Goal: Contribute content: Contribute content

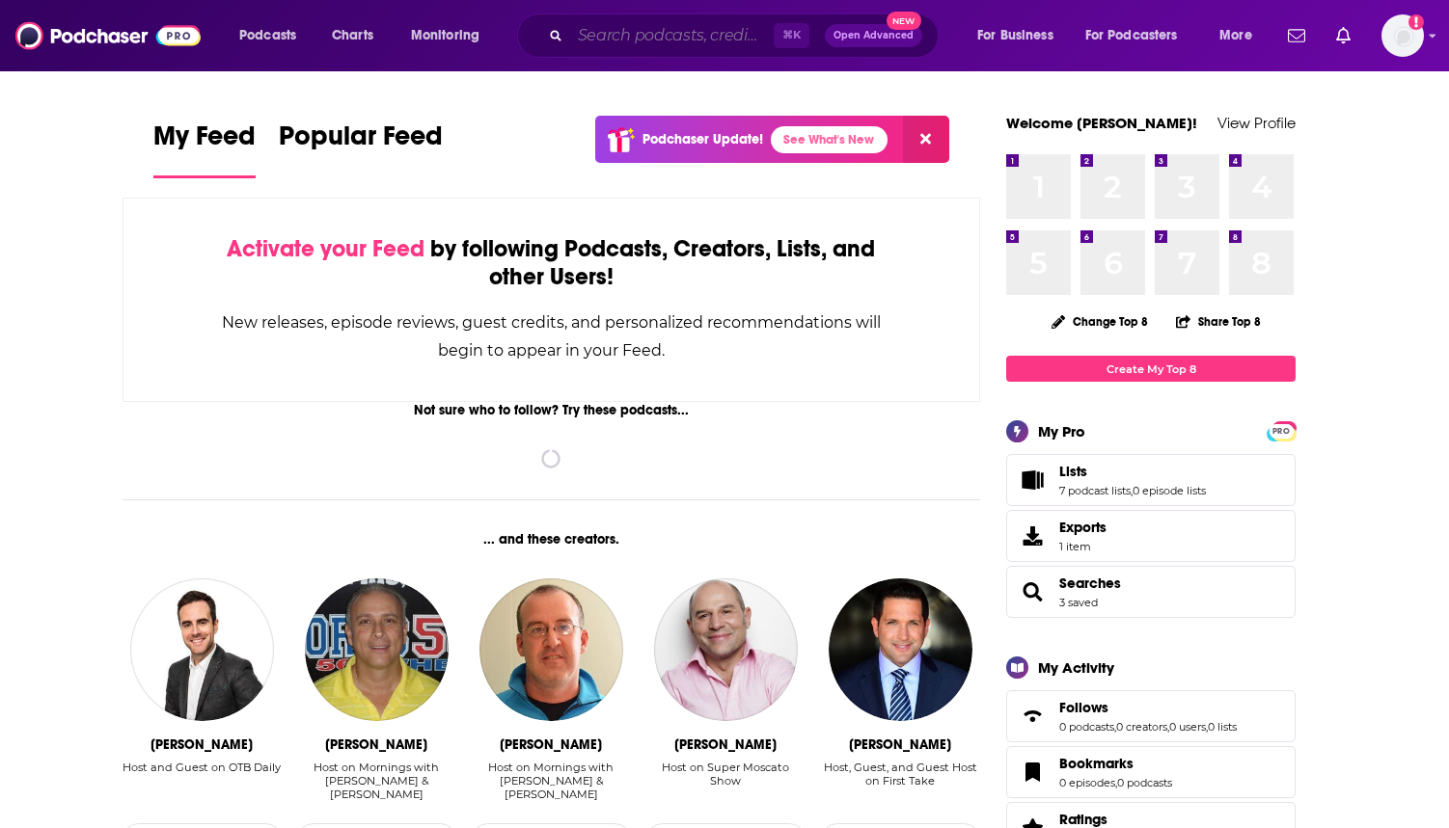
click at [709, 35] on input "Search podcasts, credits, & more..." at bounding box center [672, 35] width 204 height 31
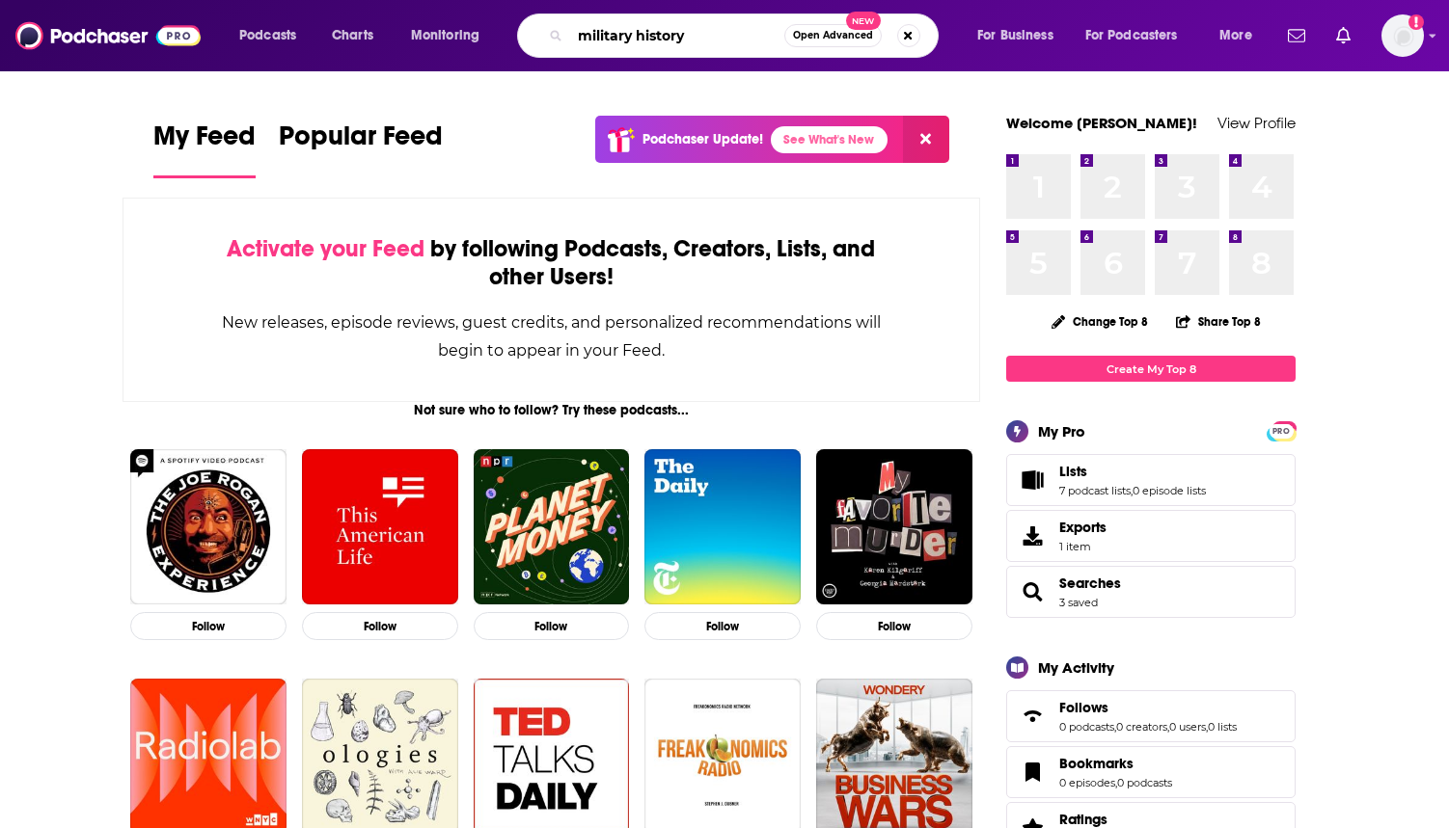
type input "military history"
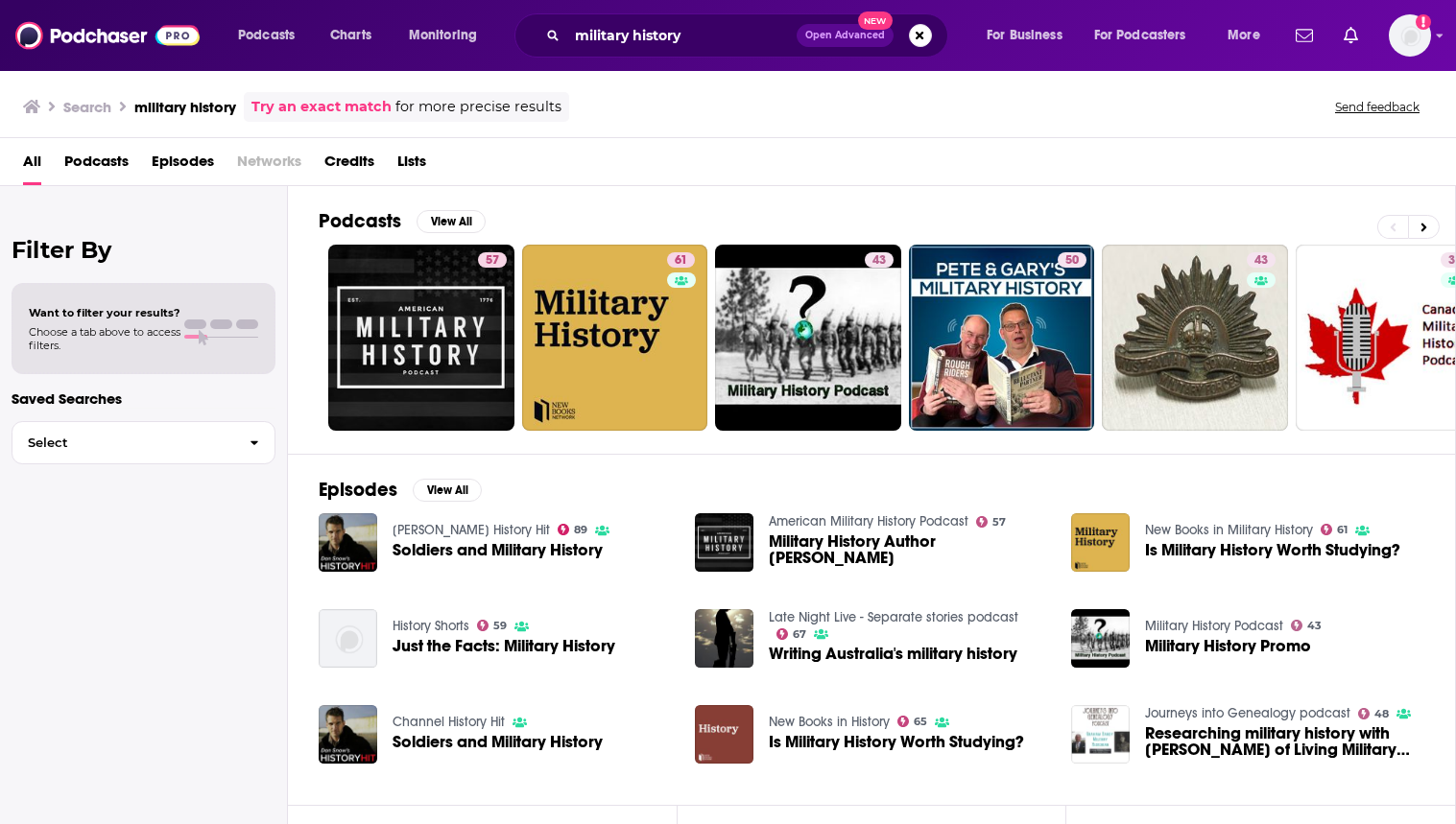
click at [412, 164] on span "Lists" at bounding box center [411, 166] width 29 height 40
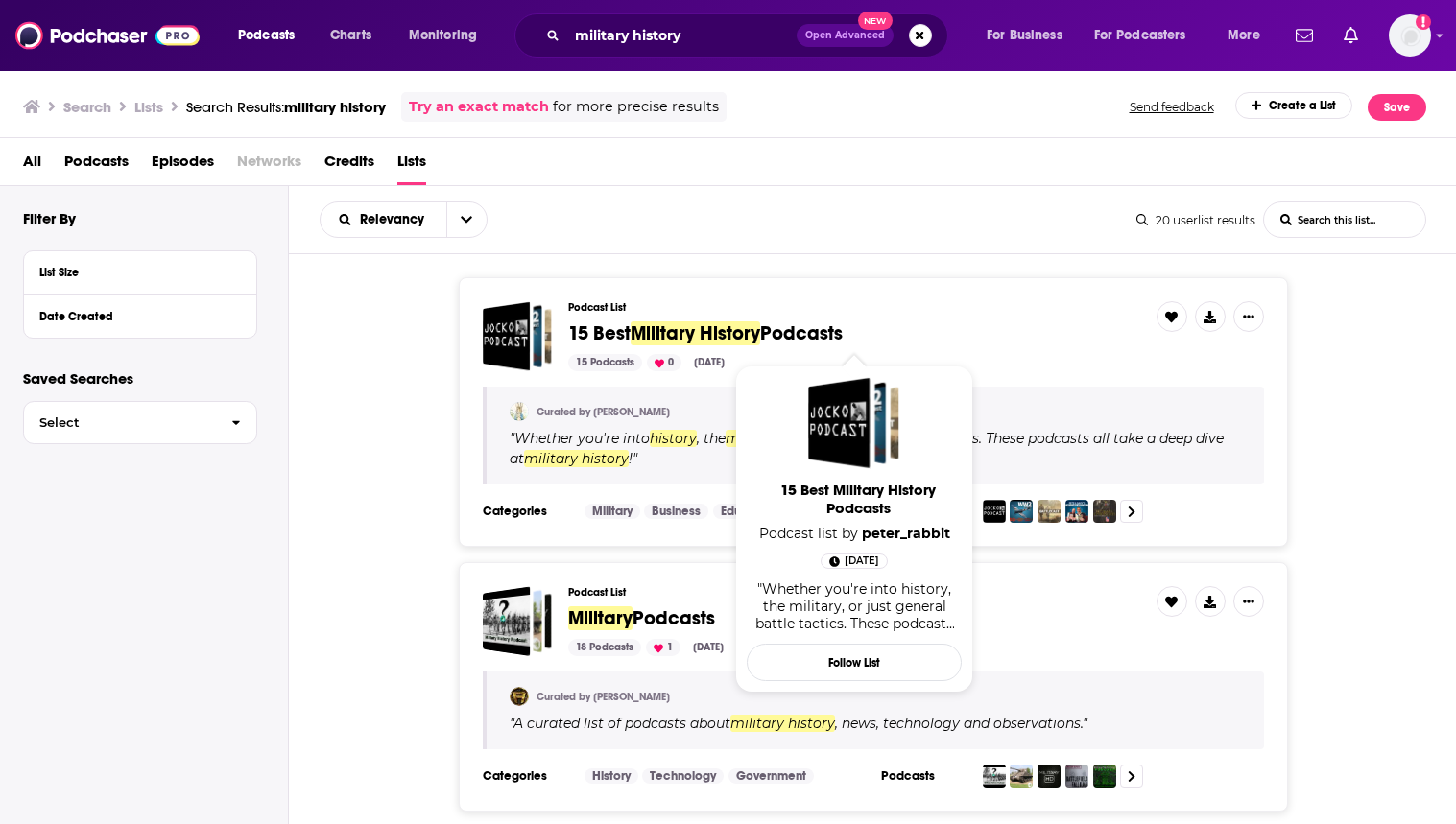
click at [773, 332] on span "Podcasts" at bounding box center [801, 333] width 83 height 24
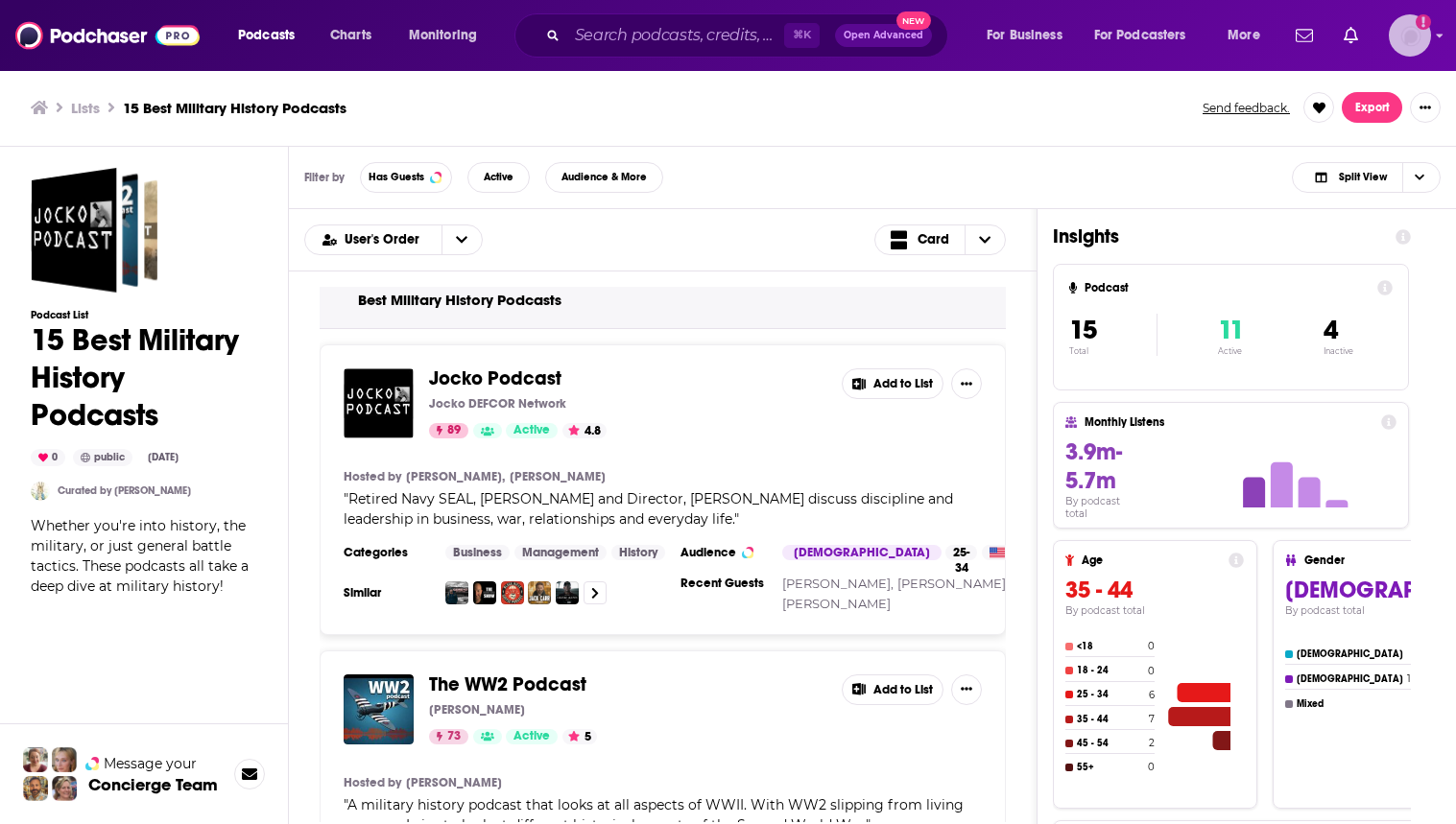
click at [1408, 42] on img "Logged in as Lizmwetzel" at bounding box center [1410, 35] width 42 height 42
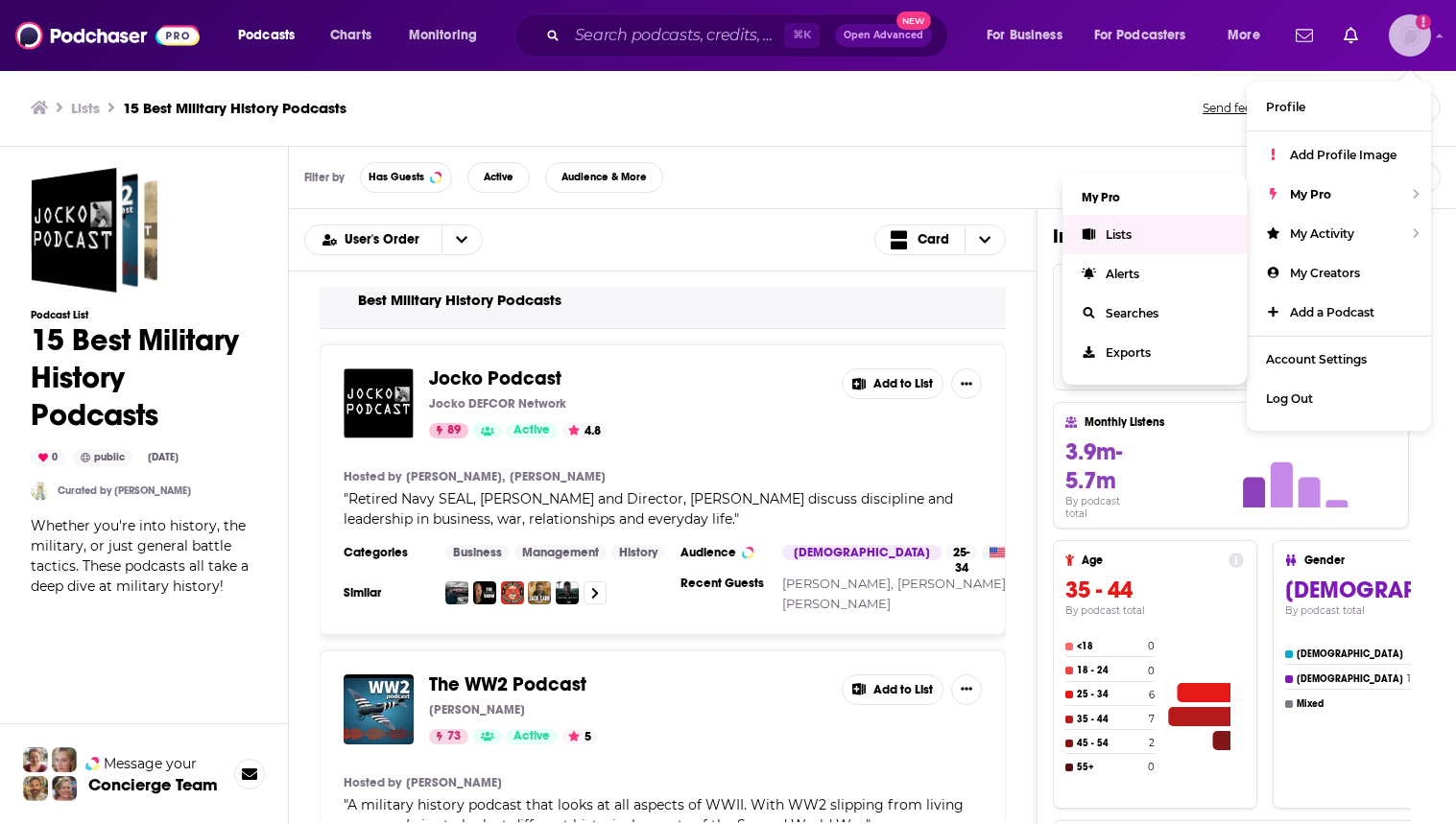
click at [1171, 228] on link "Lists" at bounding box center [1154, 235] width 184 height 40
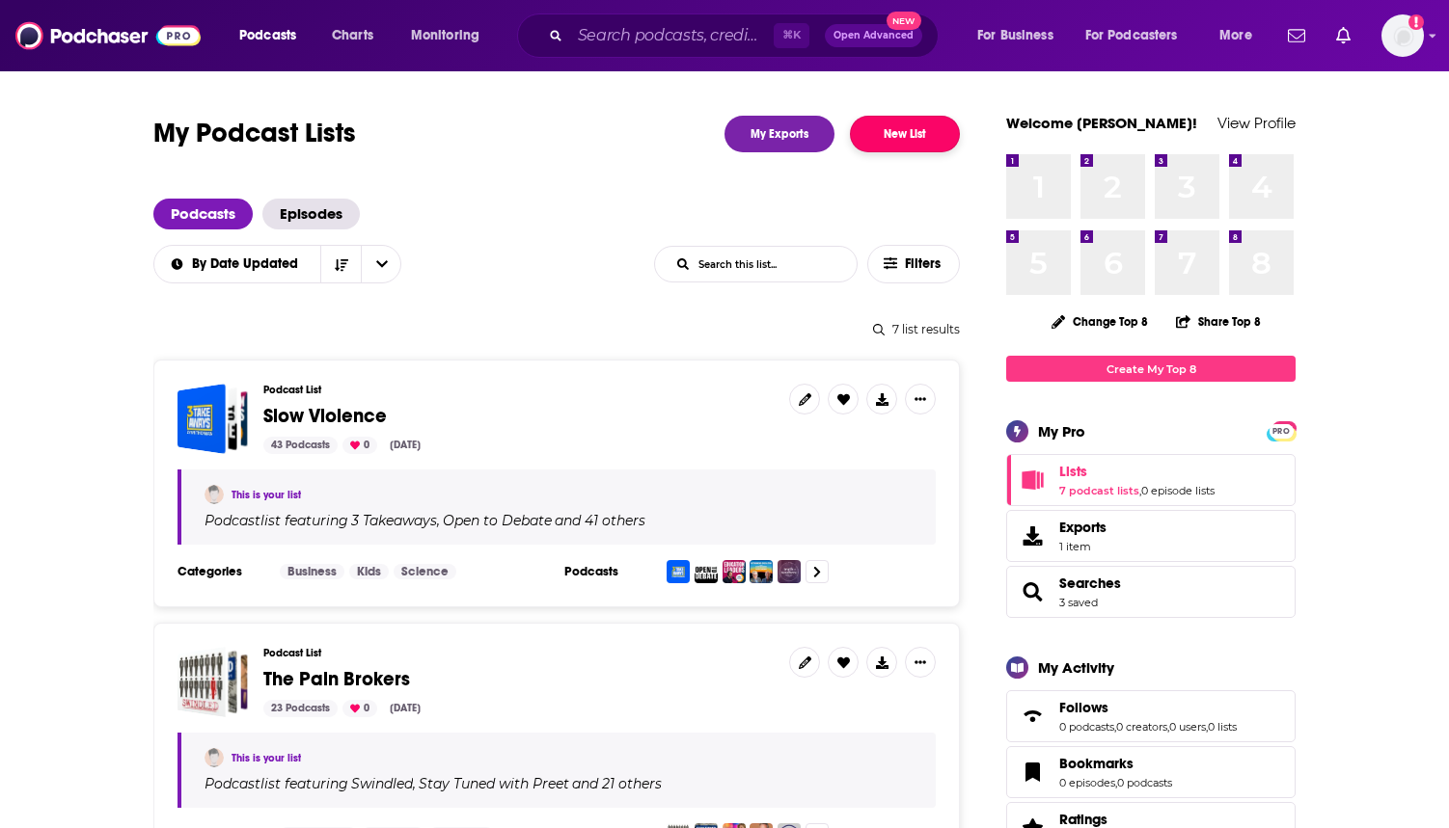
click at [933, 138] on button "New List" at bounding box center [905, 134] width 110 height 37
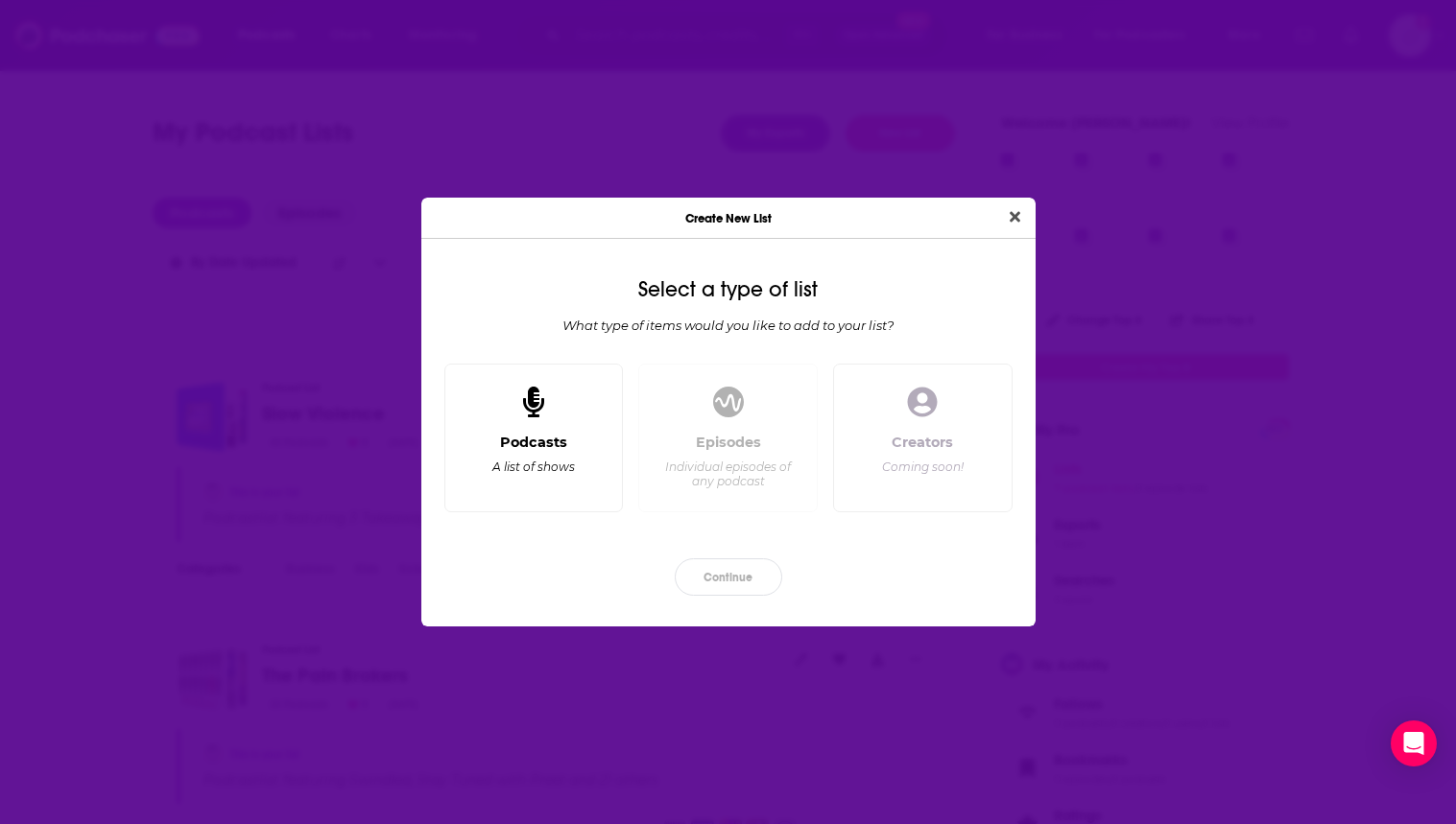
click at [573, 413] on div "Podcasts A list of shows" at bounding box center [534, 439] width 179 height 149
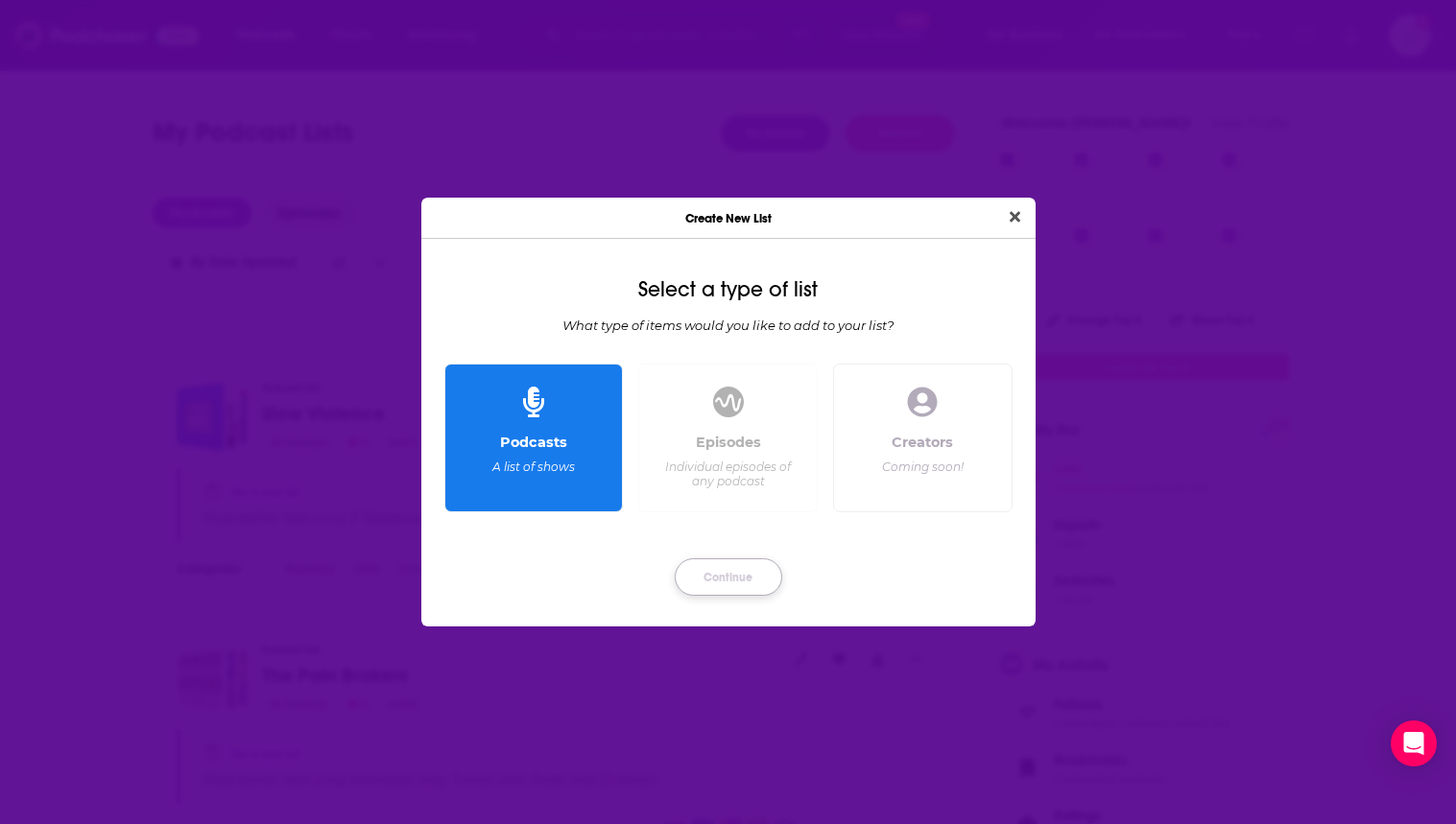
click at [744, 574] on button "Continue" at bounding box center [728, 577] width 107 height 38
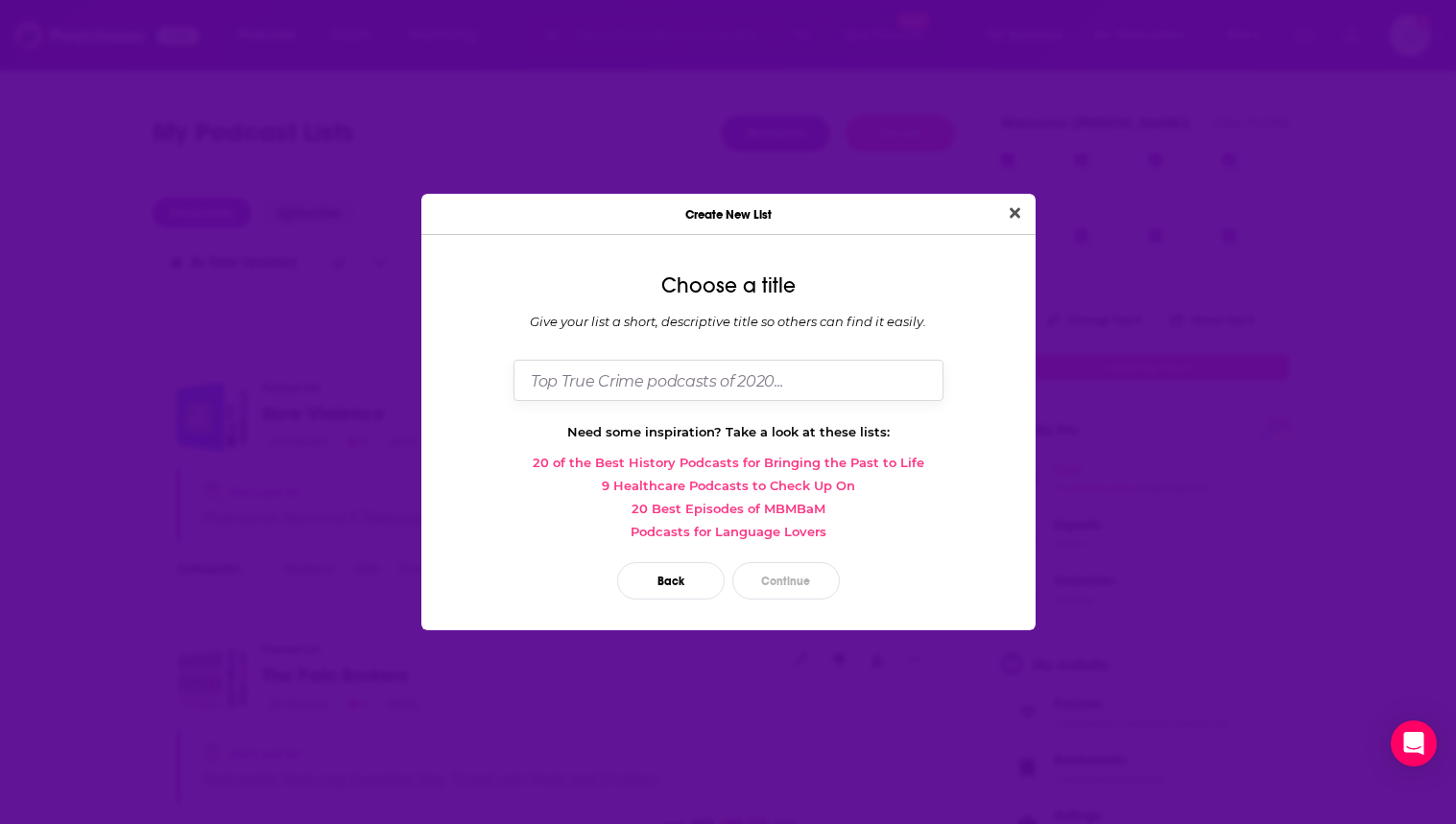
click at [713, 370] on input "Dialog" at bounding box center [728, 380] width 430 height 41
type input "The Warhead"
click at [811, 597] on button "Continue" at bounding box center [786, 581] width 107 height 38
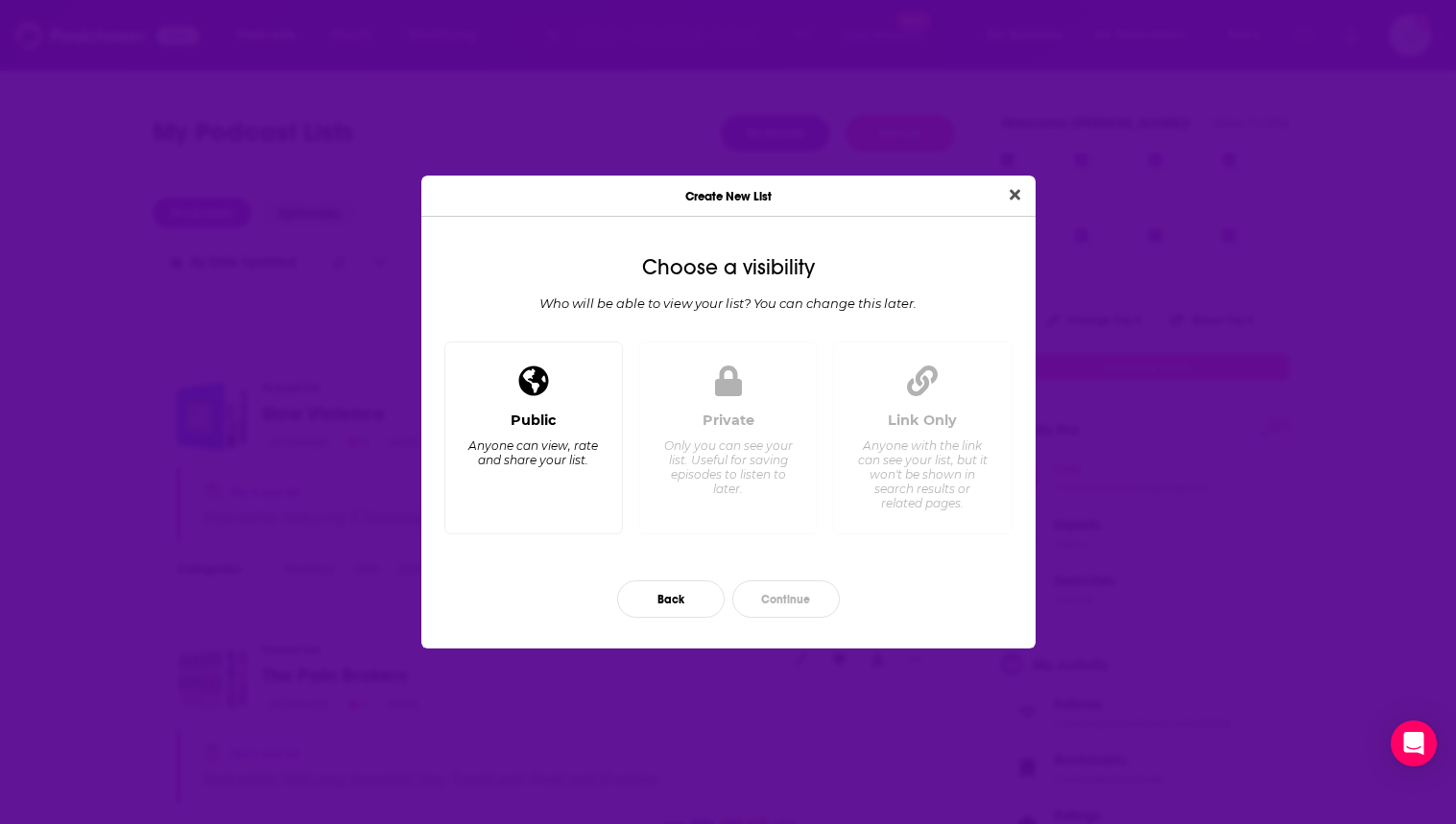
click at [593, 492] on div "Public Anyone can view, rate and share your list." at bounding box center [534, 465] width 147 height 106
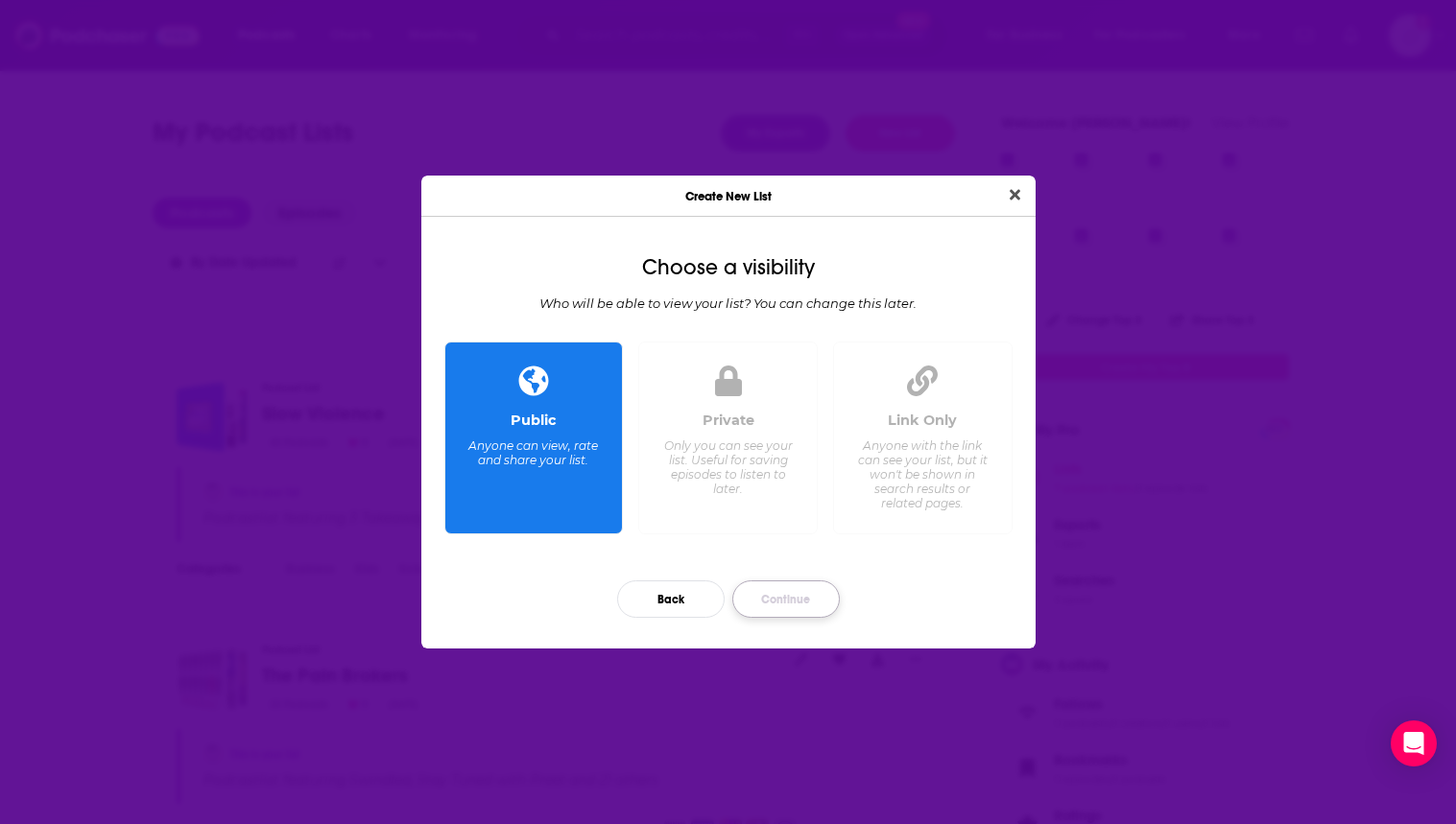
click at [799, 605] on button "Continue" at bounding box center [786, 600] width 107 height 38
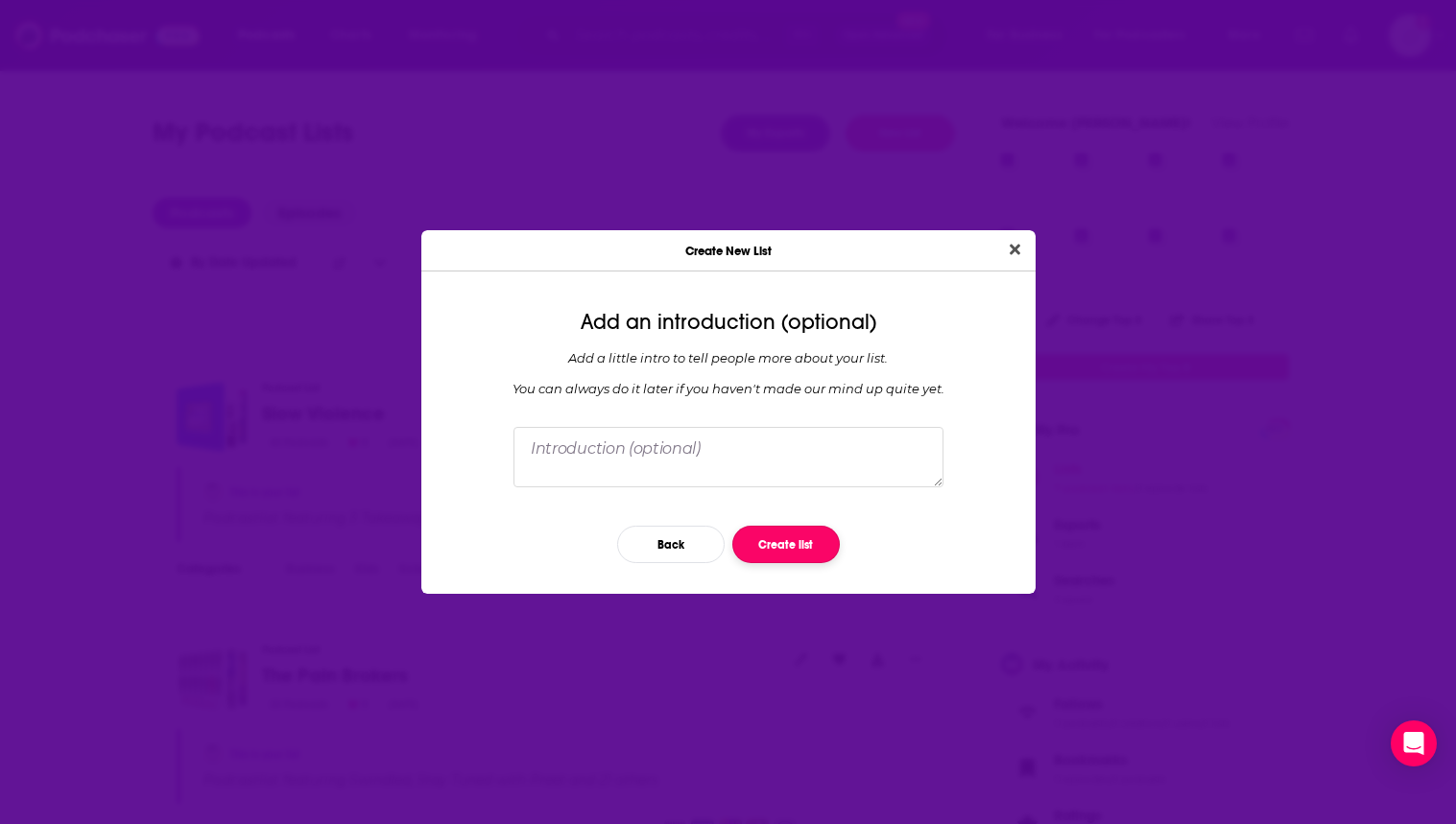
click at [793, 554] on button "Create list" at bounding box center [786, 545] width 107 height 38
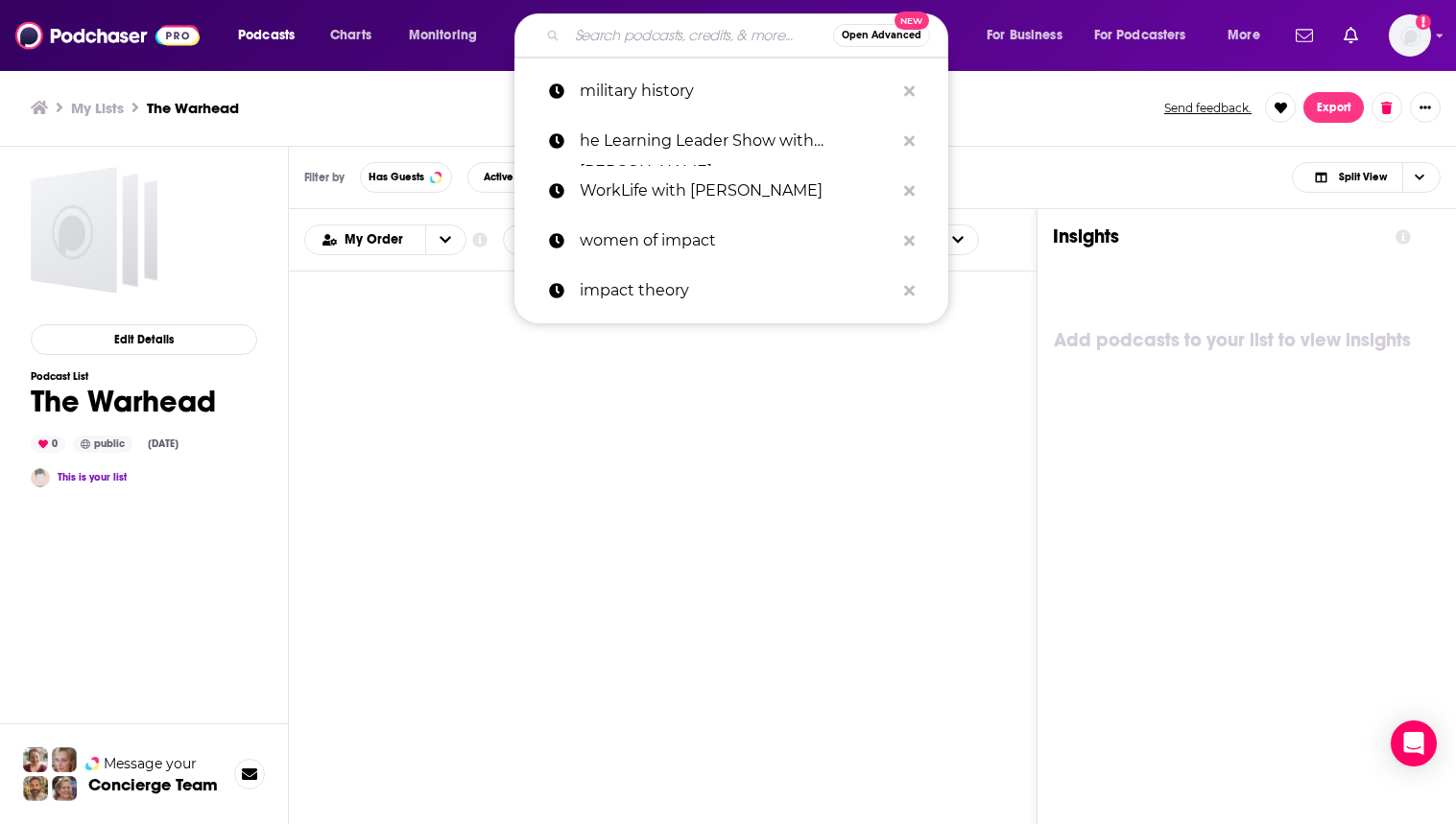
click at [601, 36] on input "Search podcasts, credits, & more..." at bounding box center [700, 35] width 266 height 31
click at [644, 95] on p "military history" at bounding box center [737, 92] width 314 height 50
type input "military history"
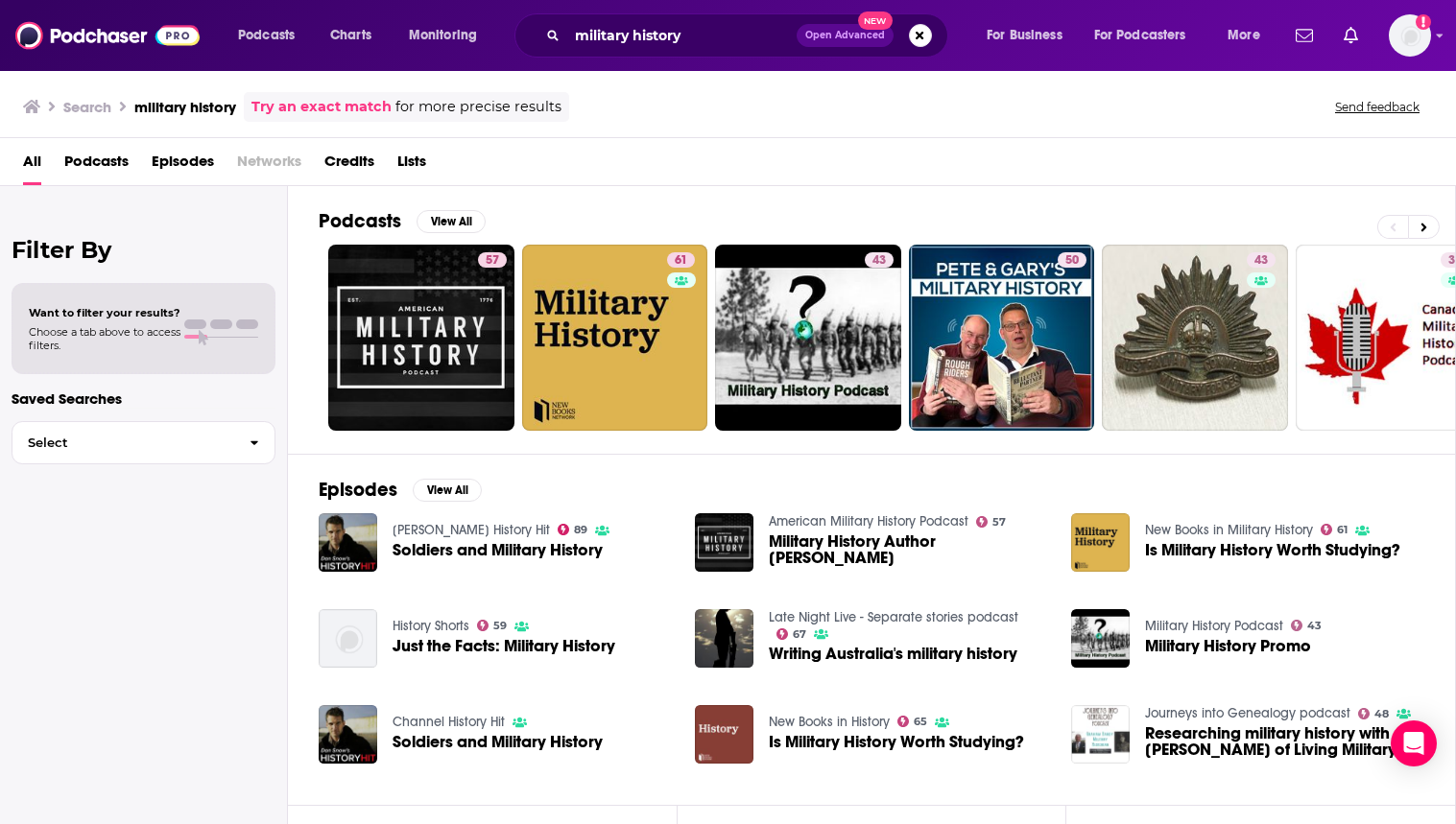
click at [423, 154] on span "Lists" at bounding box center [411, 166] width 29 height 40
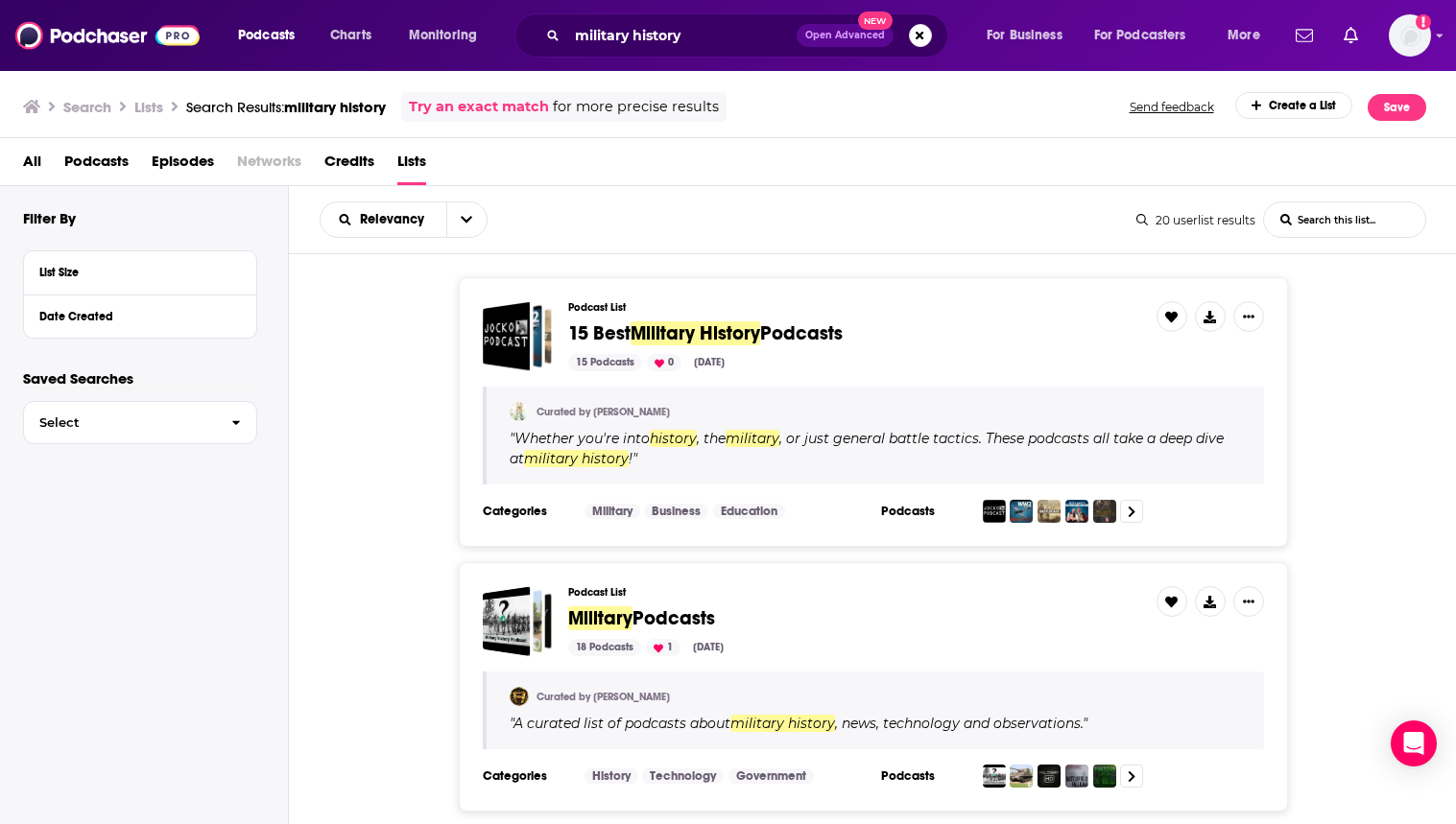
click at [805, 336] on span "Podcasts" at bounding box center [801, 333] width 83 height 24
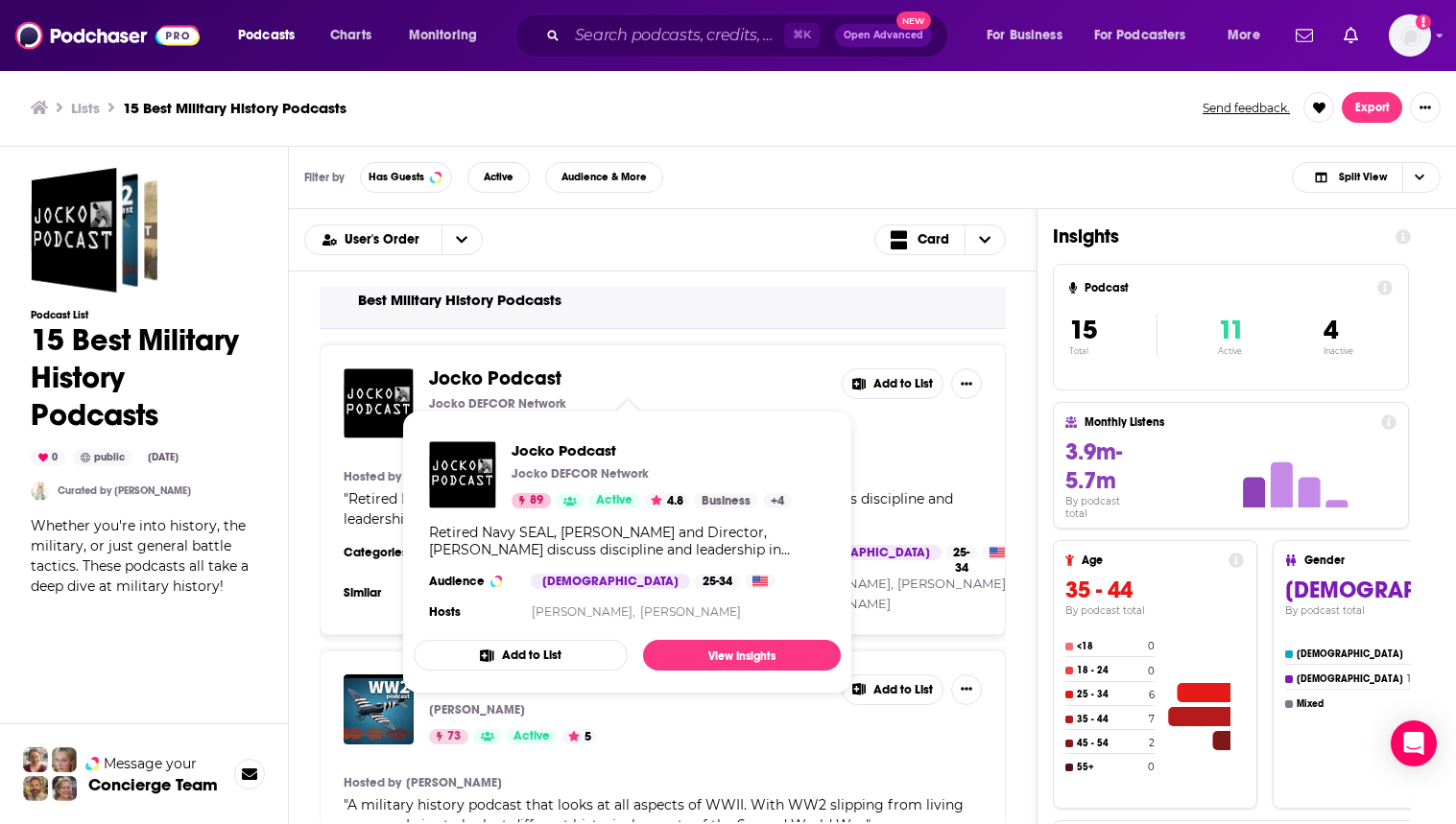
click at [593, 648] on button "Add to List" at bounding box center [520, 655] width 214 height 31
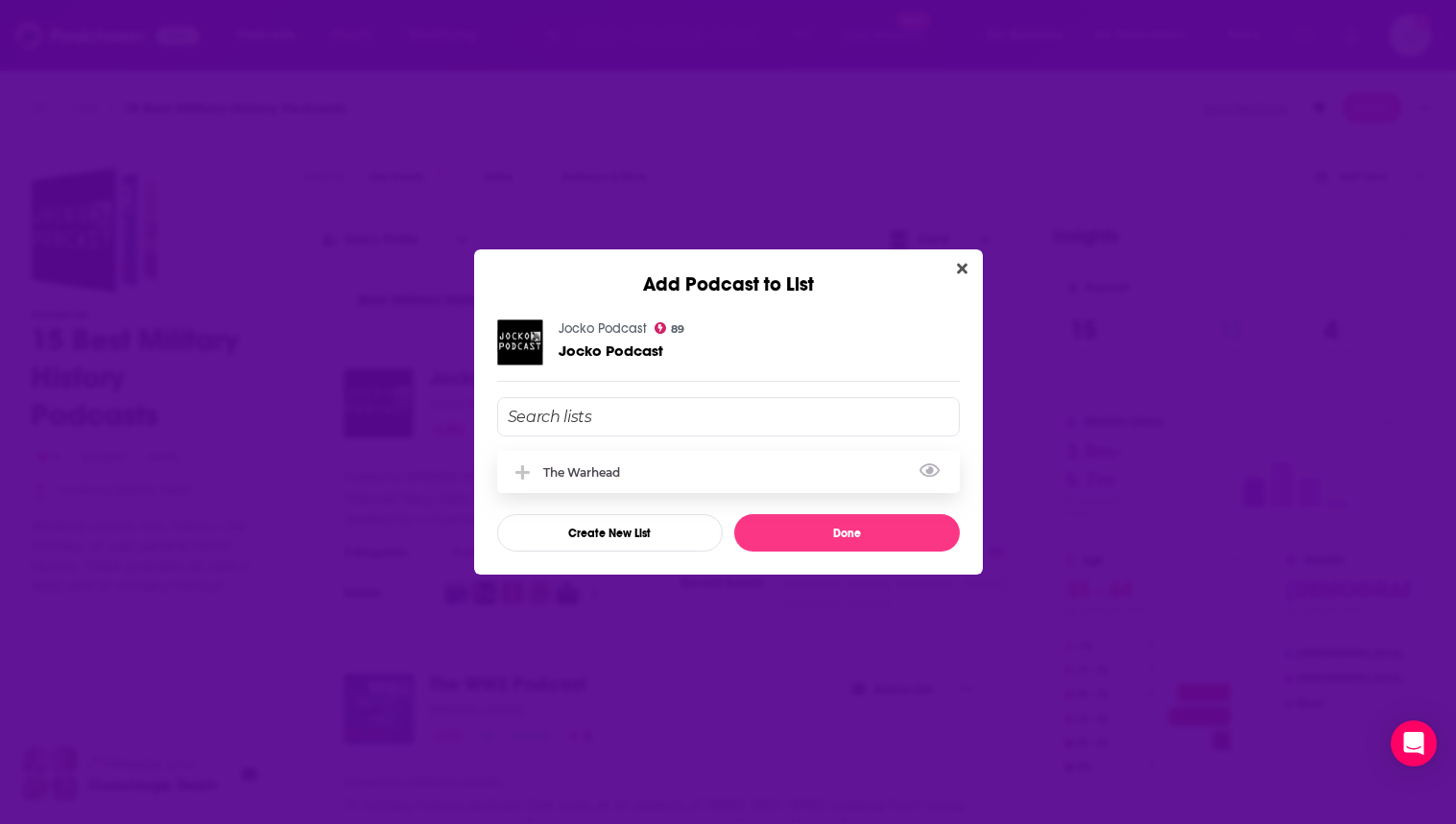
click at [639, 462] on div "The Warhead" at bounding box center [728, 472] width 463 height 42
click at [859, 540] on button "Done" at bounding box center [847, 533] width 226 height 38
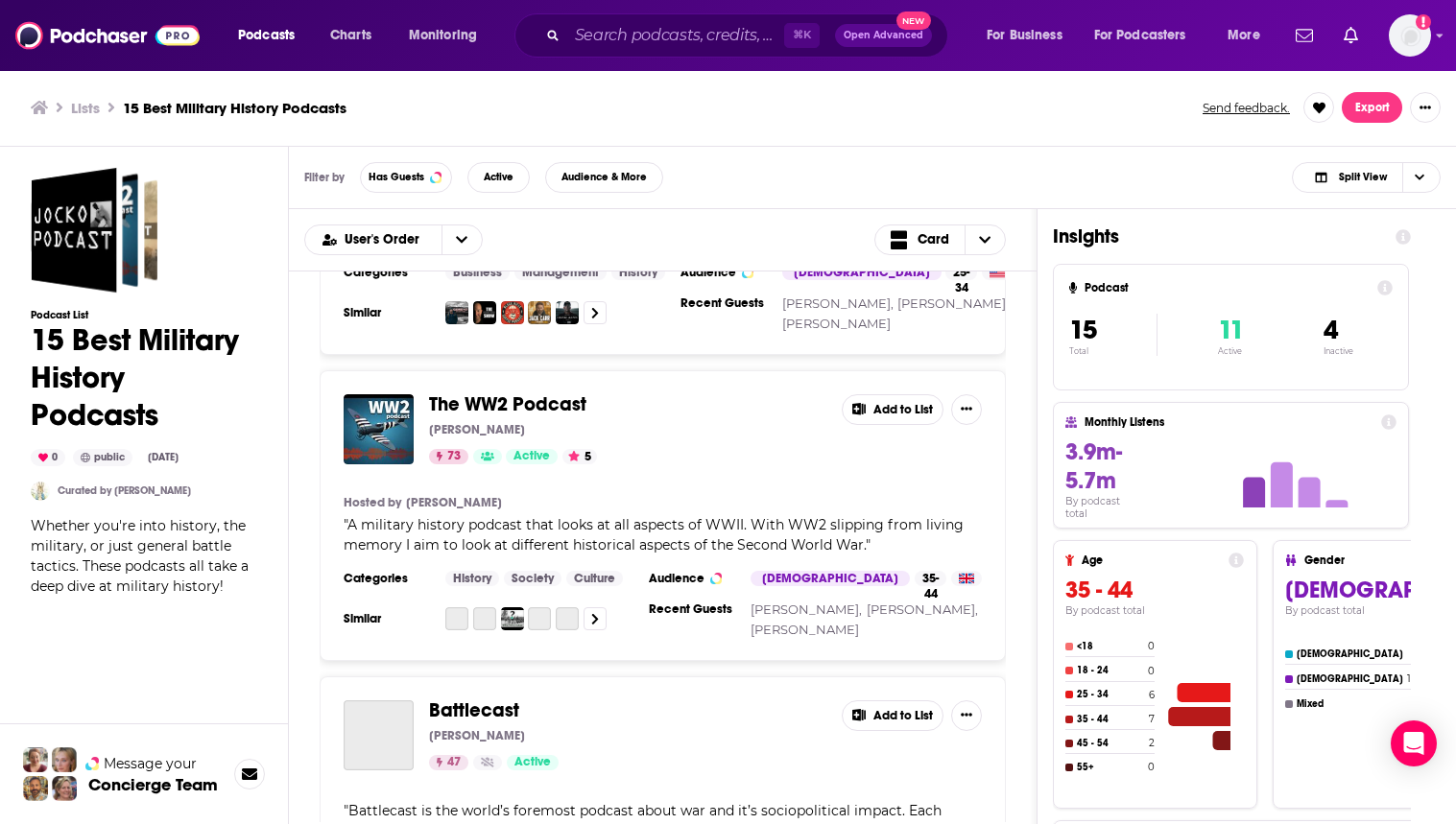
scroll to position [323, 0]
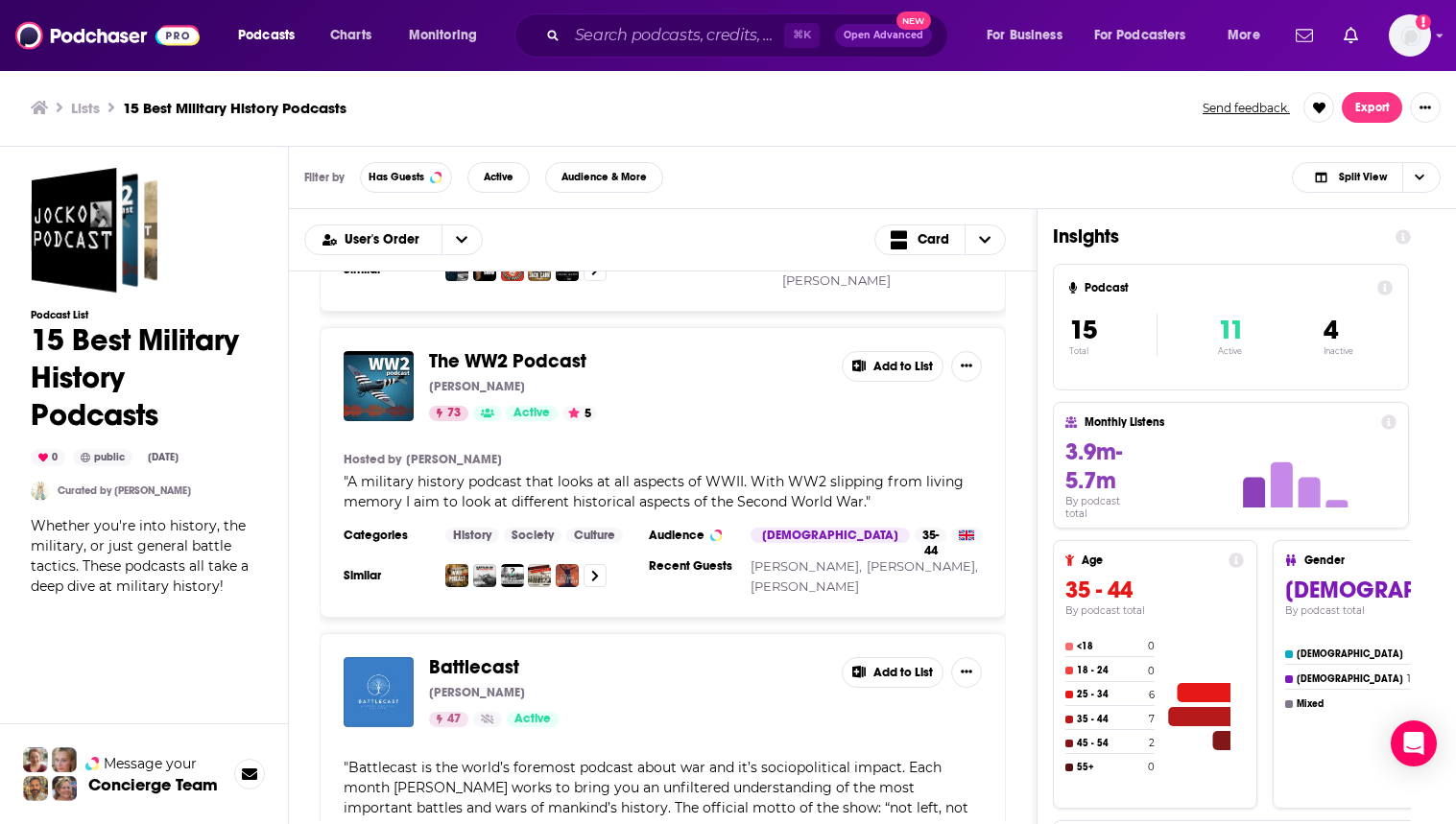
click at [899, 365] on button "Add to List" at bounding box center [893, 366] width 102 height 31
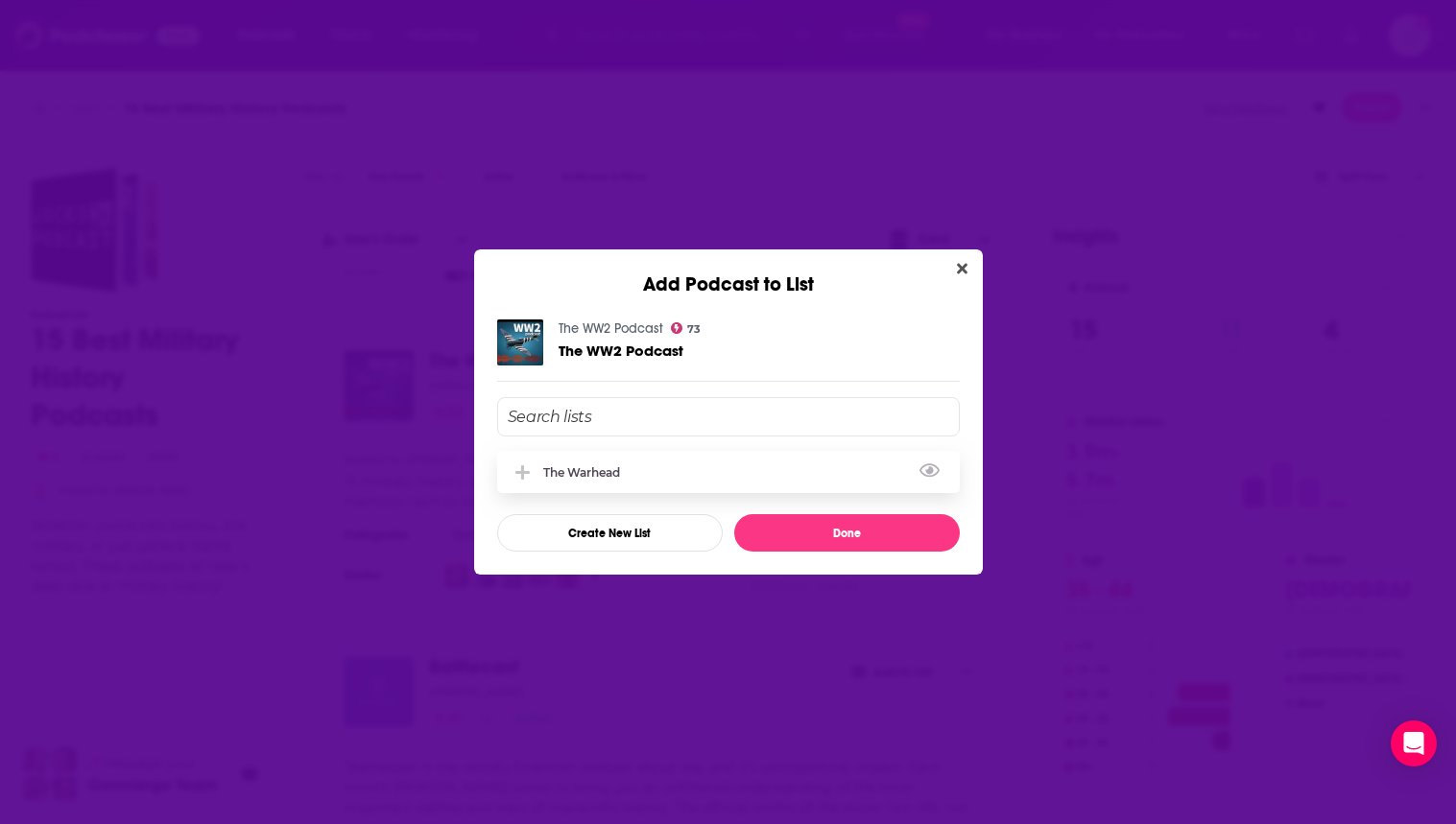
drag, startPoint x: 635, startPoint y: 472, endPoint x: 644, endPoint y: 473, distance: 9.1
click at [635, 472] on div "The Warhead" at bounding box center [728, 472] width 463 height 42
click at [825, 526] on button "Done" at bounding box center [847, 533] width 226 height 38
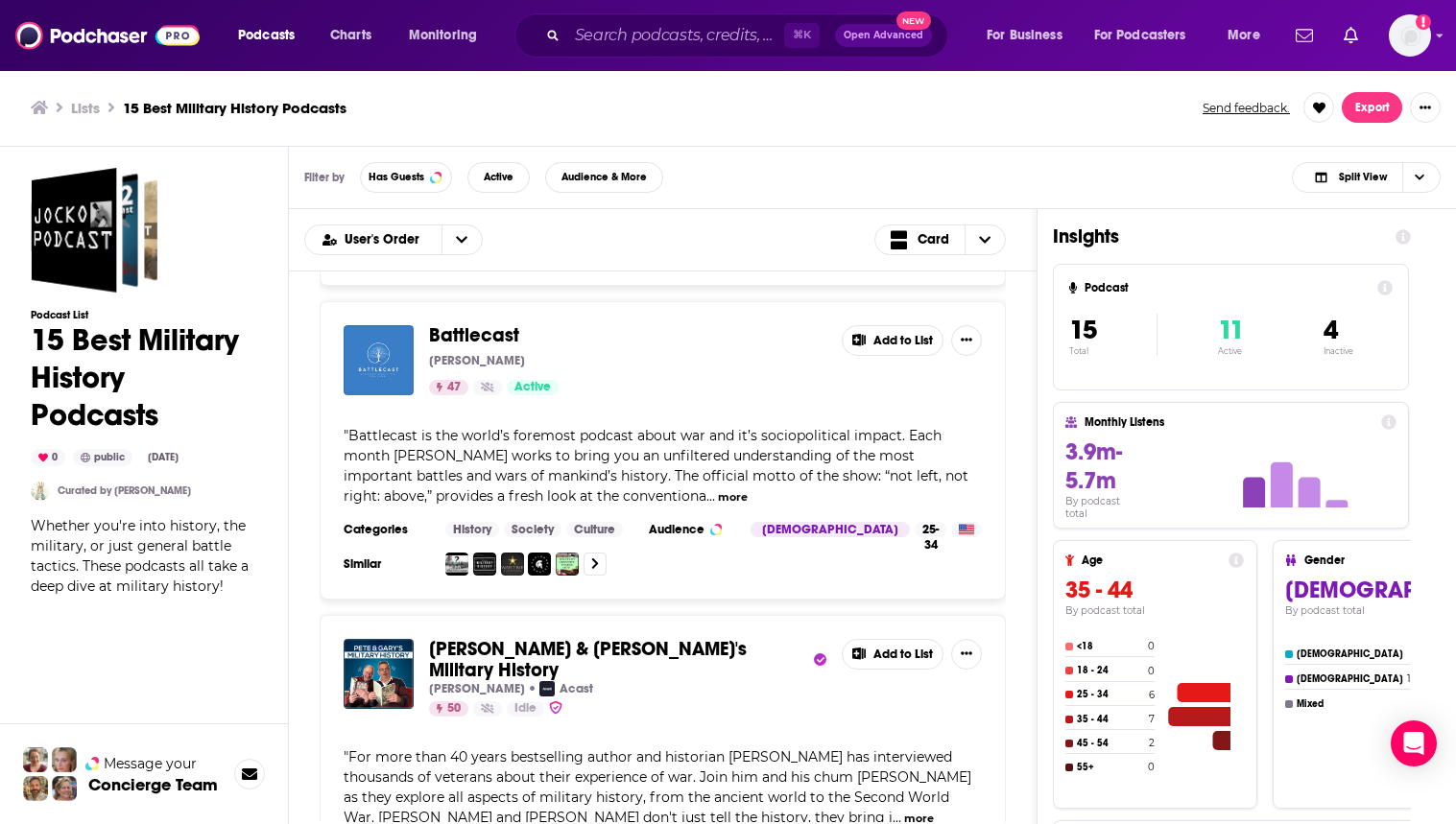
scroll to position [659, 0]
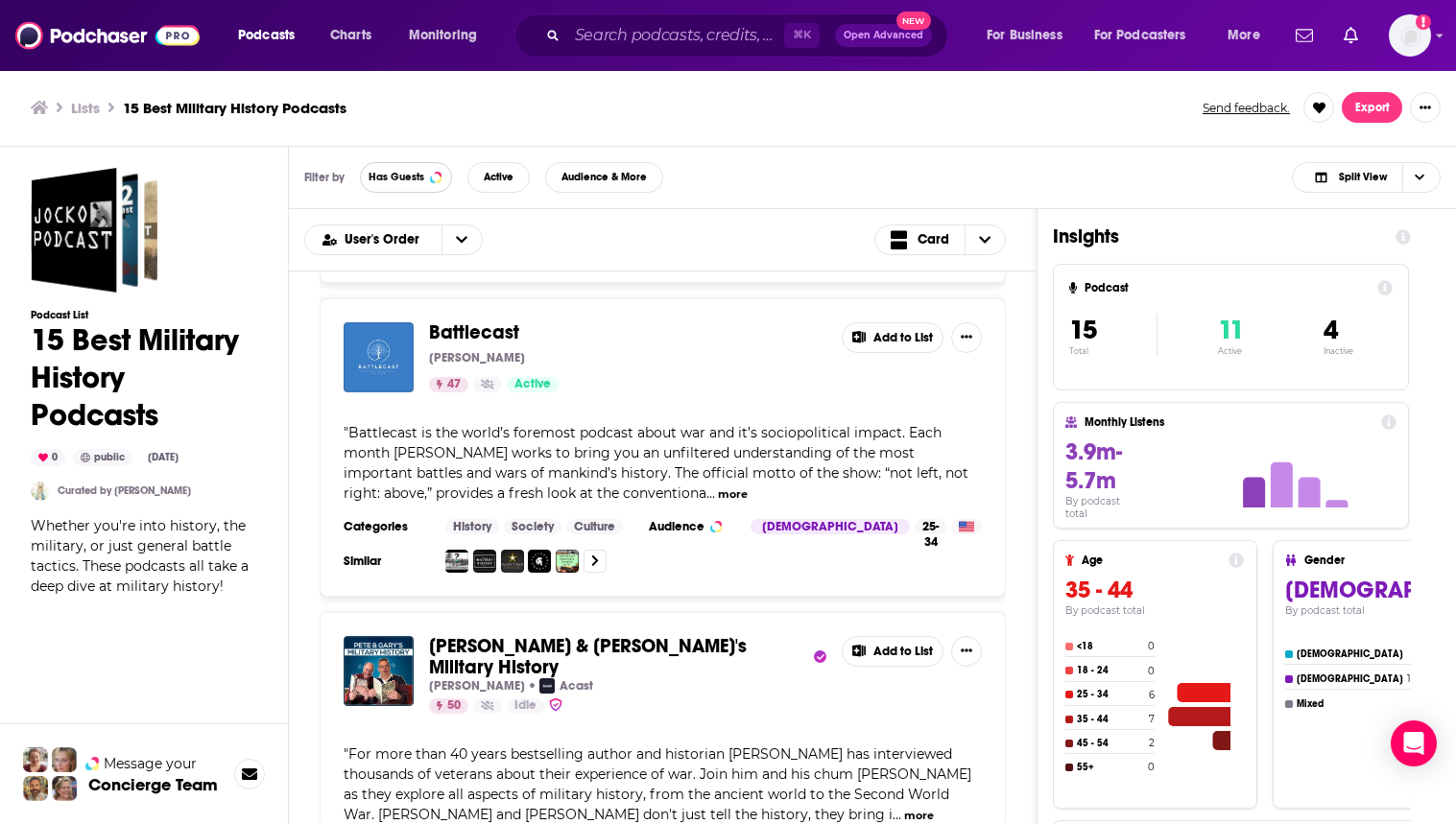
click at [426, 174] on button "Has Guests" at bounding box center [406, 177] width 93 height 31
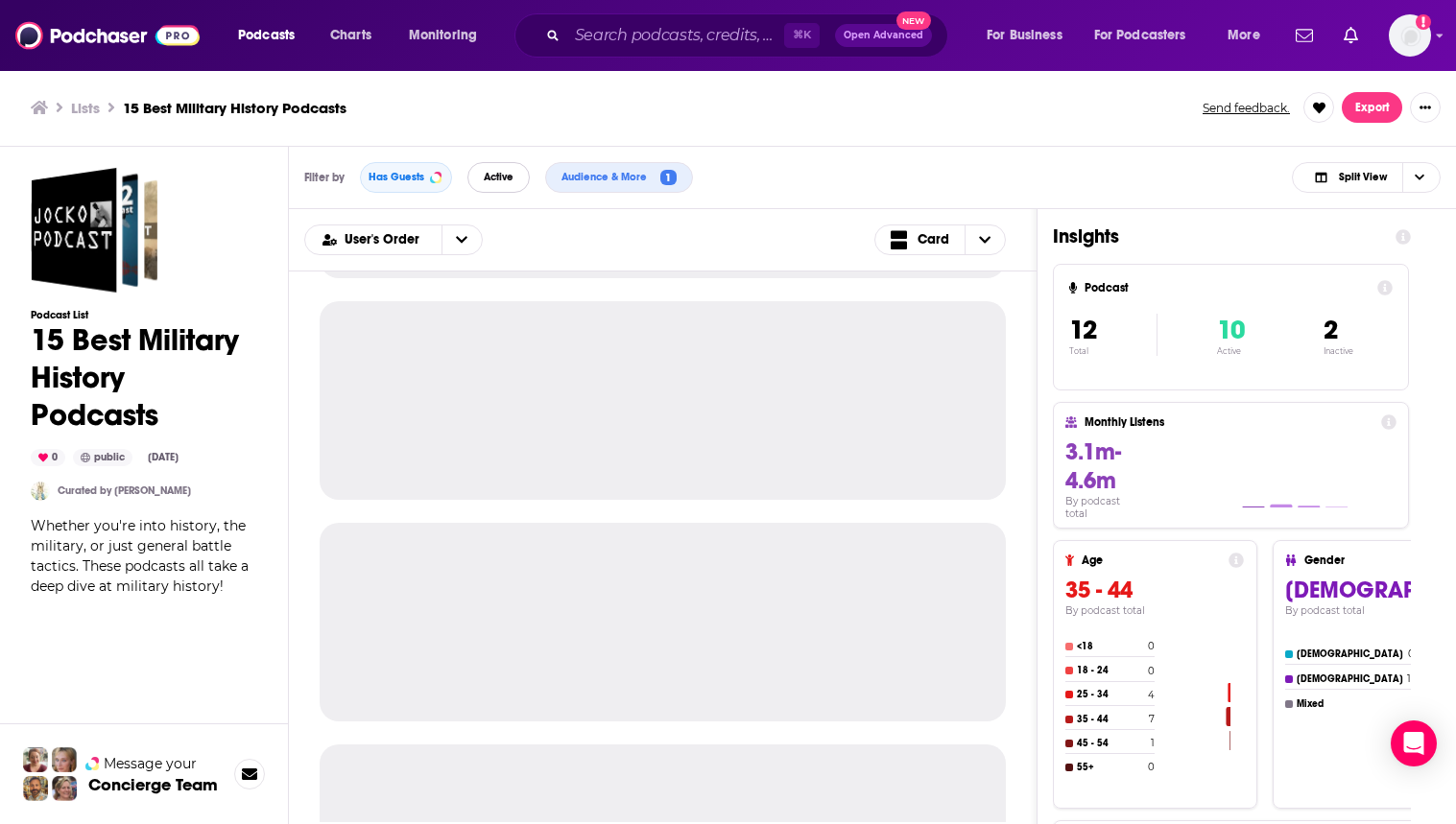
click at [490, 183] on button "Active" at bounding box center [499, 177] width 63 height 31
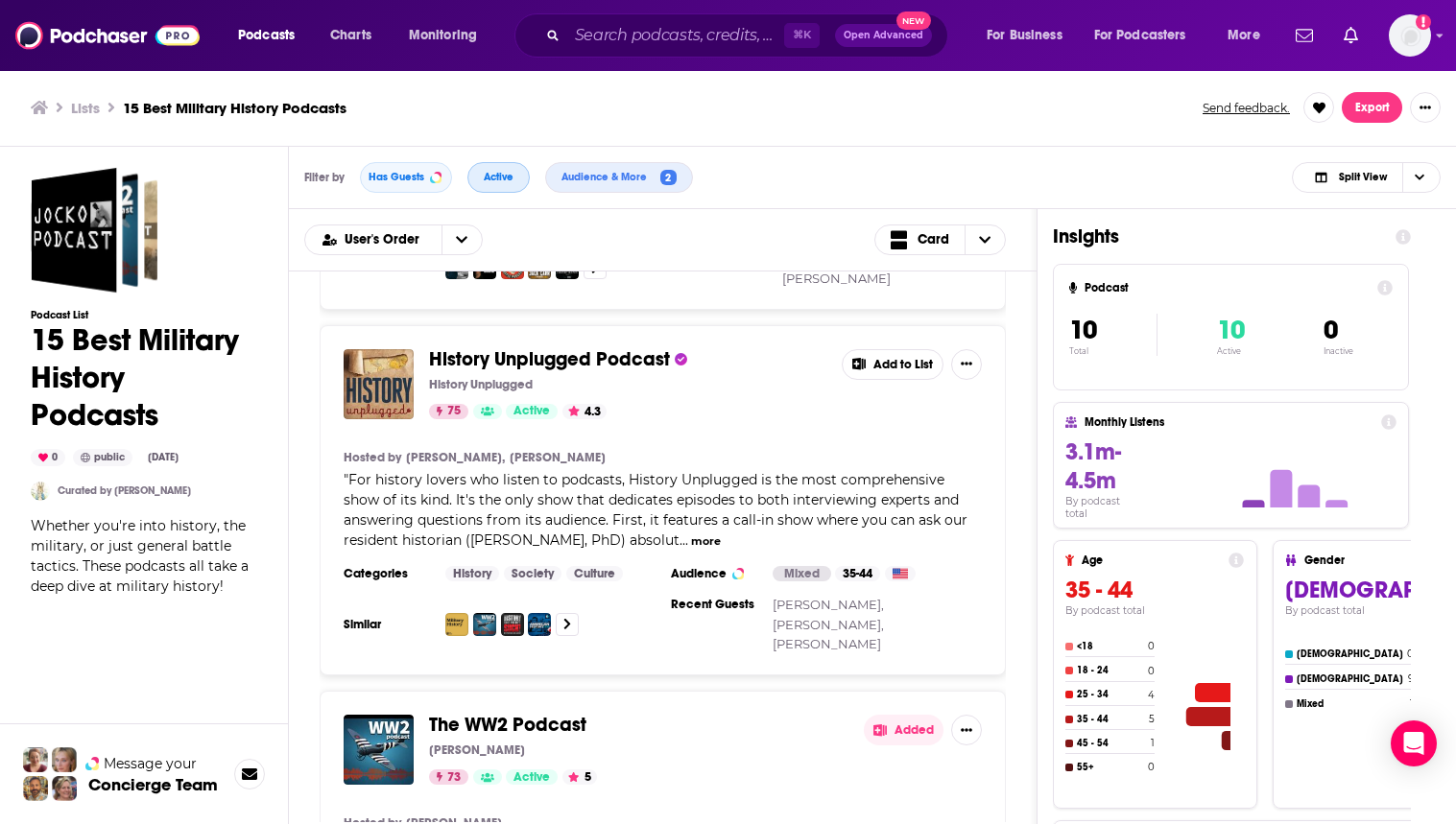
scroll to position [219, 0]
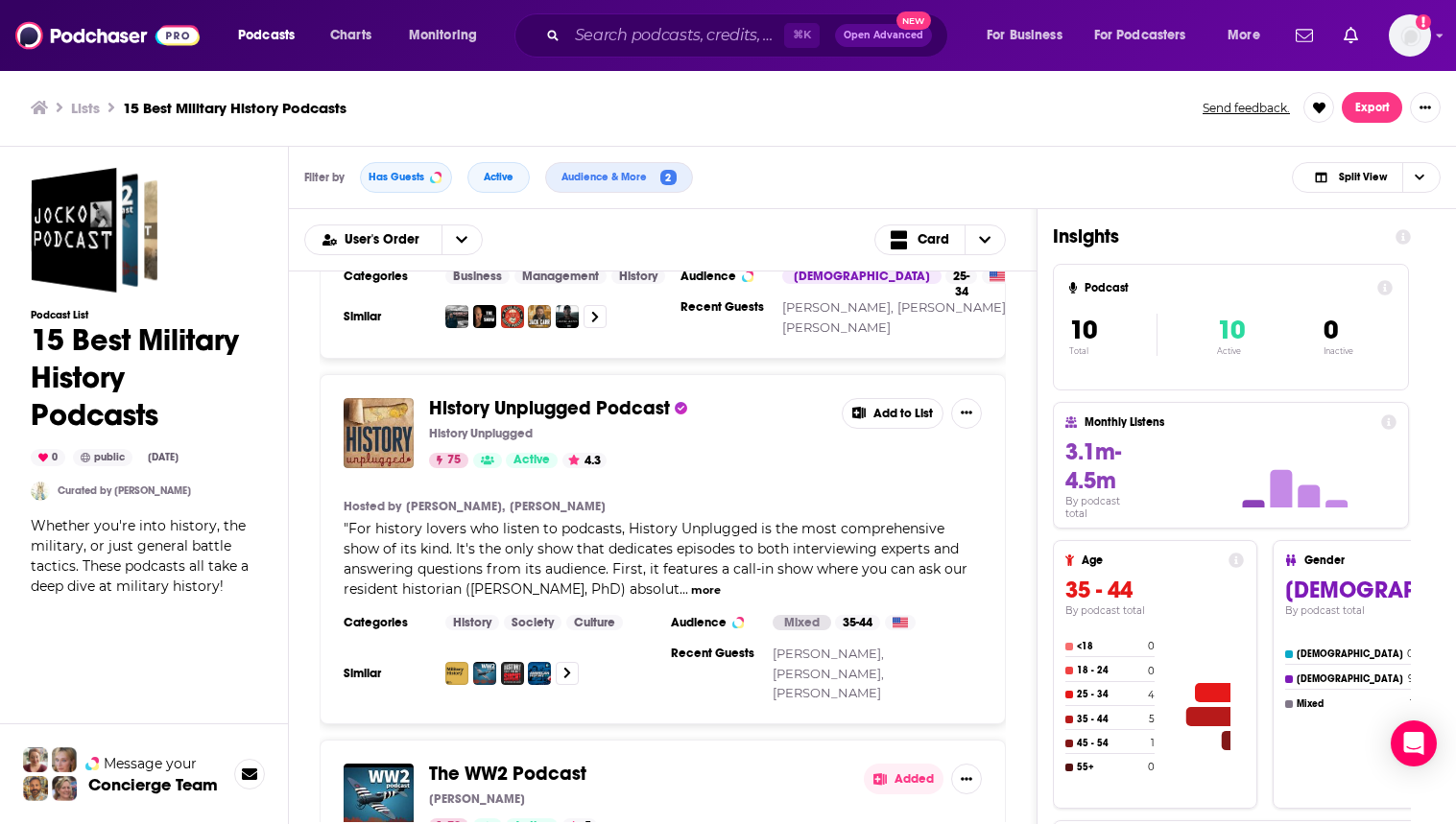
click at [892, 405] on button "Add to List" at bounding box center [893, 413] width 102 height 31
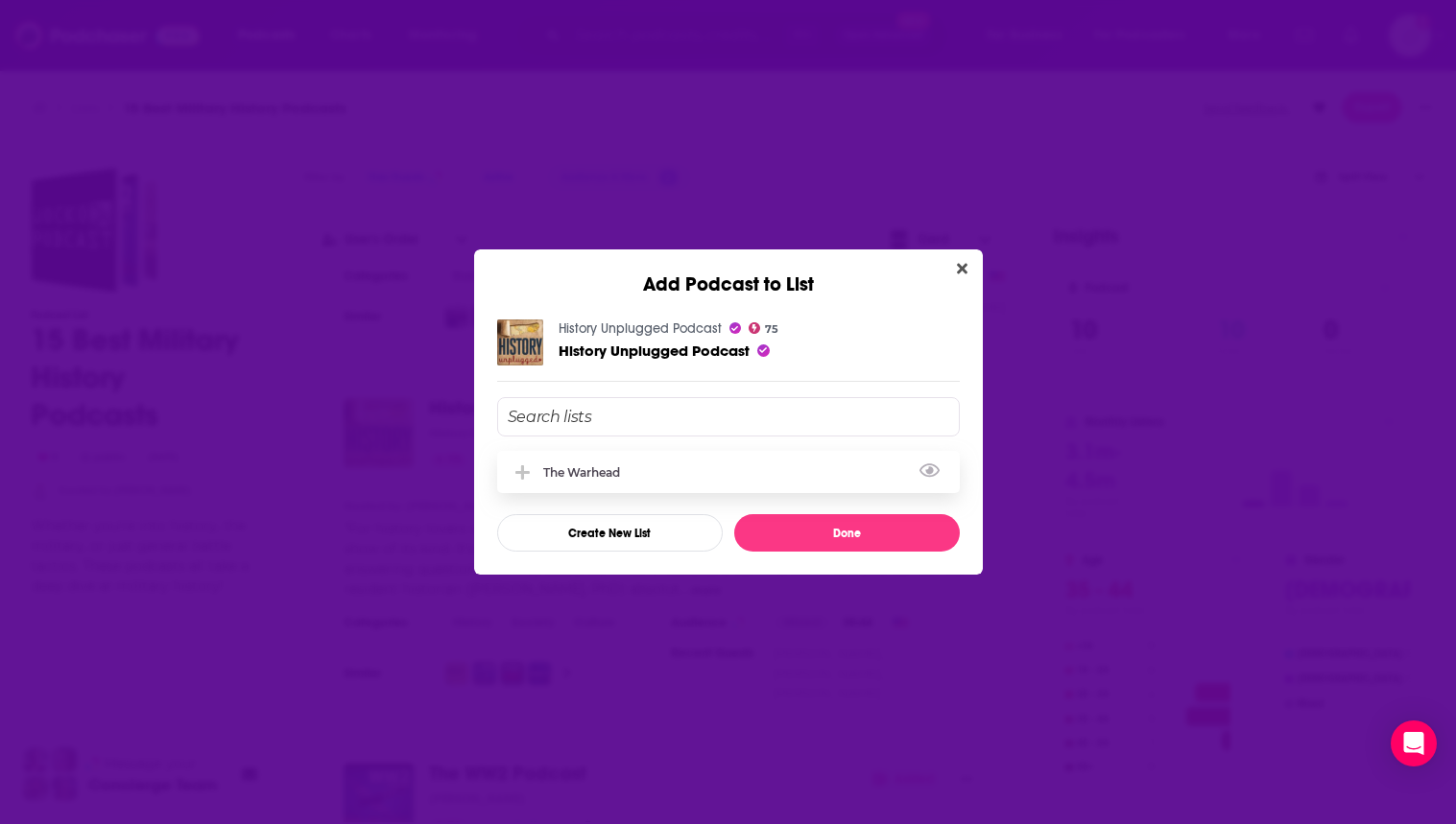
click at [629, 466] on div "The Warhead" at bounding box center [587, 473] width 89 height 14
click at [827, 534] on button "Done" at bounding box center [847, 533] width 226 height 38
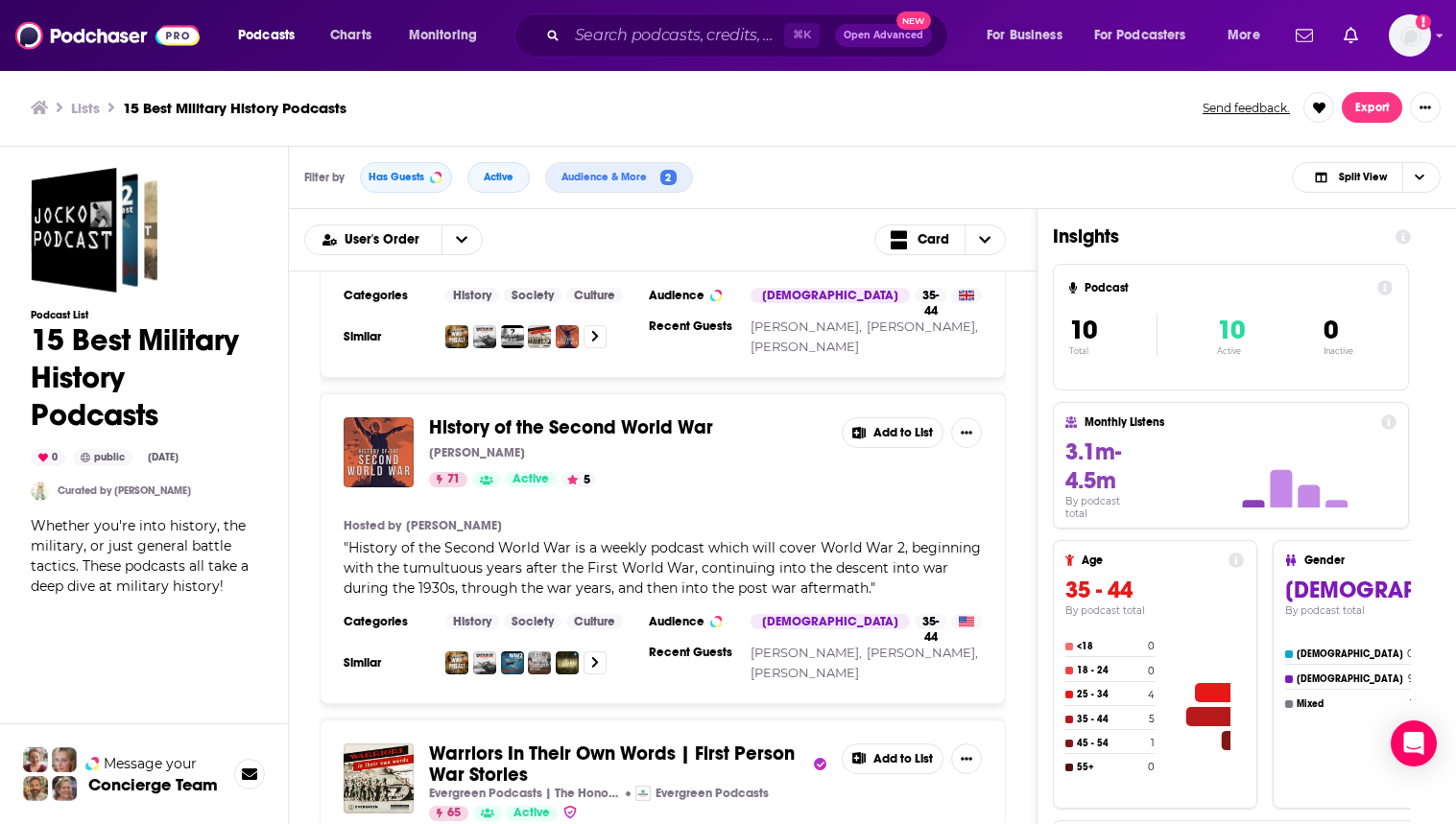
scroll to position [914, 0]
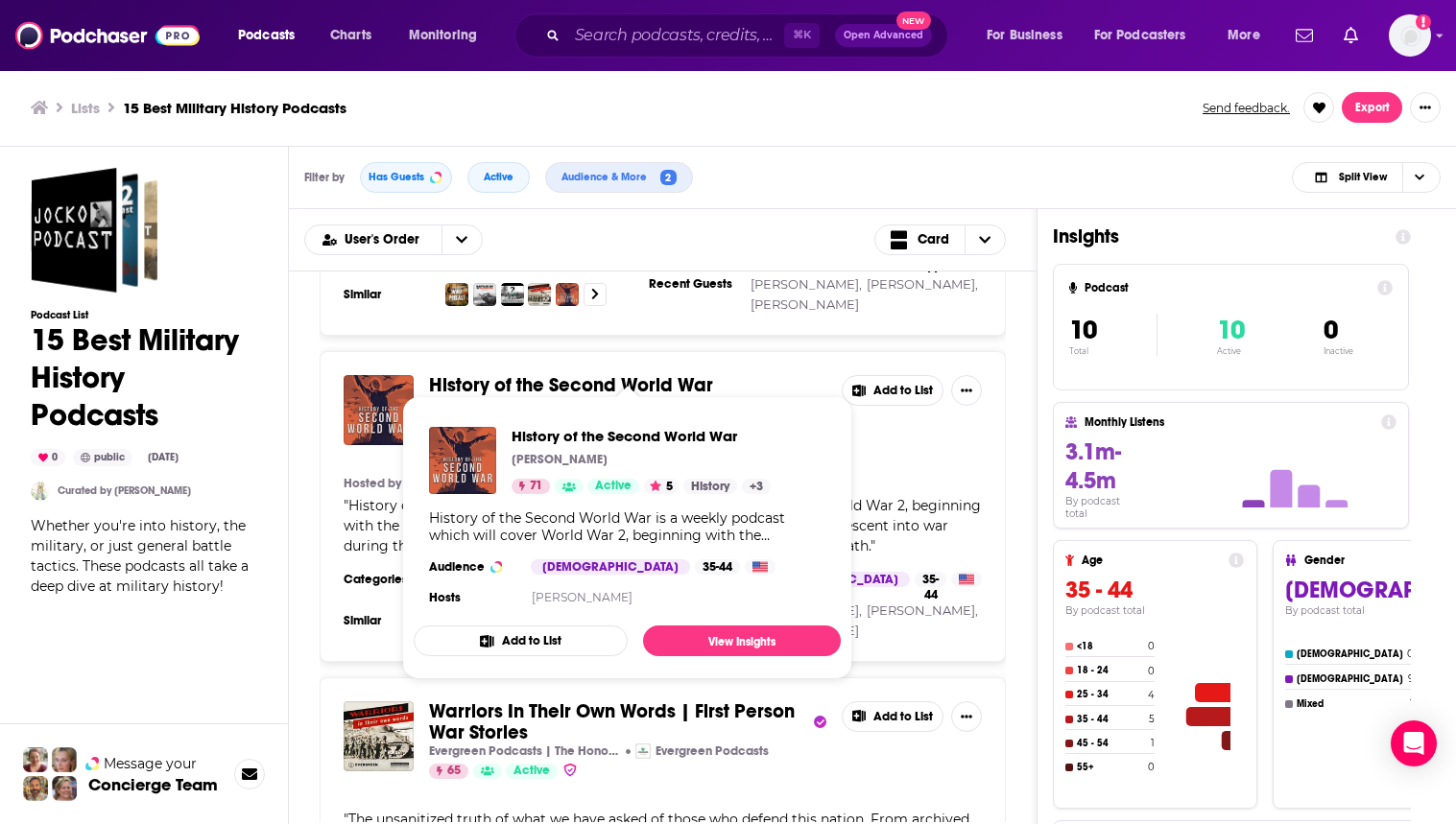
click at [550, 632] on button "Add to List" at bounding box center [520, 641] width 214 height 31
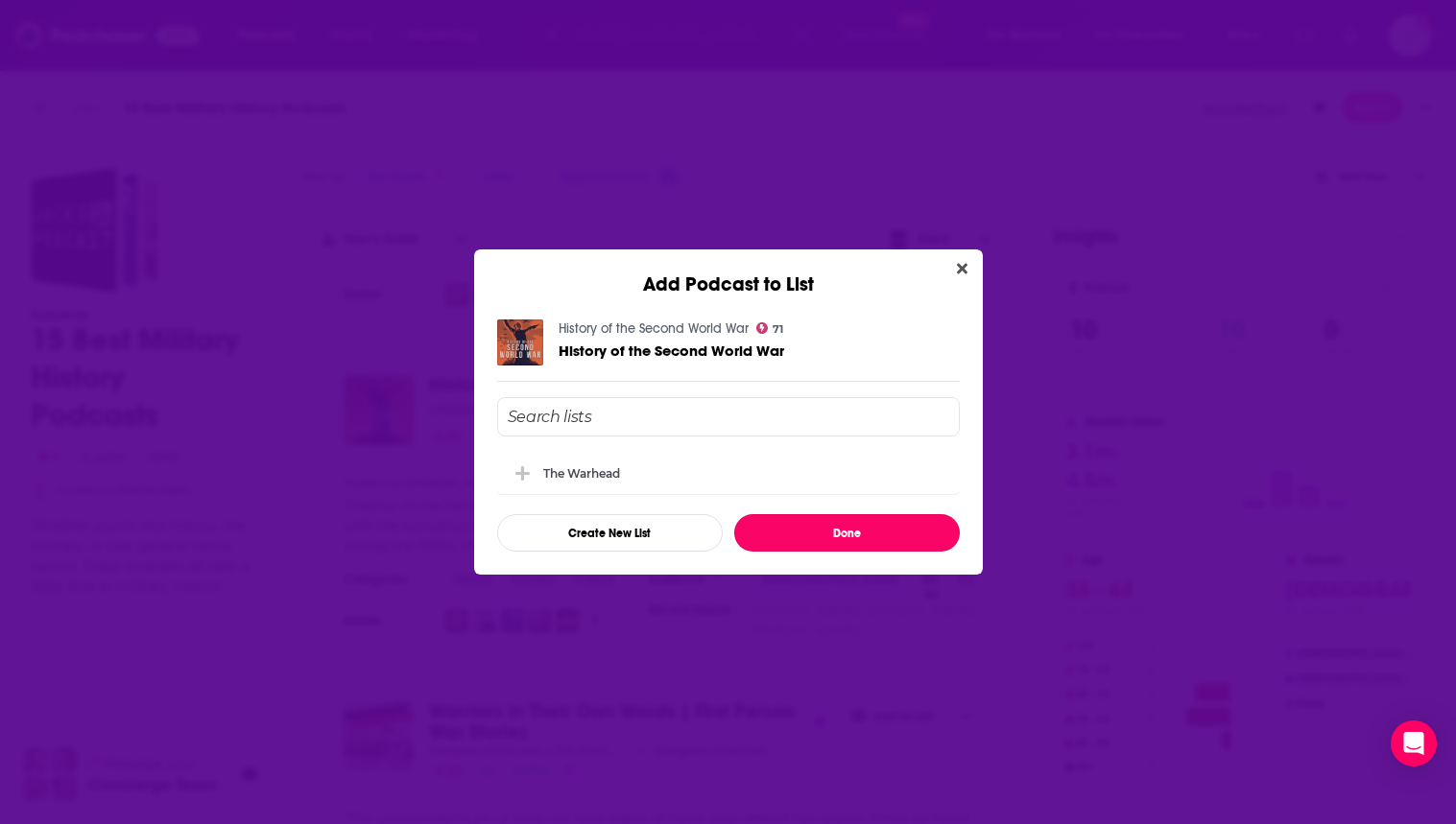
click at [808, 533] on button "Done" at bounding box center [847, 533] width 226 height 38
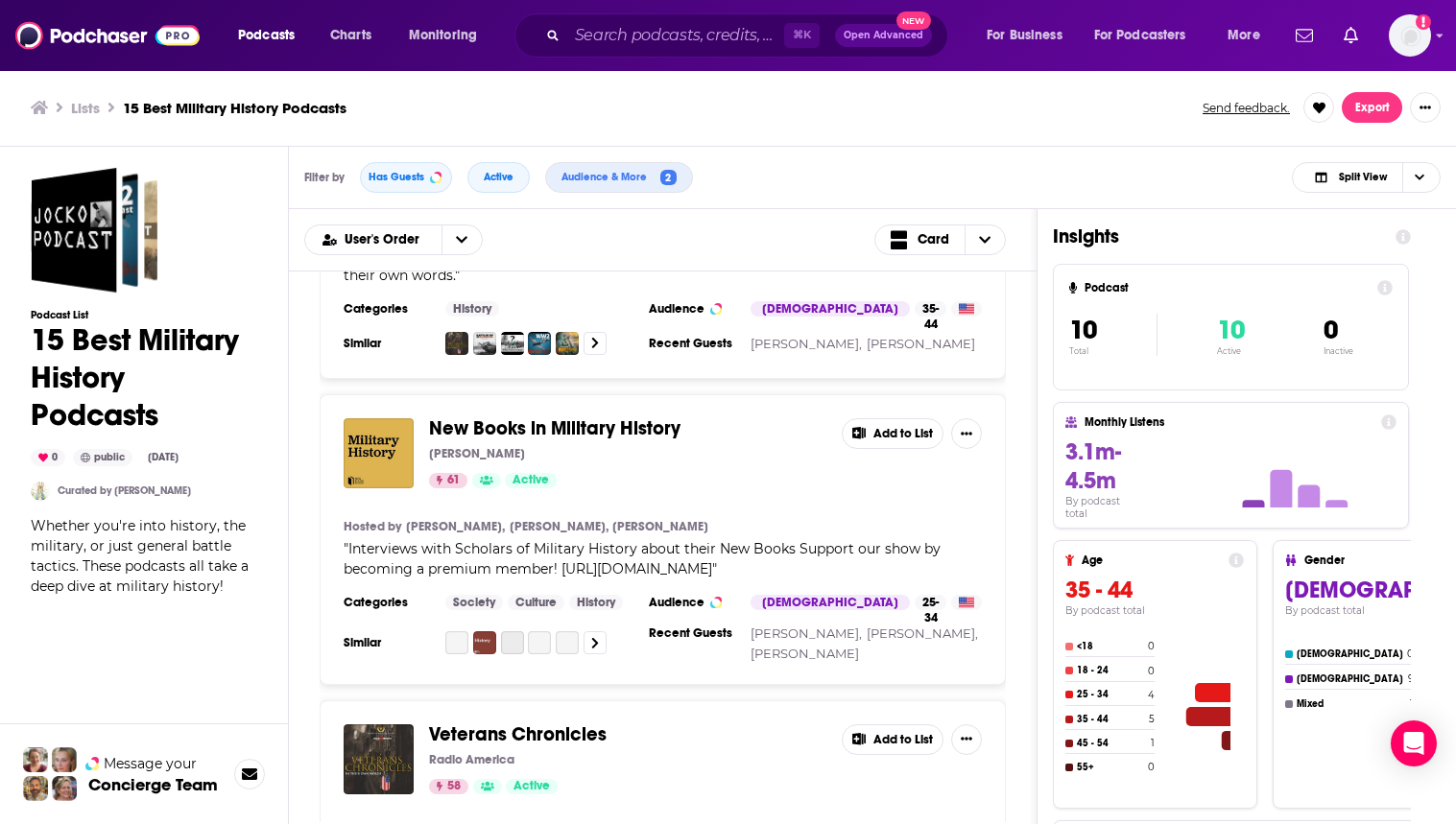
scroll to position [1553, 0]
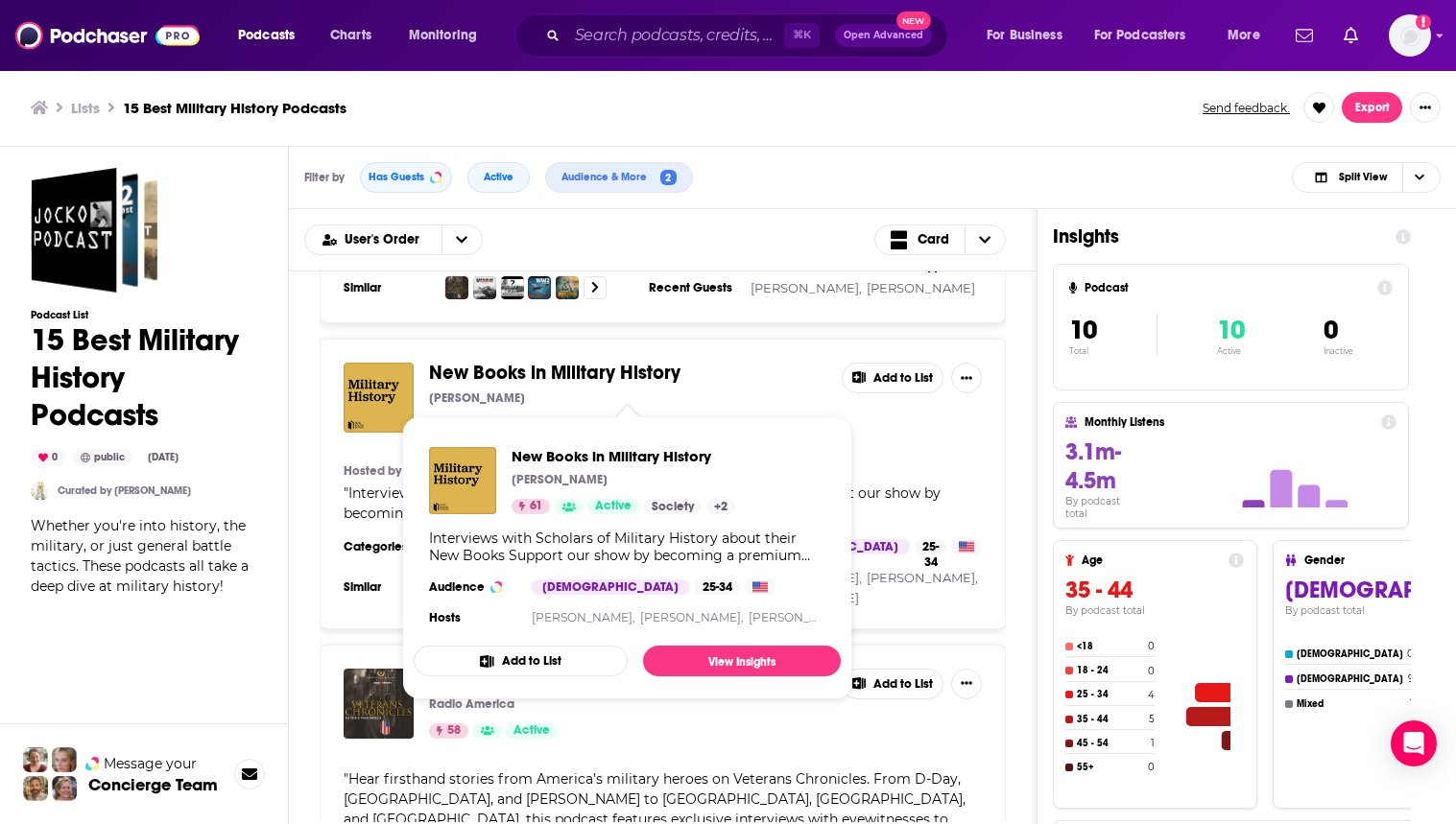
click at [605, 655] on button "Add to List" at bounding box center [520, 661] width 214 height 31
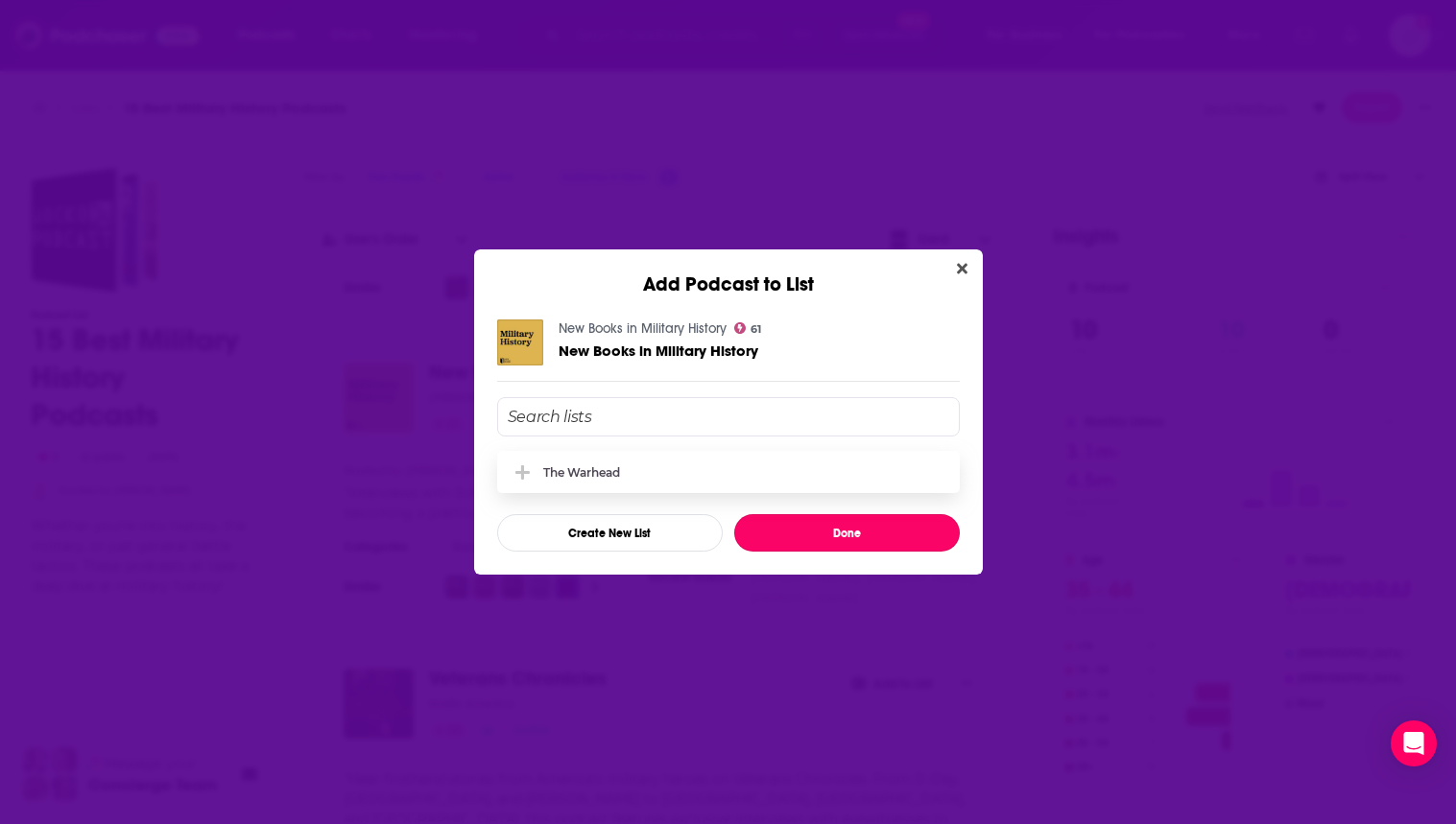
drag, startPoint x: 818, startPoint y: 536, endPoint x: 660, endPoint y: 488, distance: 165.1
click at [661, 492] on div "The Warhead Create New List Done" at bounding box center [728, 474] width 463 height 154
click at [659, 483] on div "The Warhead" at bounding box center [728, 472] width 463 height 42
click at [843, 528] on button "Done" at bounding box center [847, 533] width 226 height 38
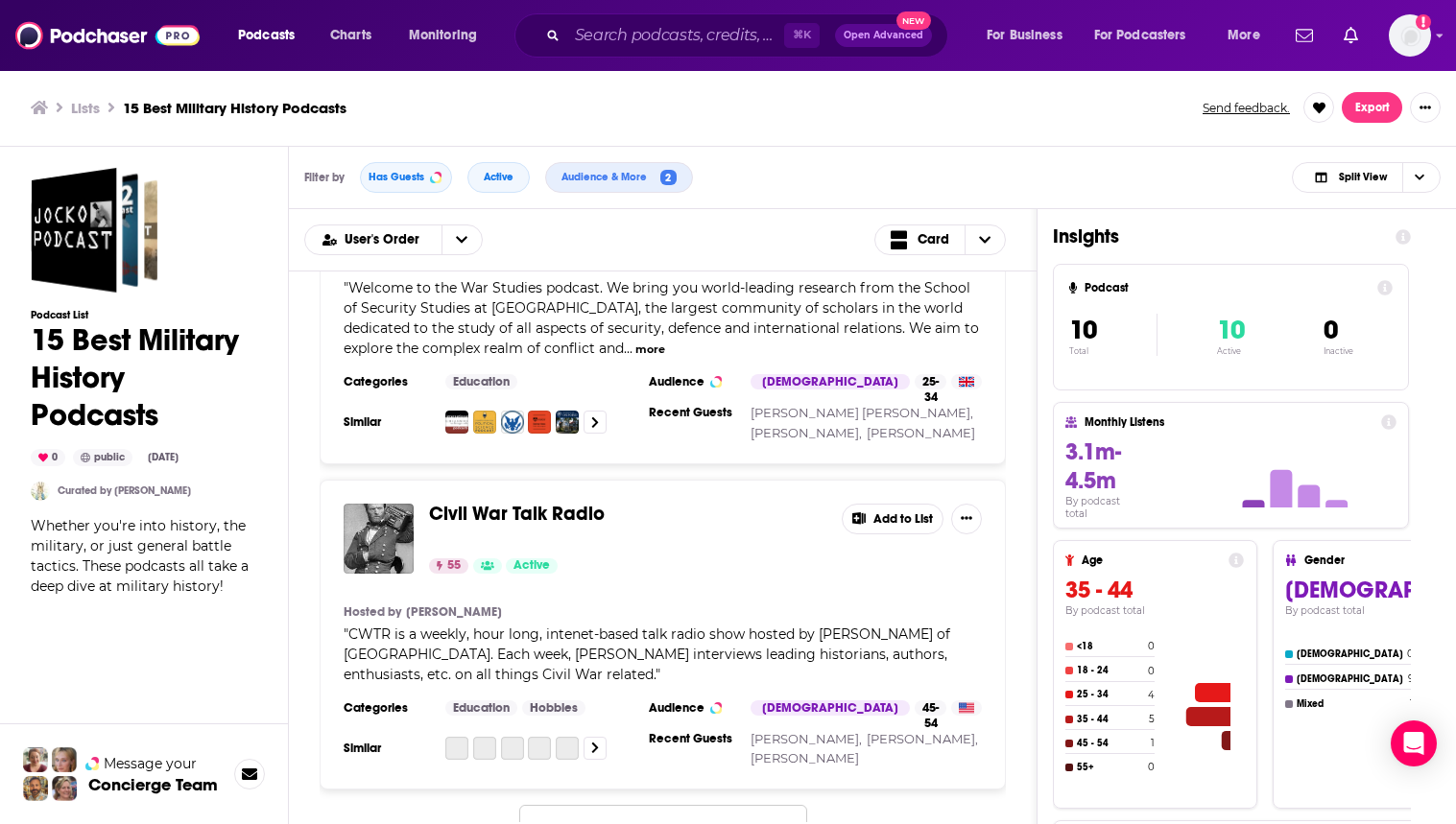
scroll to position [2751, 0]
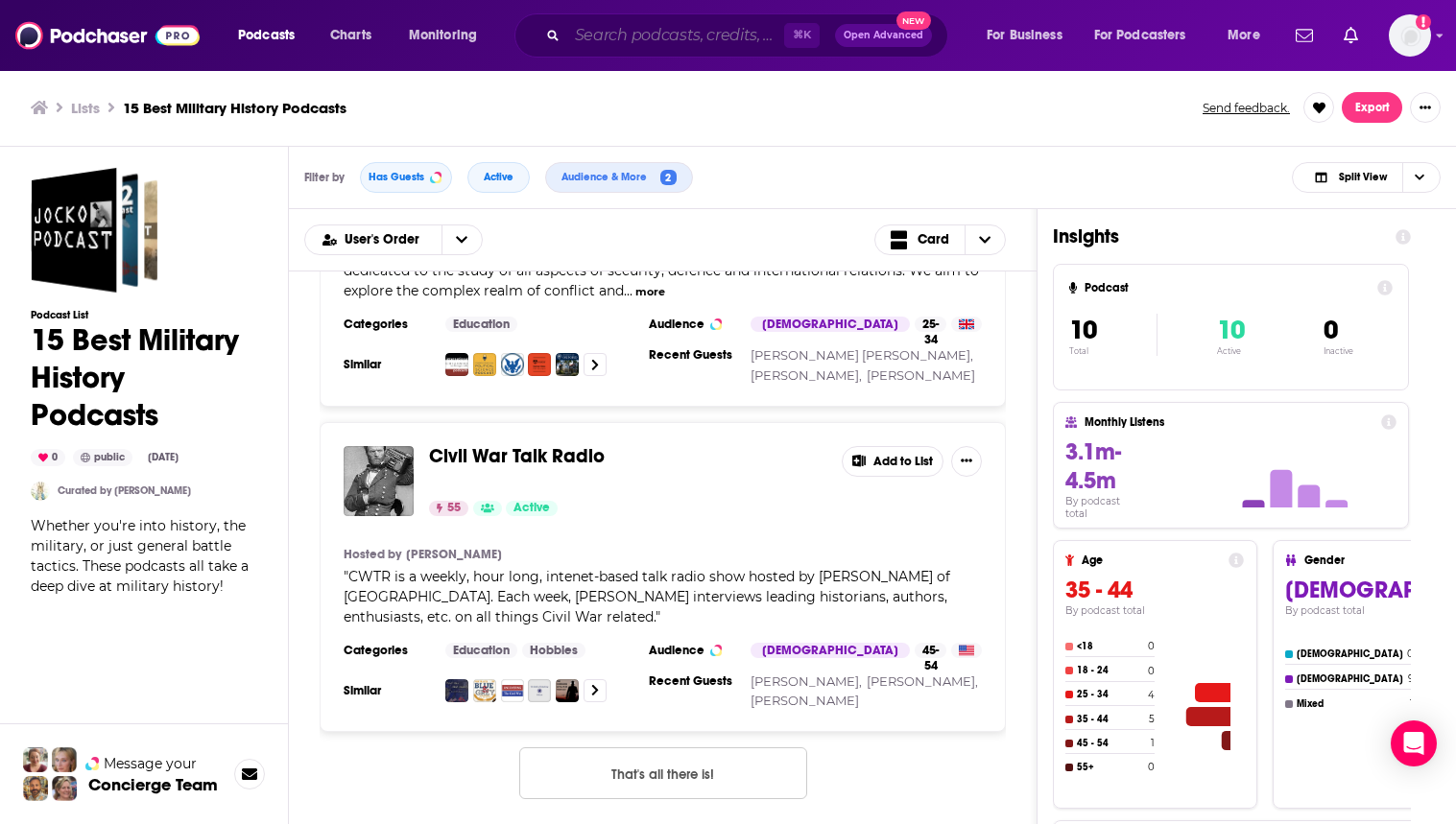
click at [689, 42] on input "Search podcasts, credits, & more..." at bounding box center [676, 35] width 217 height 31
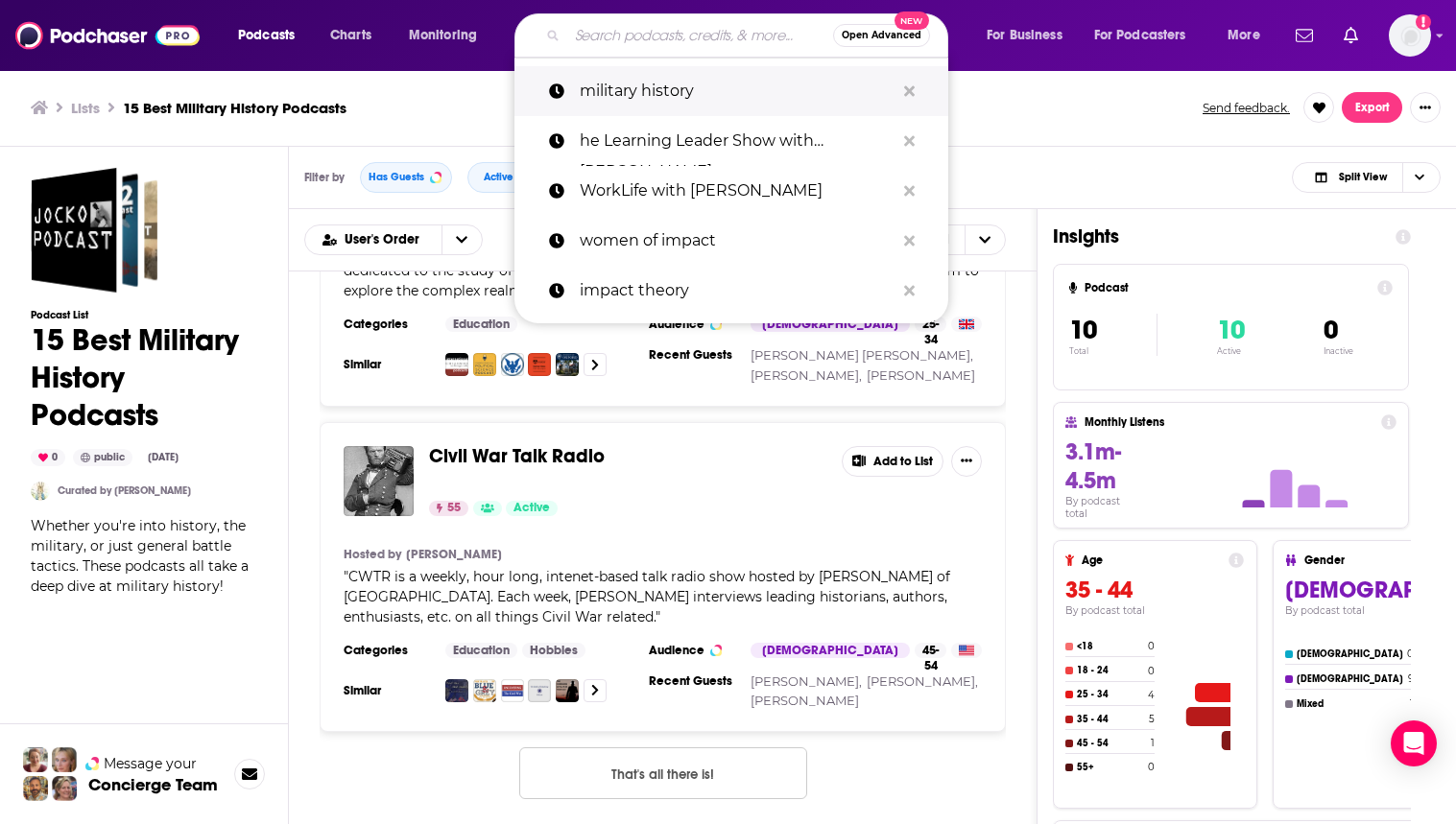
click at [685, 77] on p "military history" at bounding box center [737, 92] width 314 height 50
type input "military history"
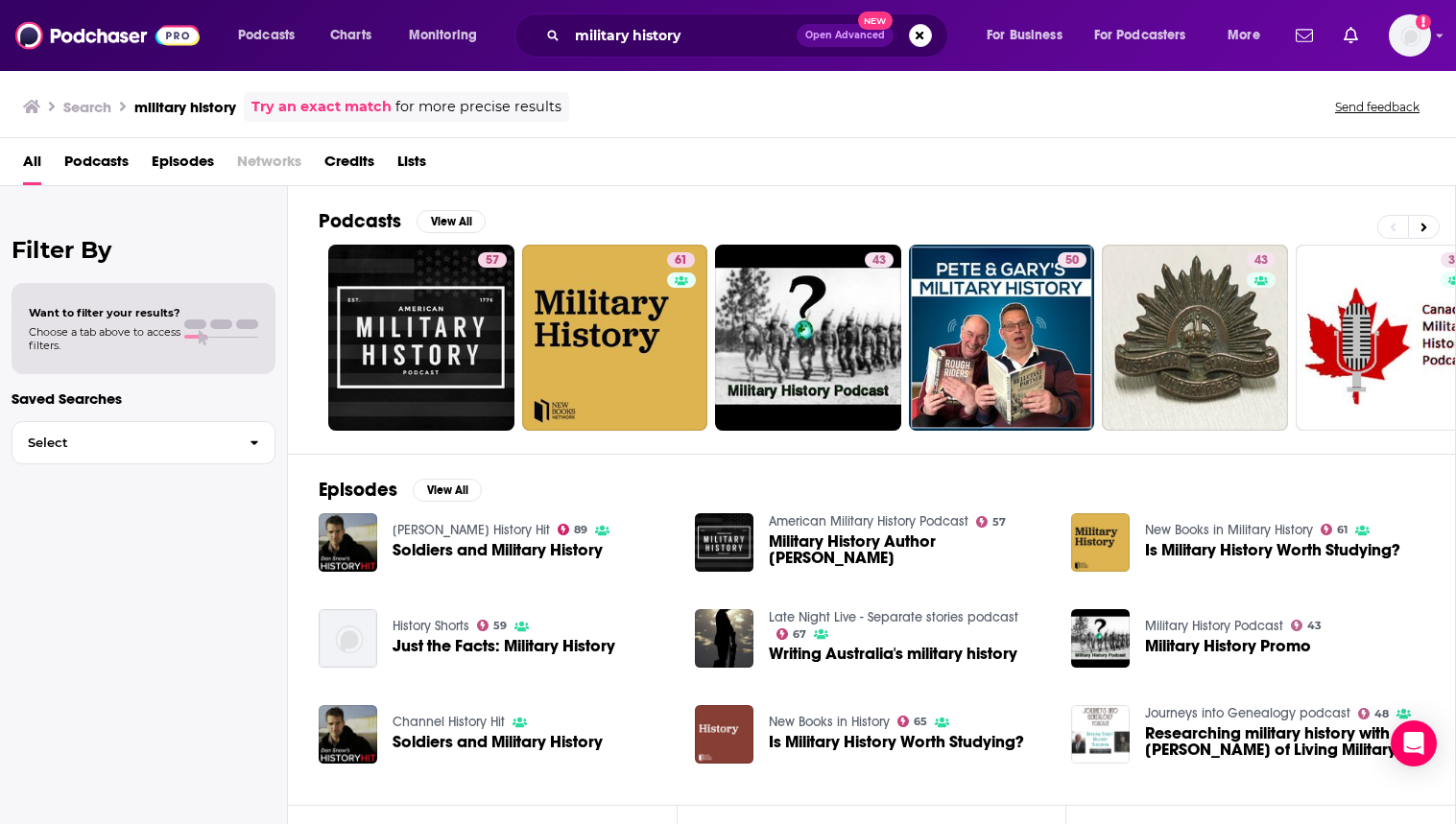
click at [421, 159] on span "Lists" at bounding box center [411, 166] width 29 height 40
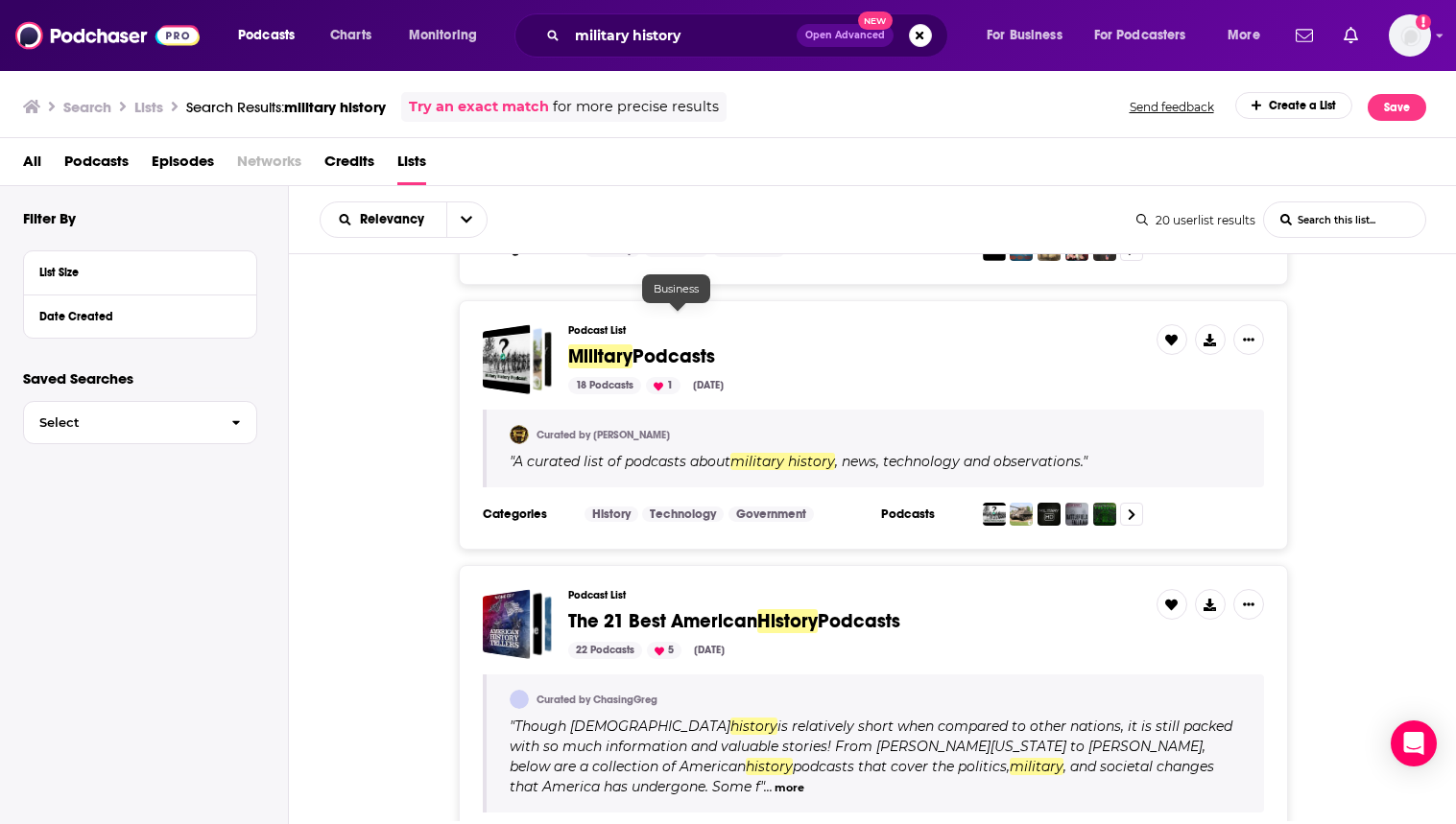
scroll to position [307, 0]
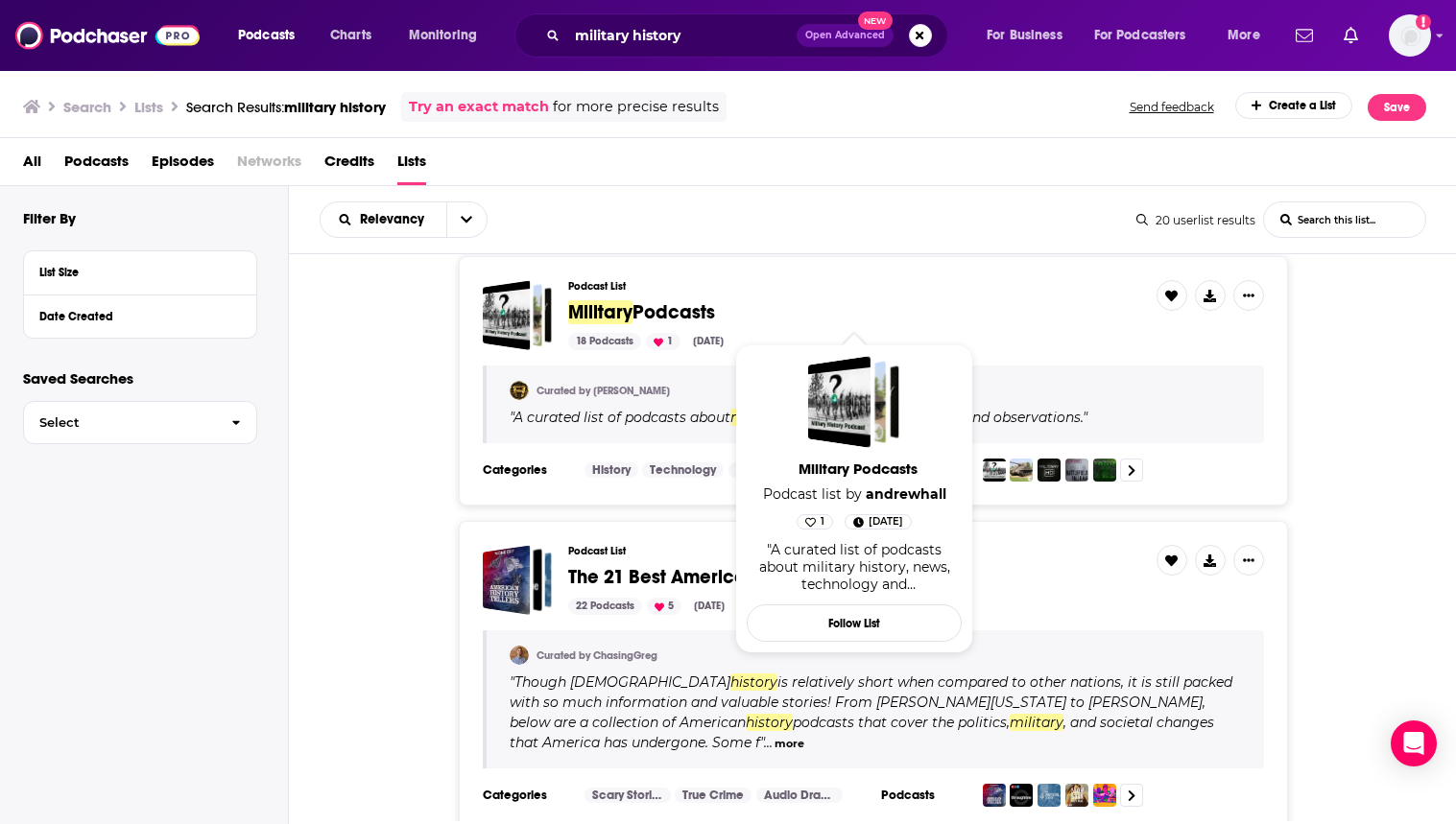
click at [650, 314] on span "Podcasts" at bounding box center [674, 312] width 83 height 24
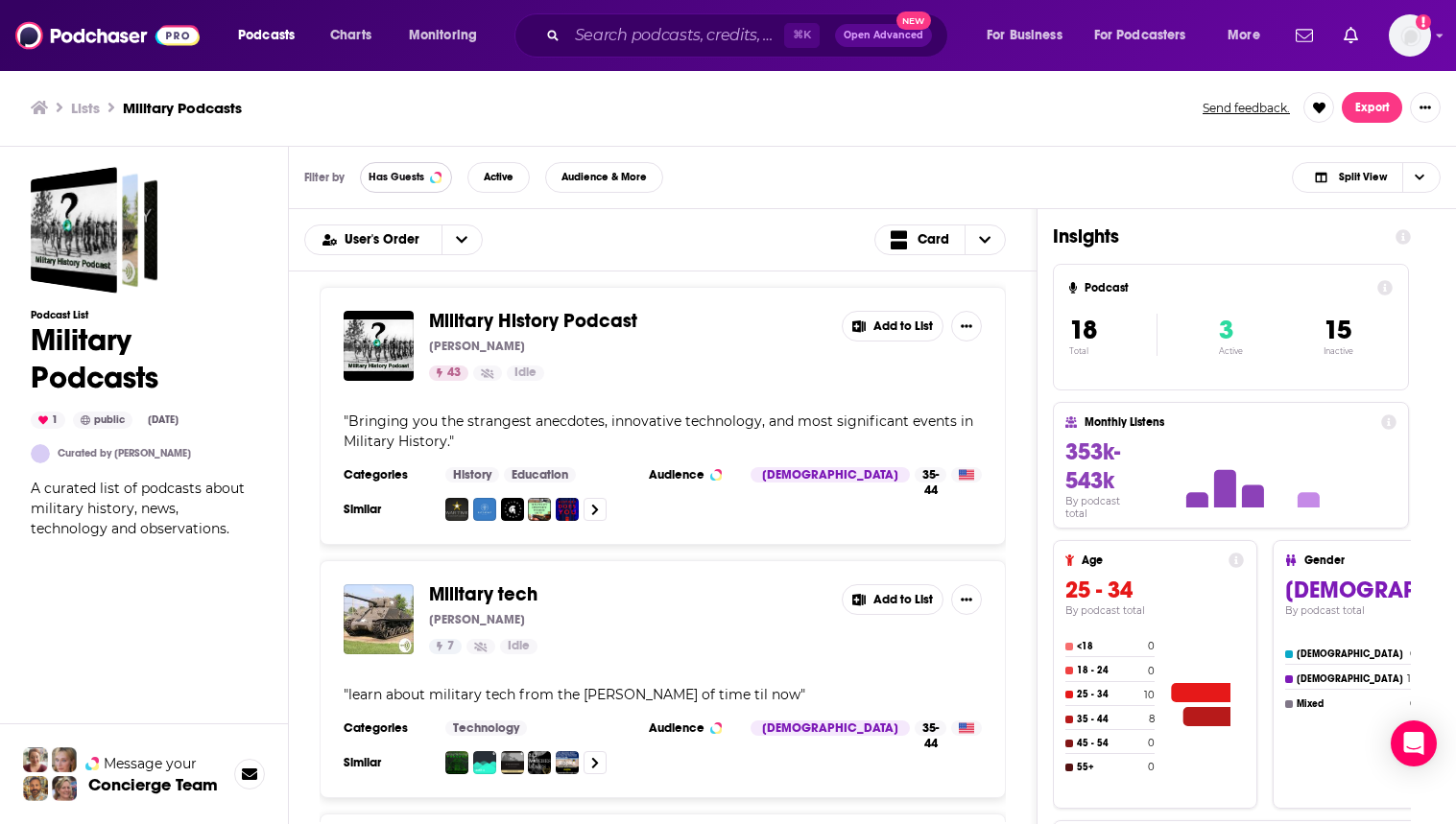
click at [410, 185] on button "Has Guests" at bounding box center [406, 177] width 93 height 31
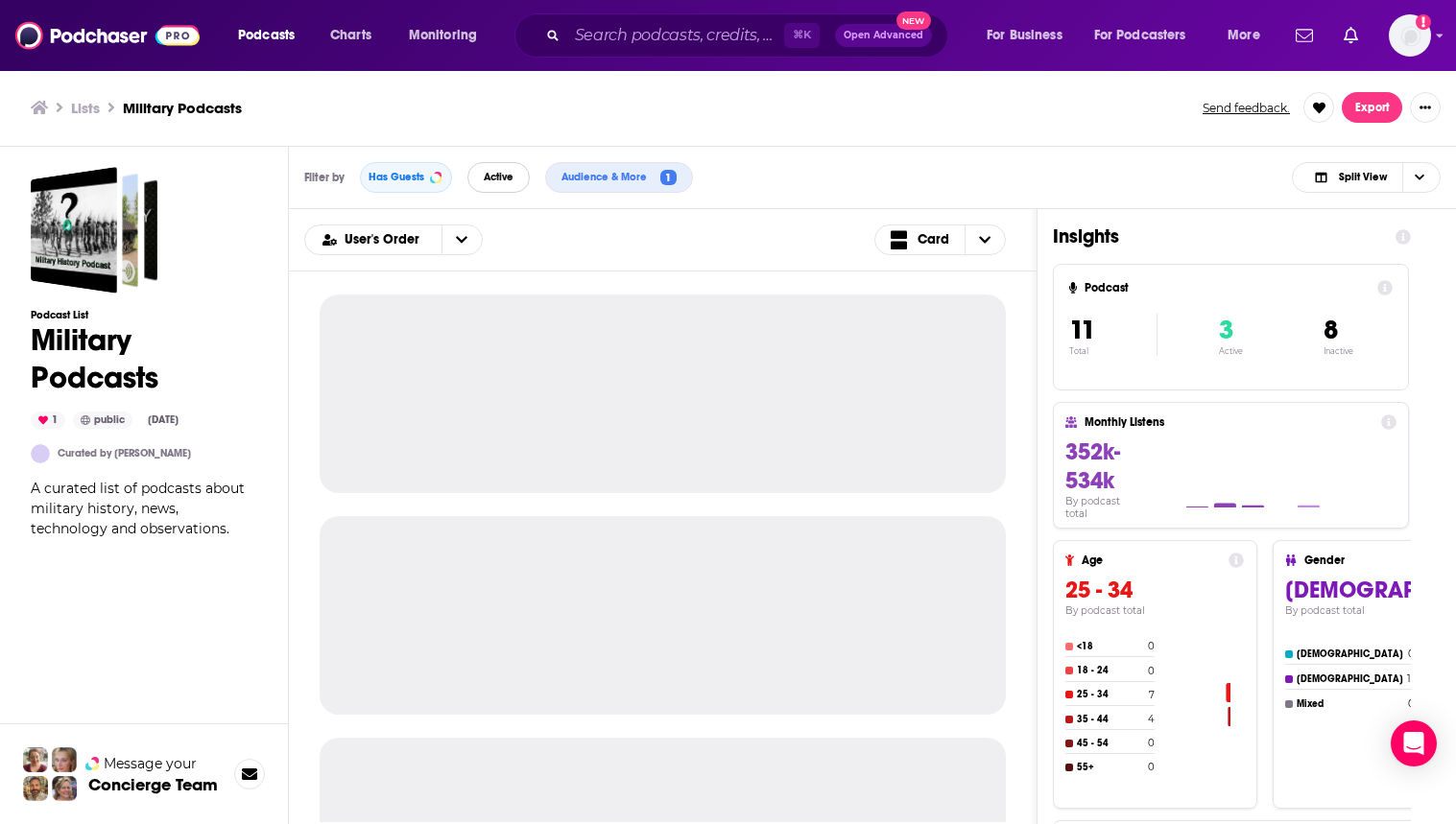
click at [498, 178] on span "Active" at bounding box center [499, 177] width 30 height 11
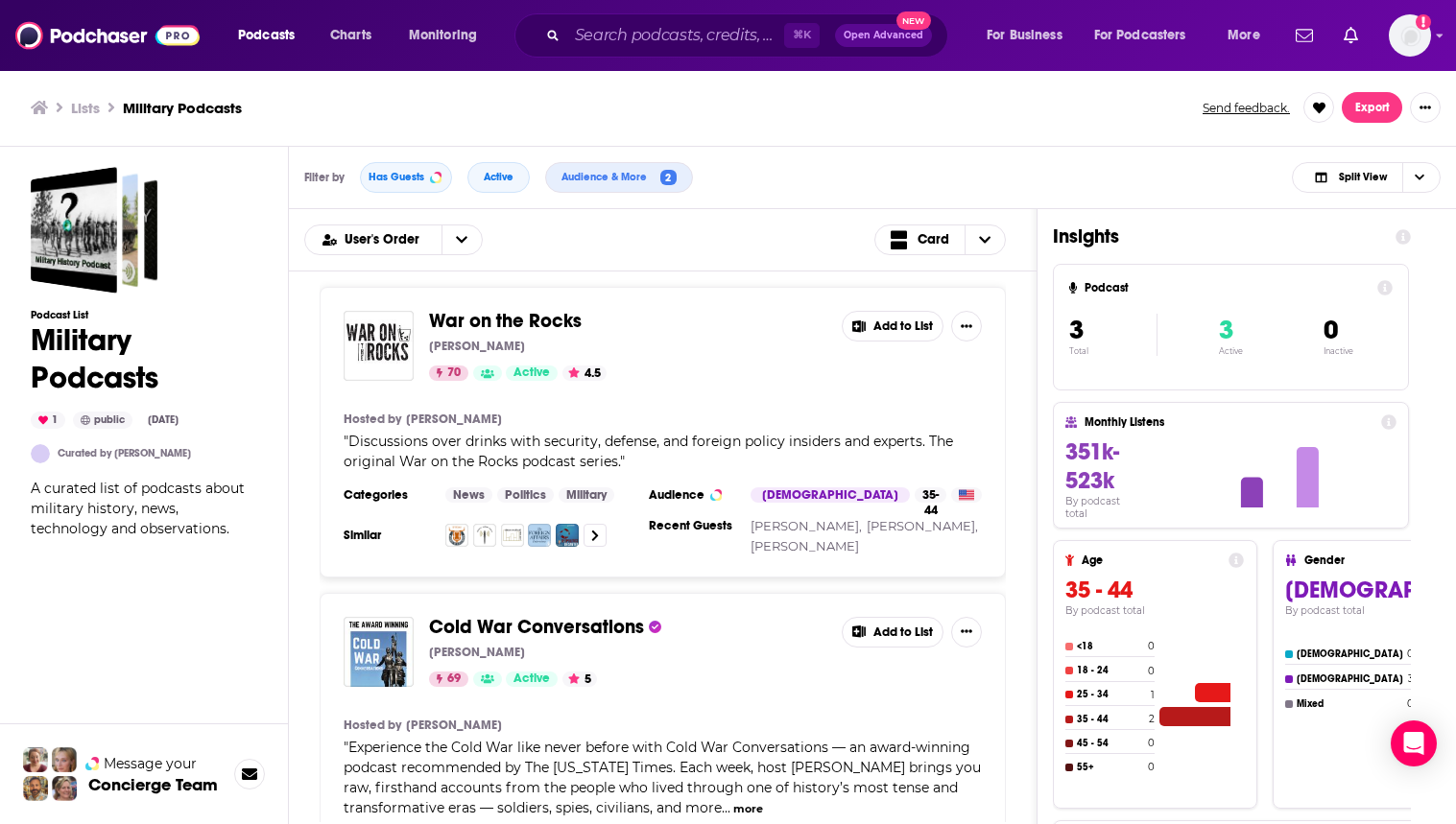
click at [875, 319] on button "Add to List" at bounding box center [893, 325] width 102 height 31
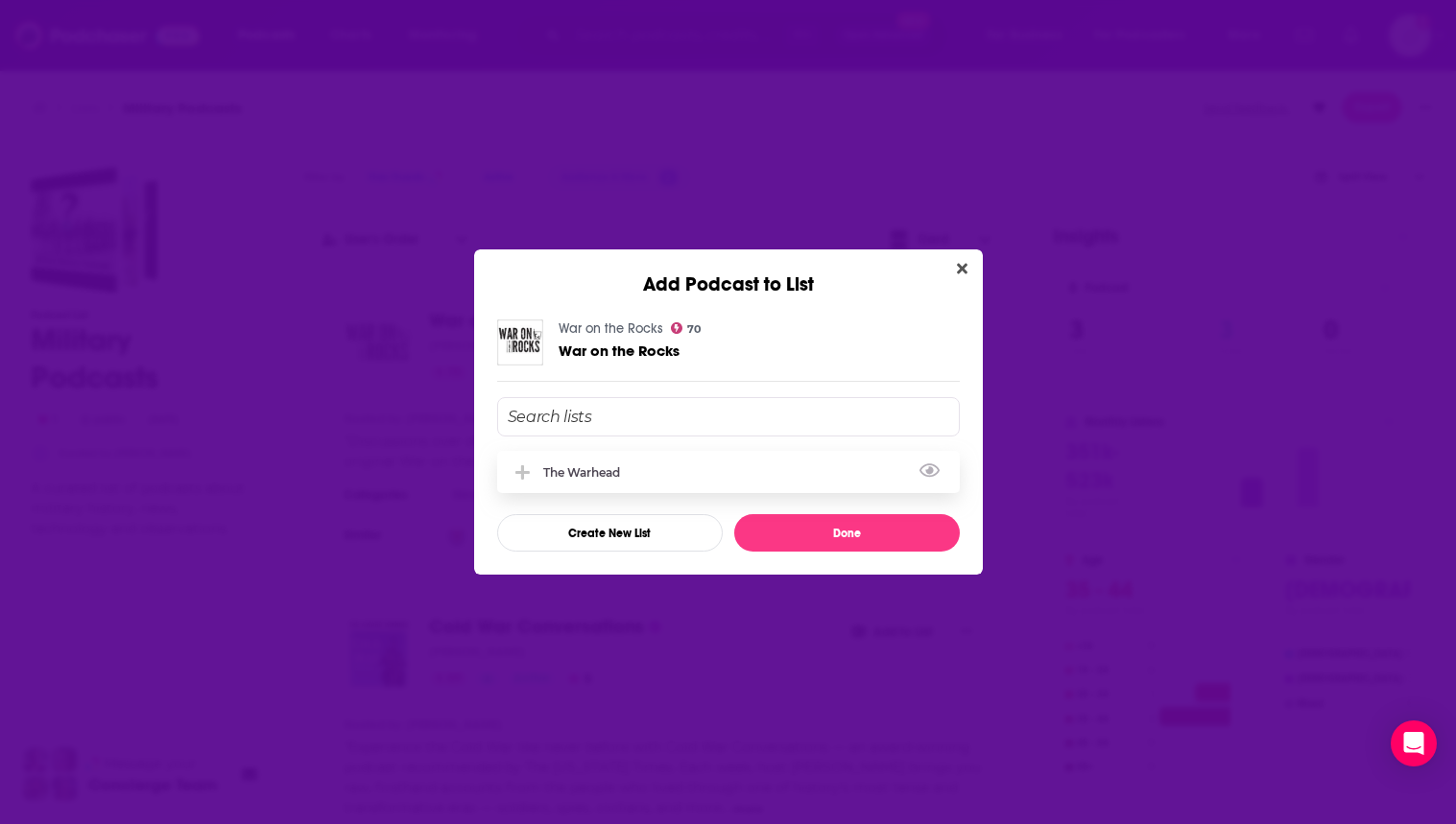
click at [787, 470] on div "The Warhead" at bounding box center [728, 472] width 463 height 42
click at [846, 530] on button "Done" at bounding box center [847, 533] width 226 height 38
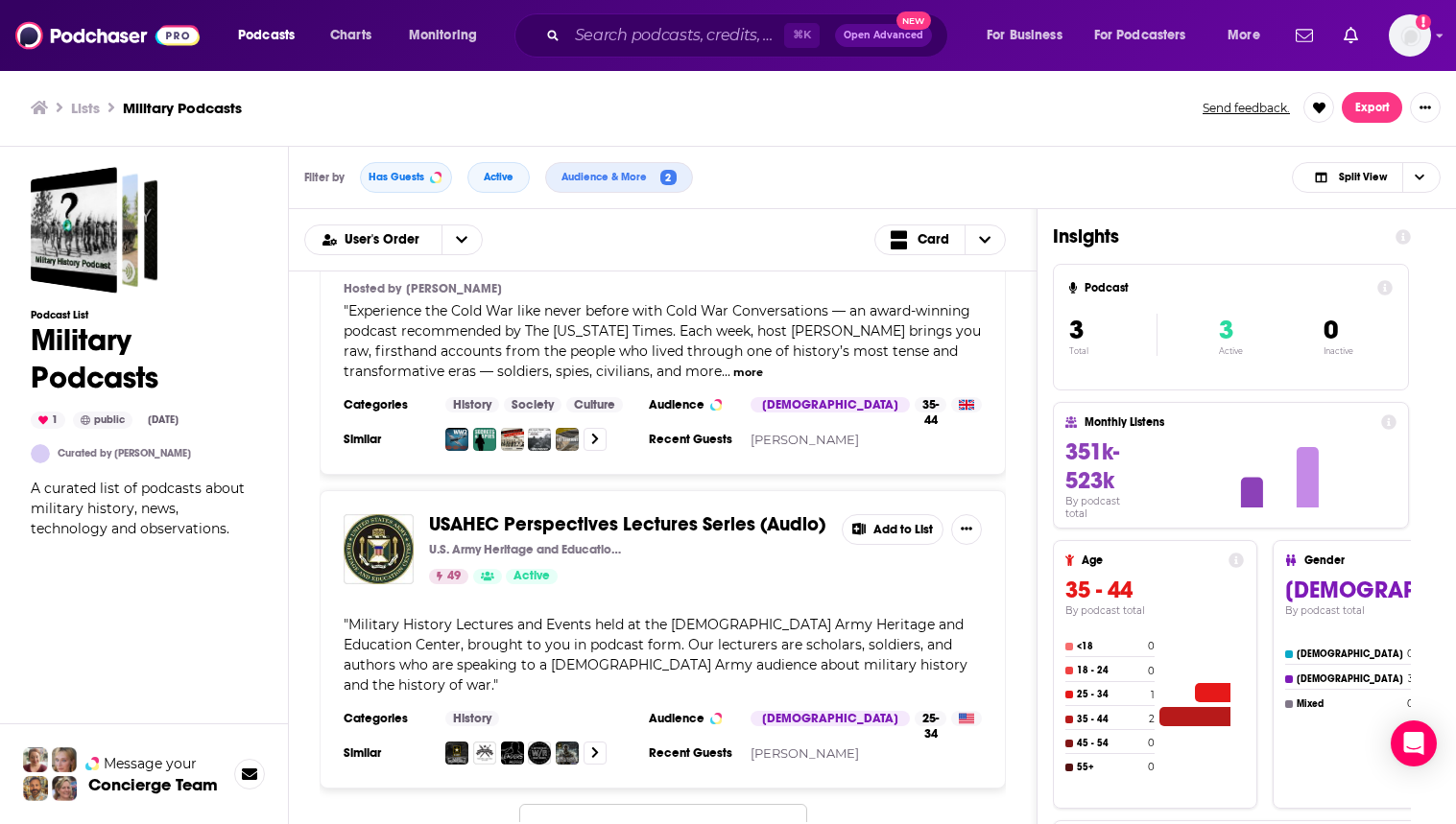
scroll to position [481, 0]
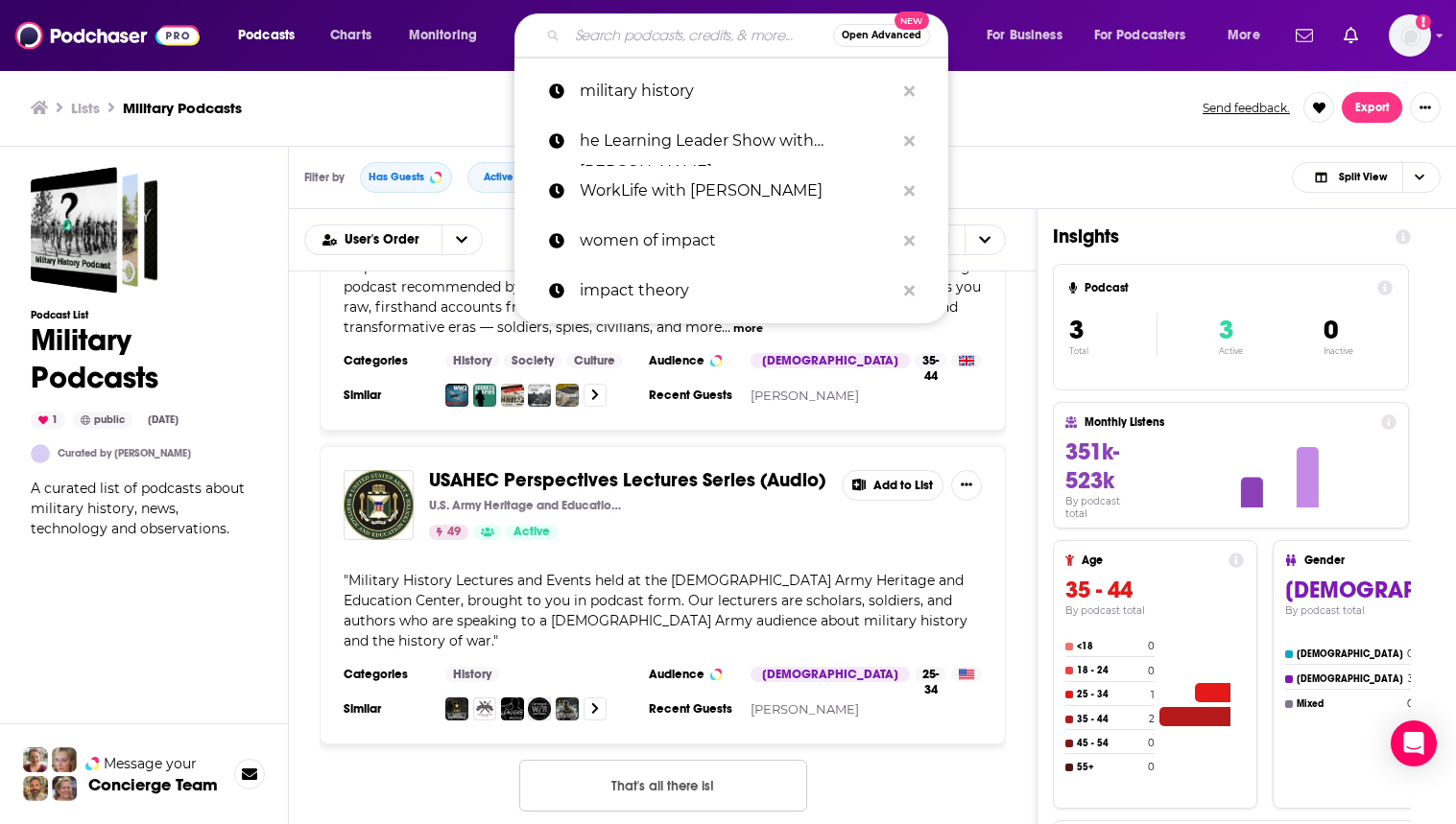
click at [674, 31] on input "Search podcasts, credits, & more..." at bounding box center [700, 35] width 266 height 31
click at [702, 76] on p "military history" at bounding box center [737, 92] width 314 height 50
type input "military history"
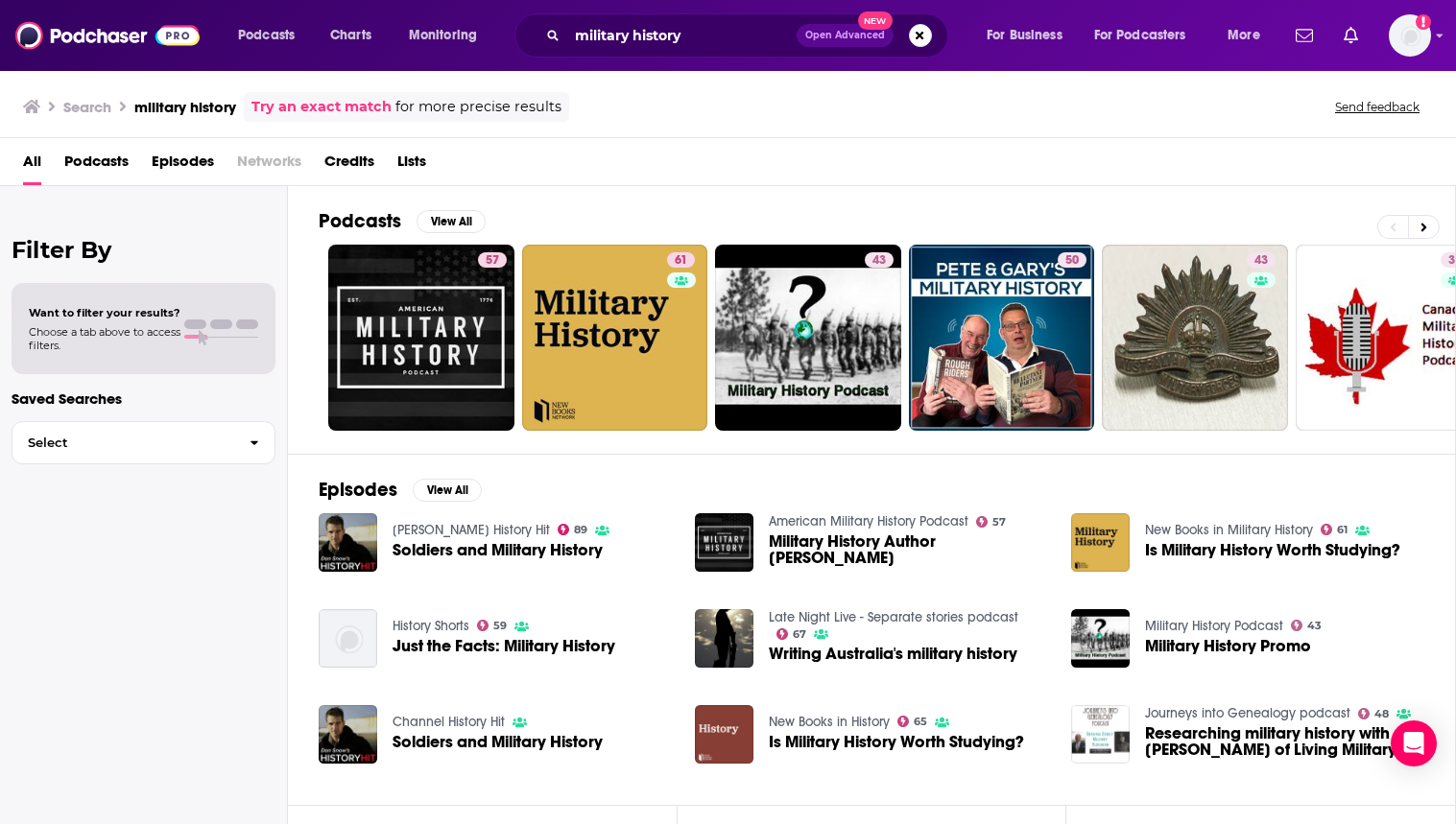
click at [422, 164] on span "Lists" at bounding box center [411, 166] width 29 height 40
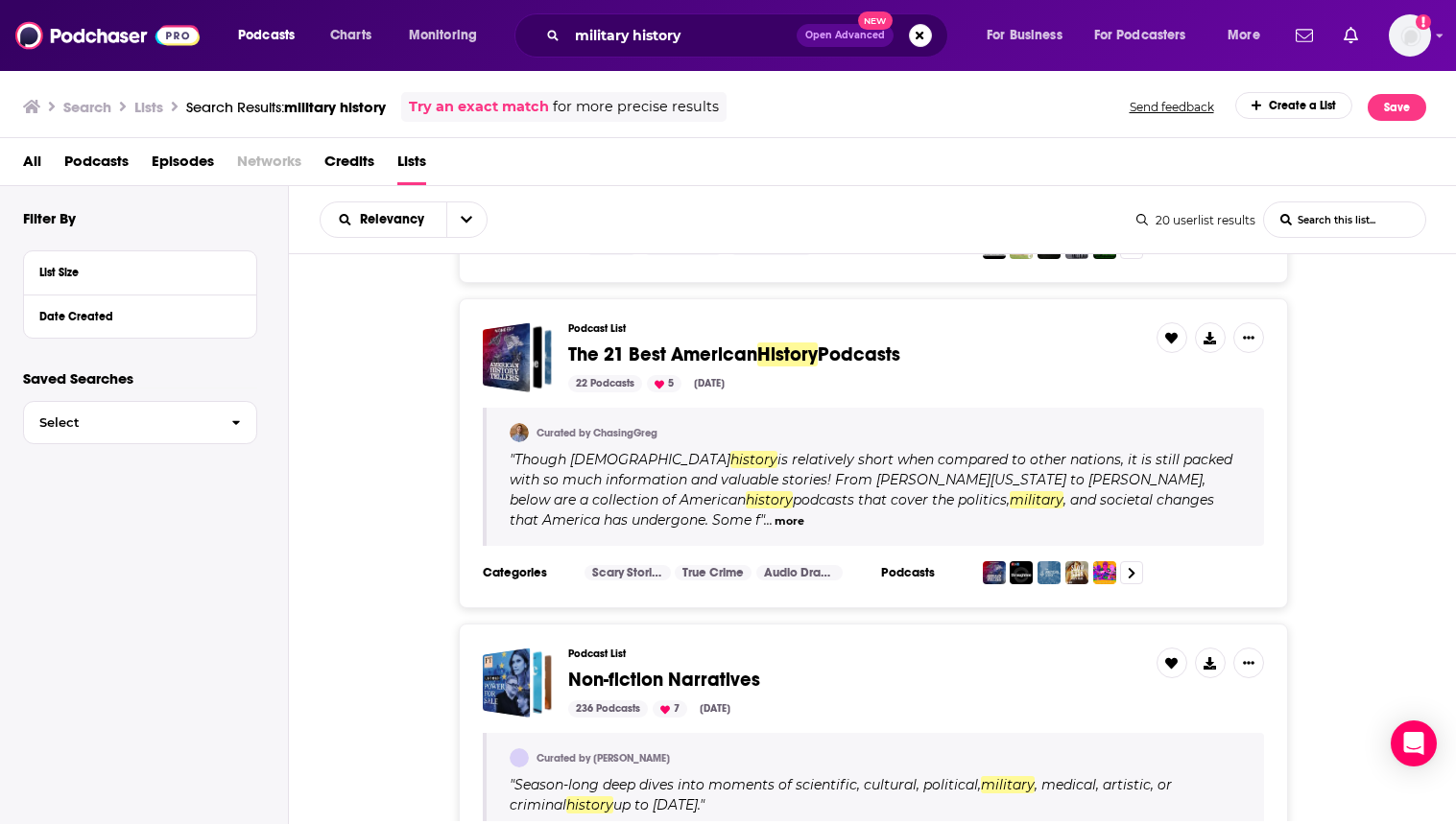
scroll to position [545, 0]
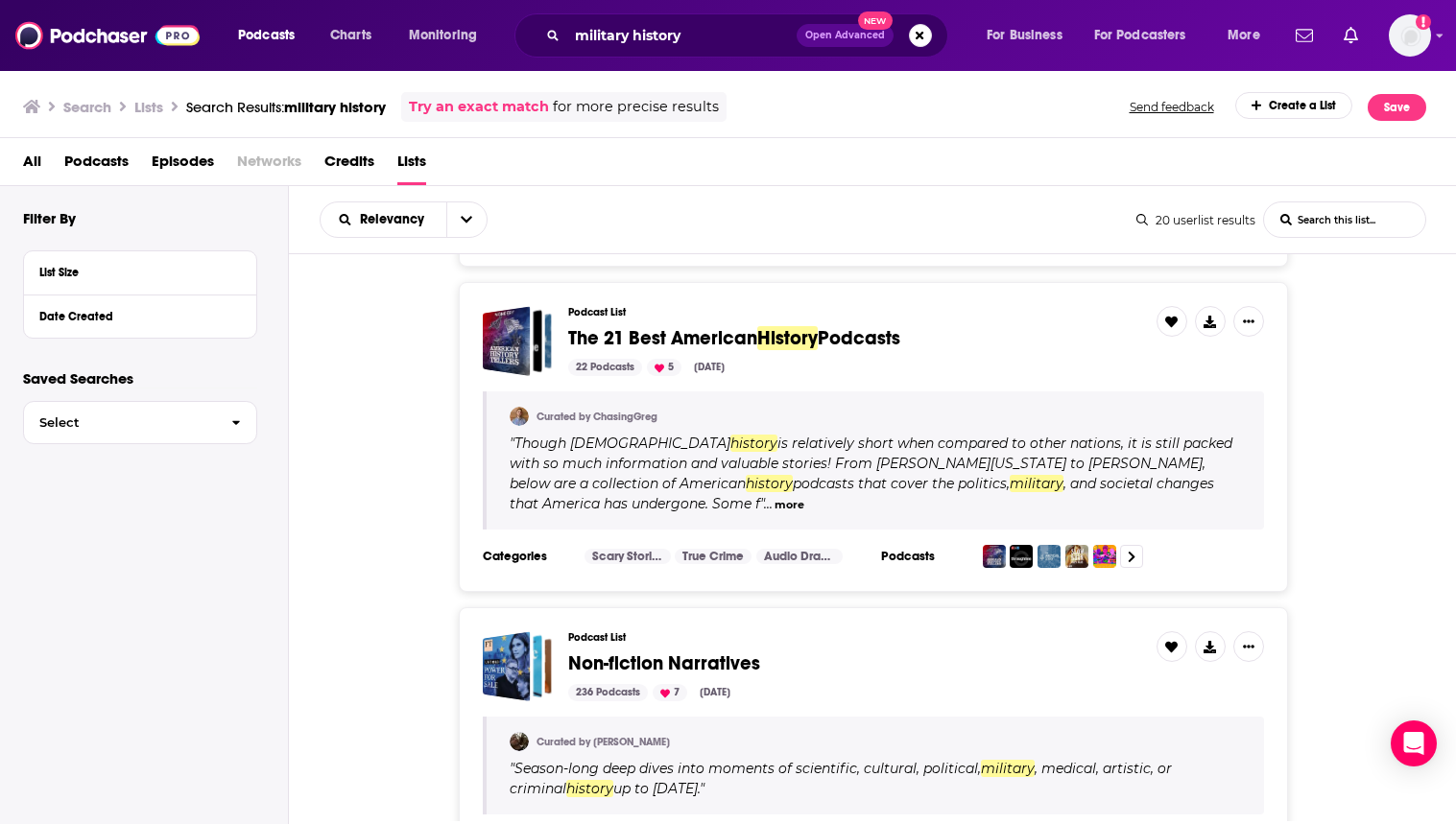
click at [862, 337] on span "Podcasts" at bounding box center [859, 338] width 83 height 24
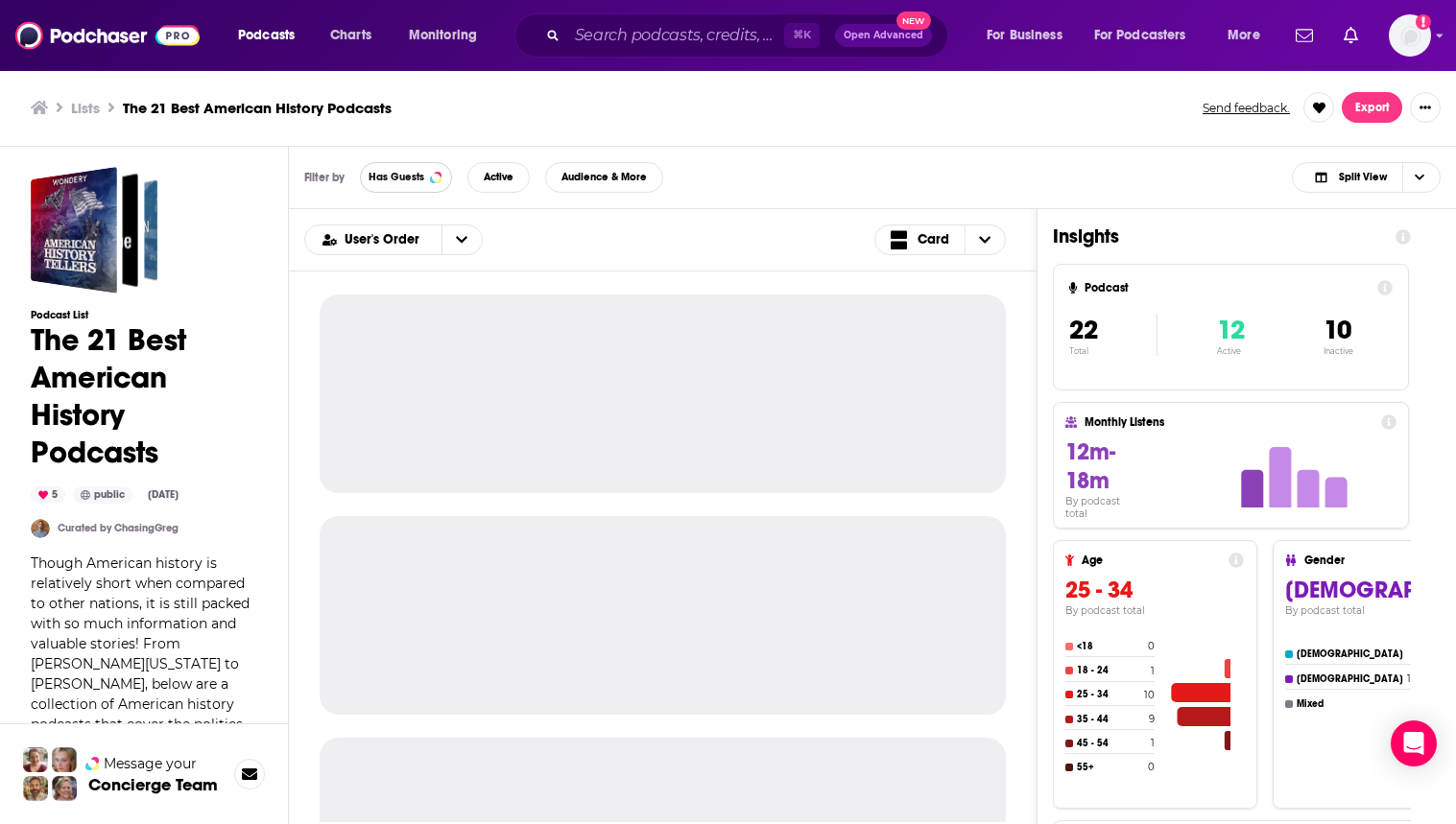
click at [413, 176] on span "Has Guests" at bounding box center [396, 177] width 56 height 11
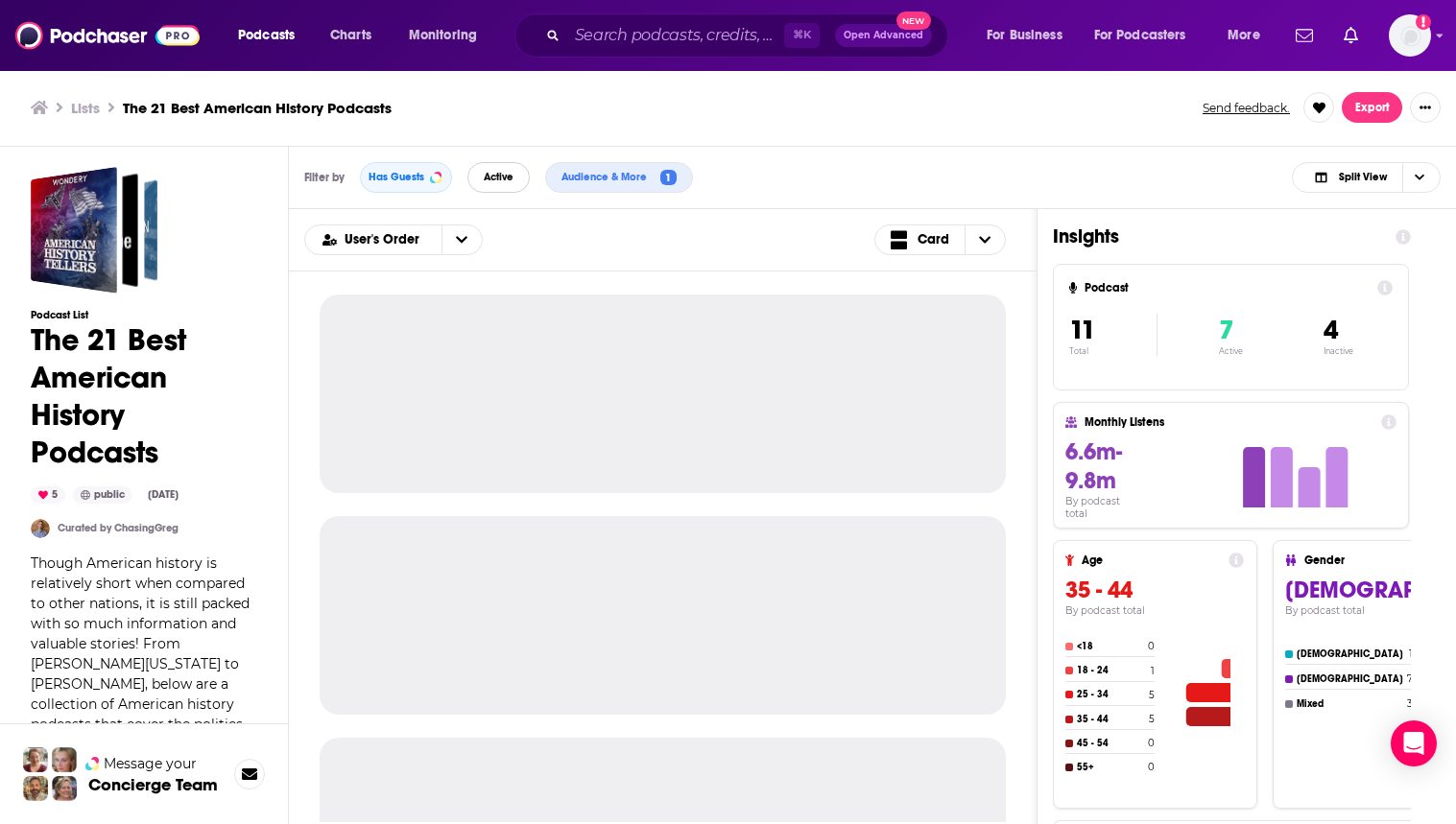
click at [516, 184] on button "Active" at bounding box center [499, 177] width 63 height 31
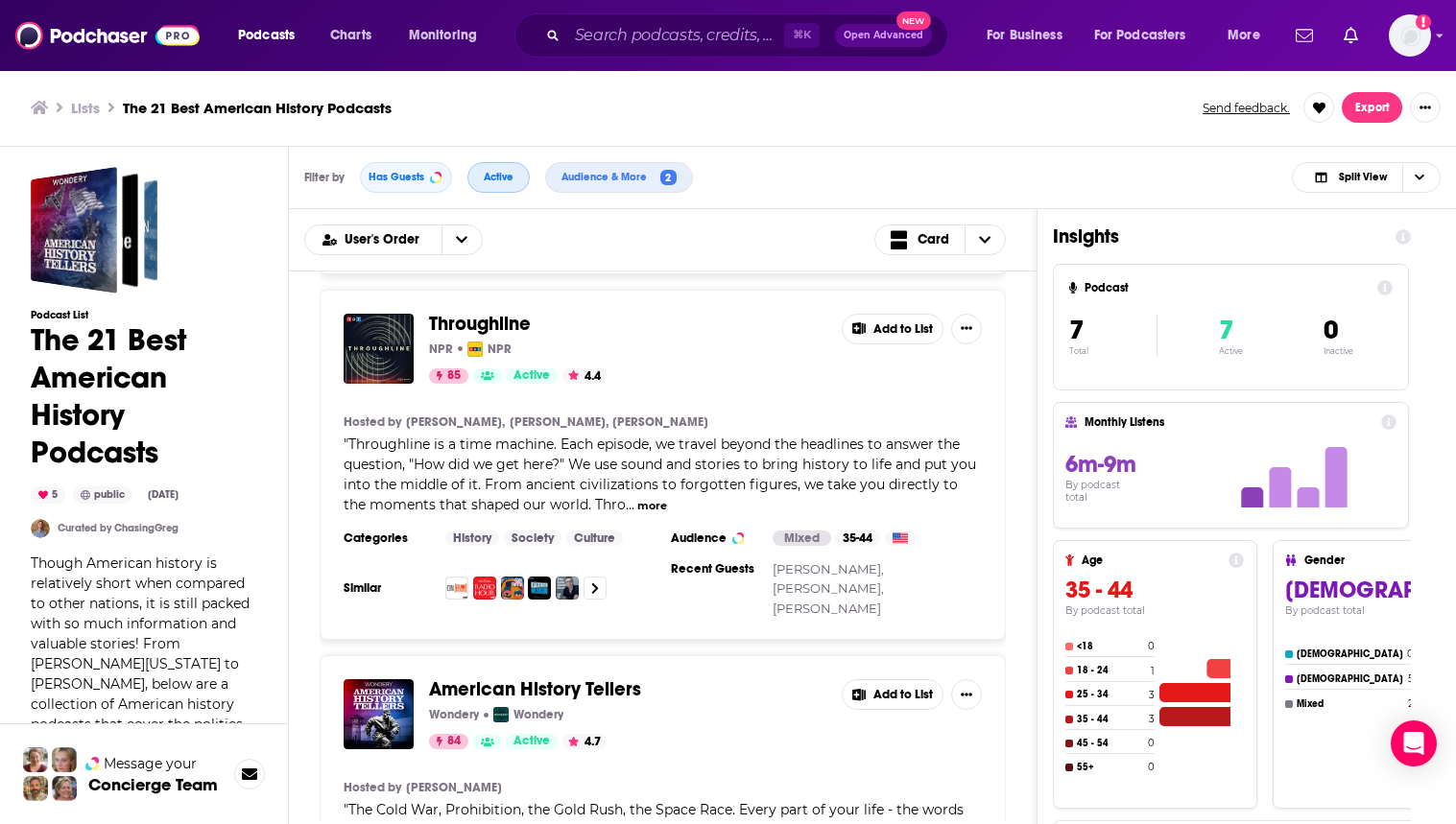
scroll to position [346, 0]
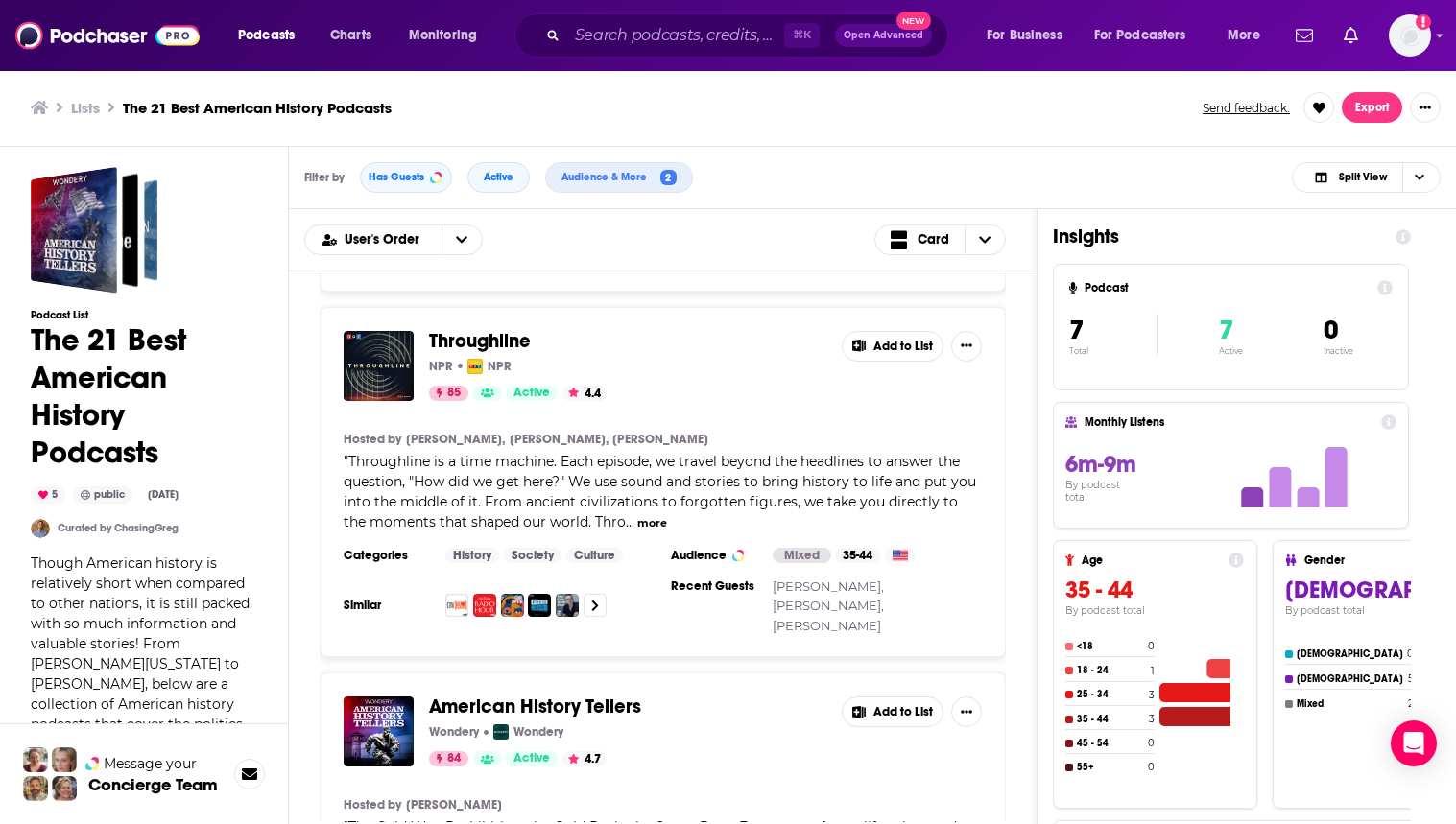
click at [873, 331] on button "Add to List" at bounding box center [893, 346] width 102 height 31
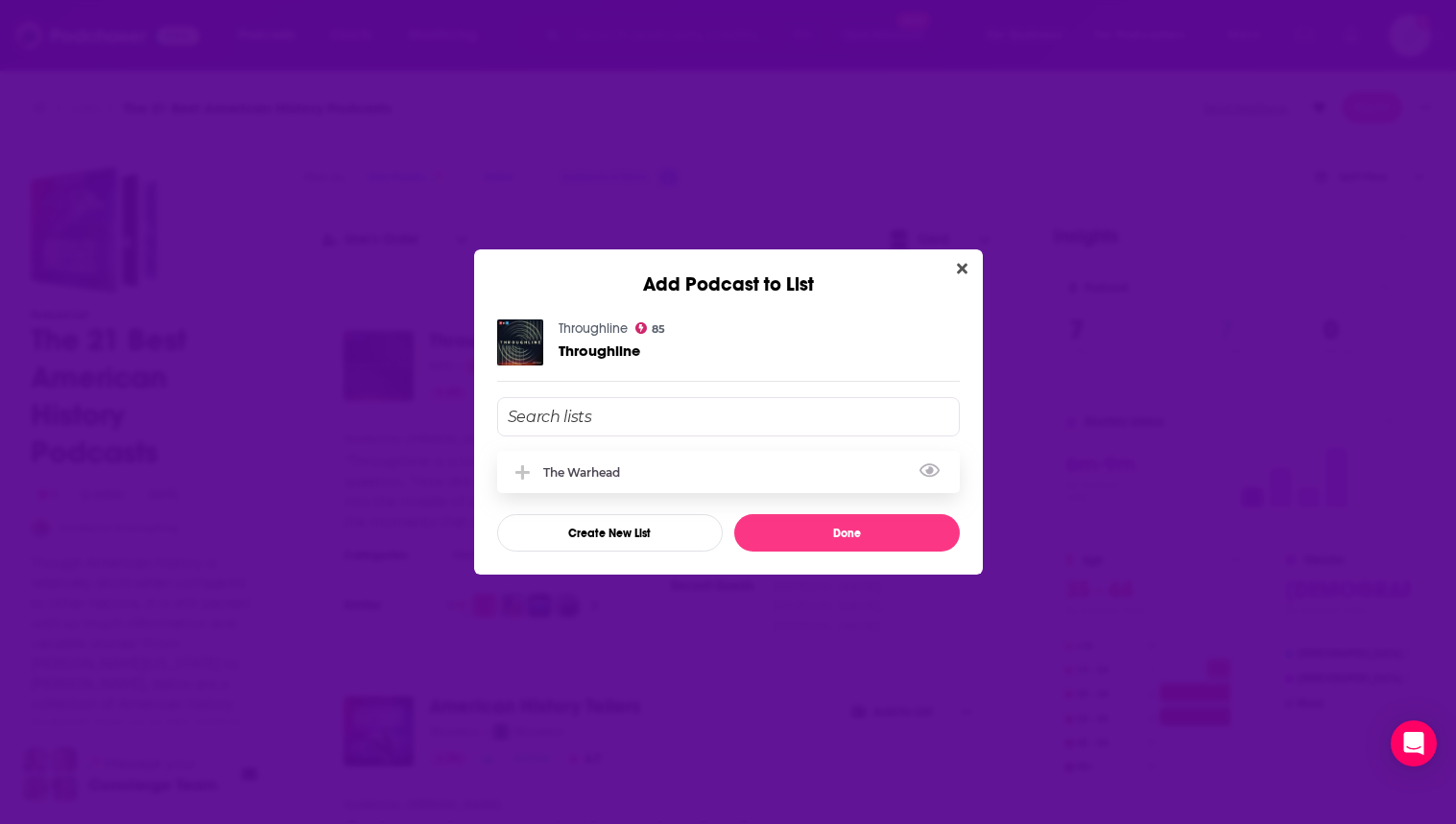
click at [605, 466] on div "The Warhead" at bounding box center [587, 473] width 89 height 14
click at [822, 538] on button "Done" at bounding box center [847, 533] width 226 height 38
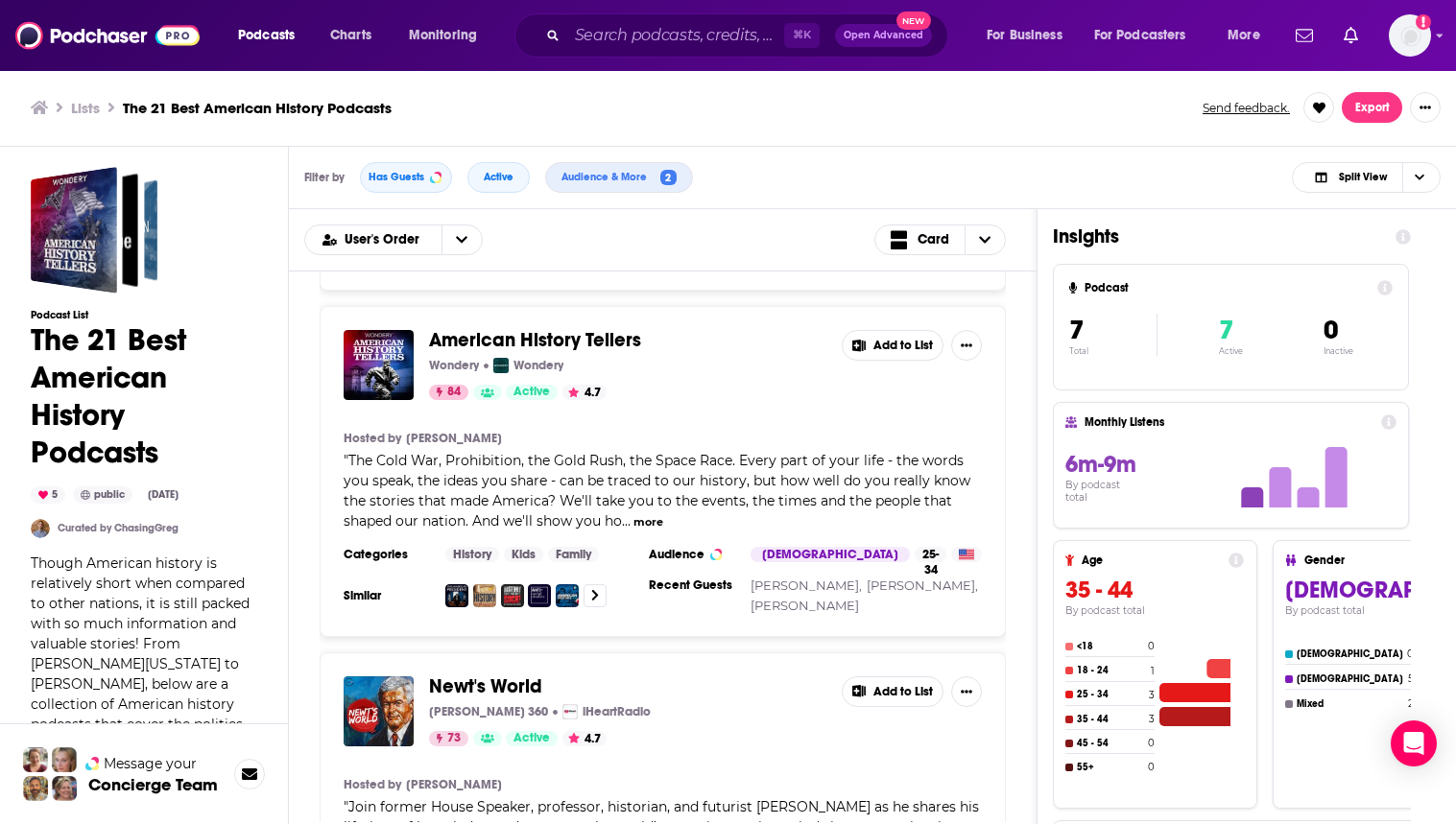
scroll to position [698, 0]
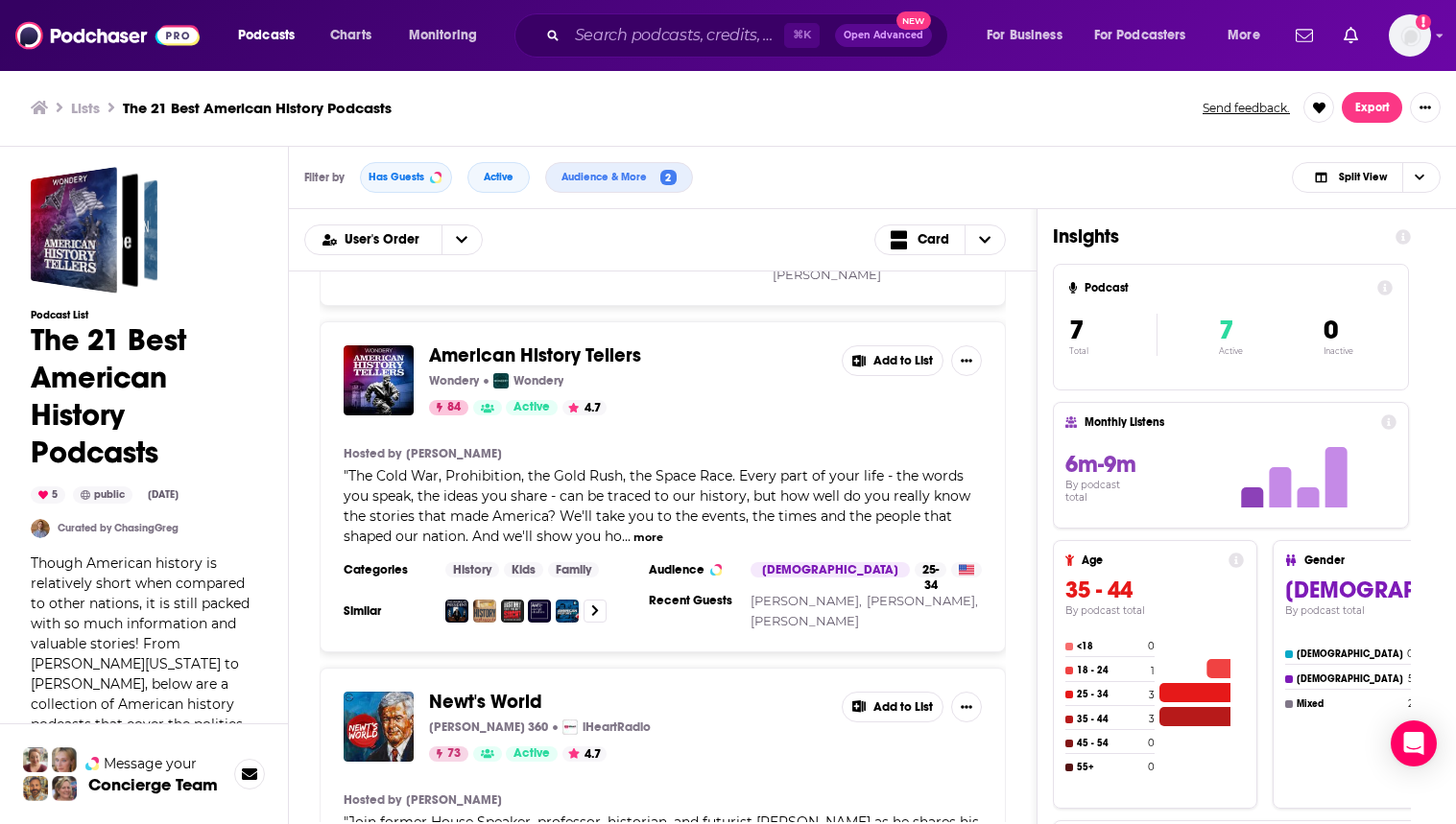
click at [905, 345] on button "Add to List" at bounding box center [893, 360] width 102 height 31
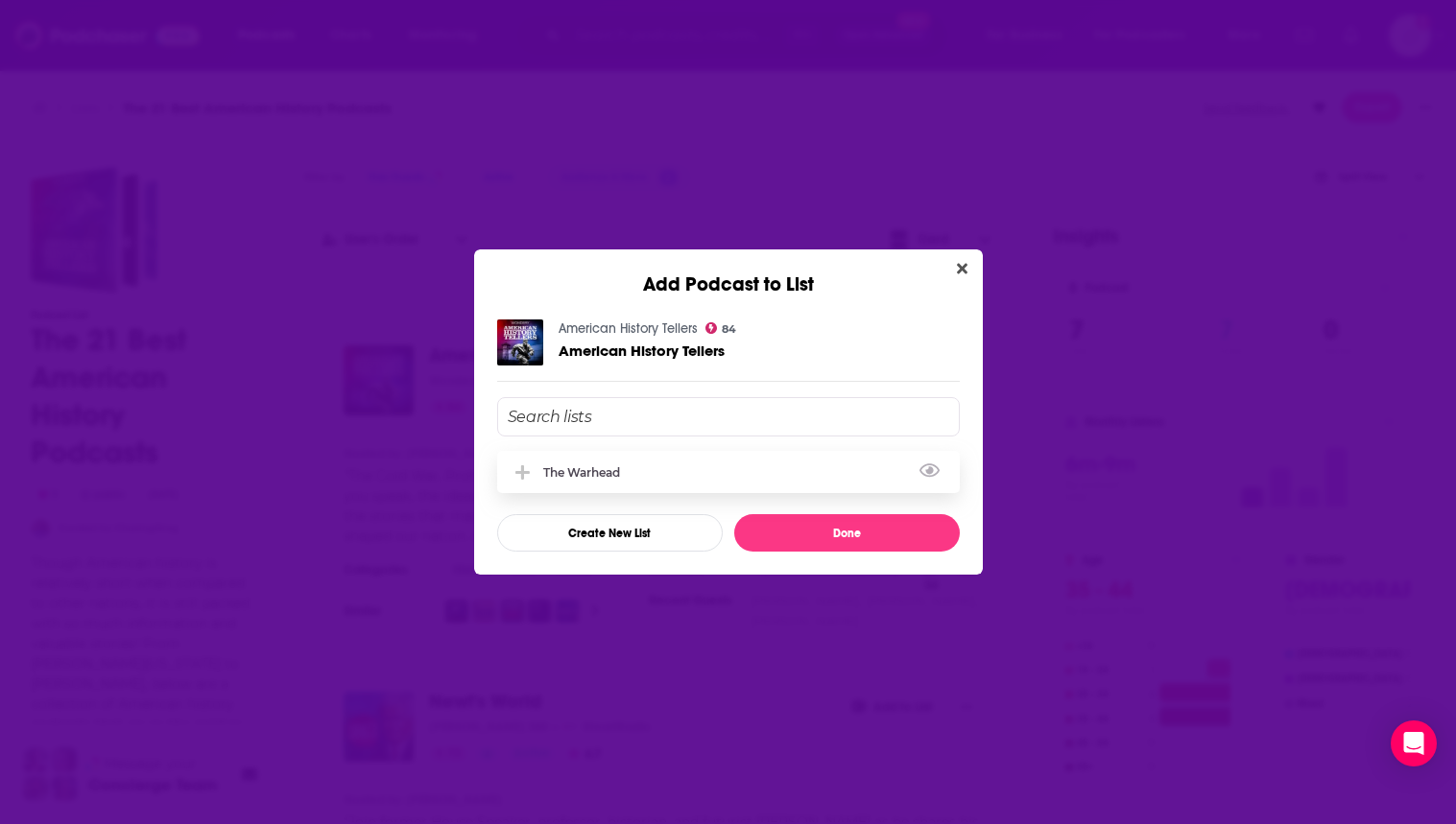
click at [714, 463] on div "The Warhead" at bounding box center [728, 472] width 463 height 42
click at [809, 521] on button "Done" at bounding box center [847, 533] width 226 height 38
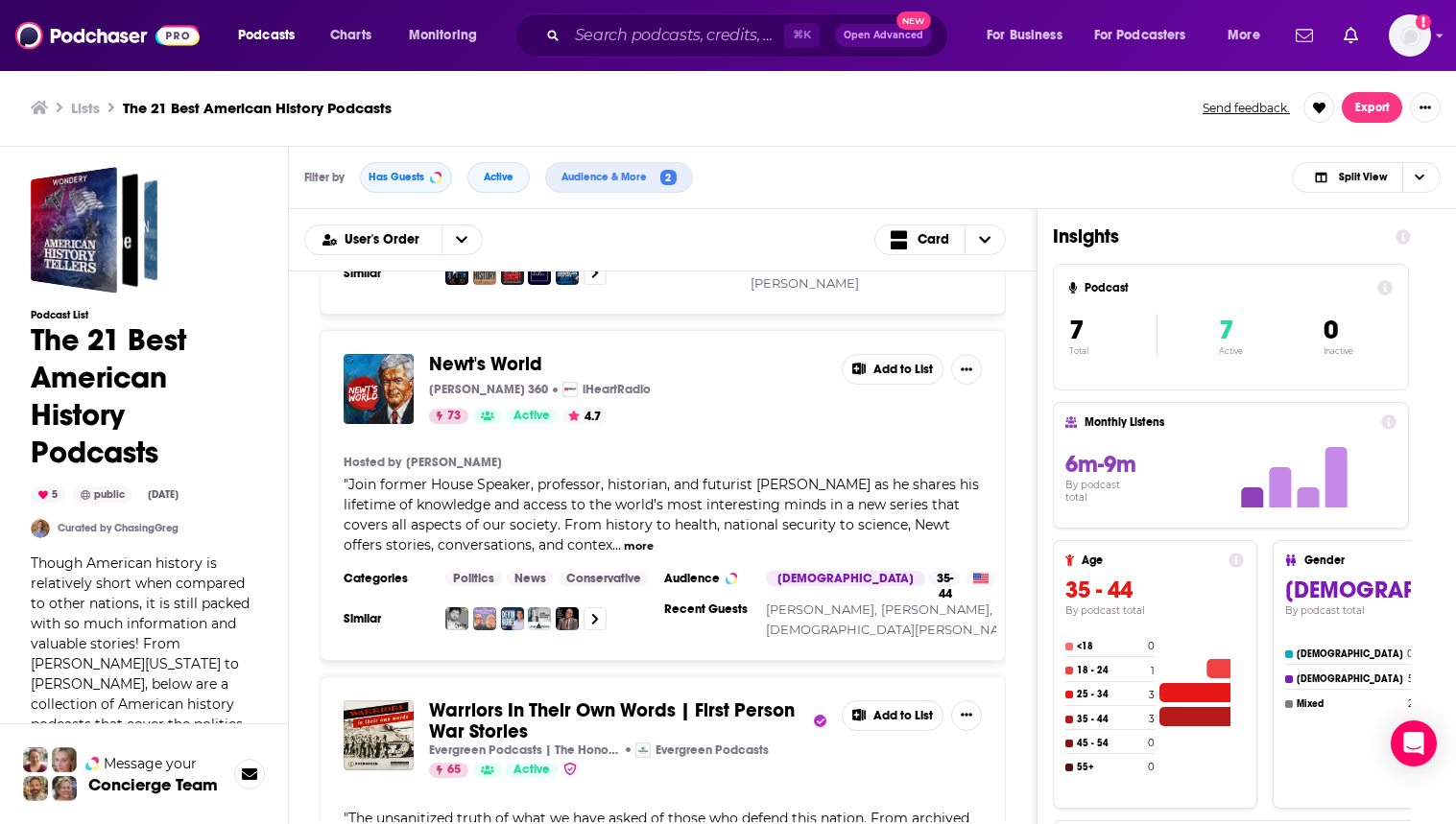
scroll to position [1032, 0]
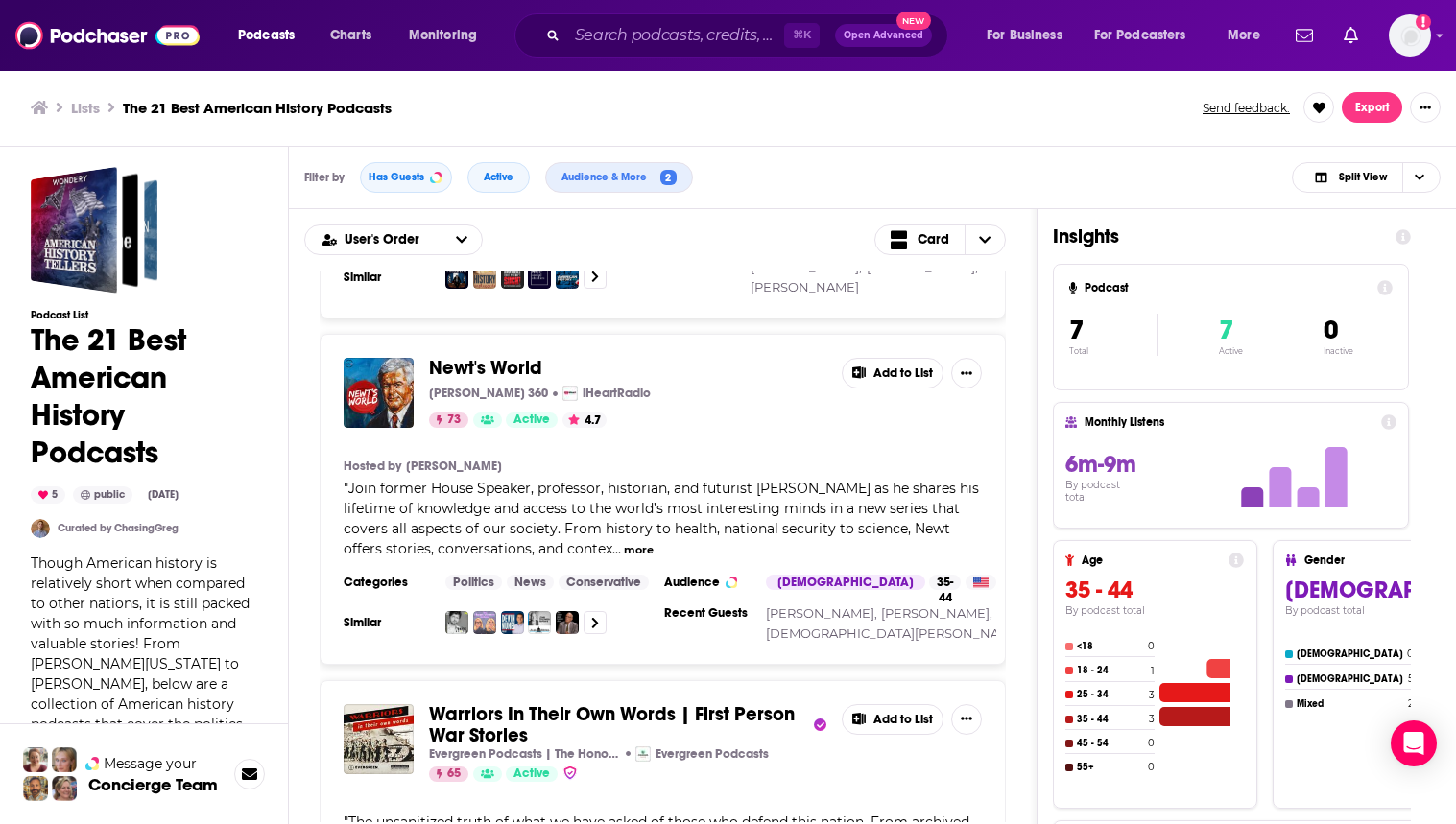
click at [888, 358] on button "Add to List" at bounding box center [893, 373] width 102 height 31
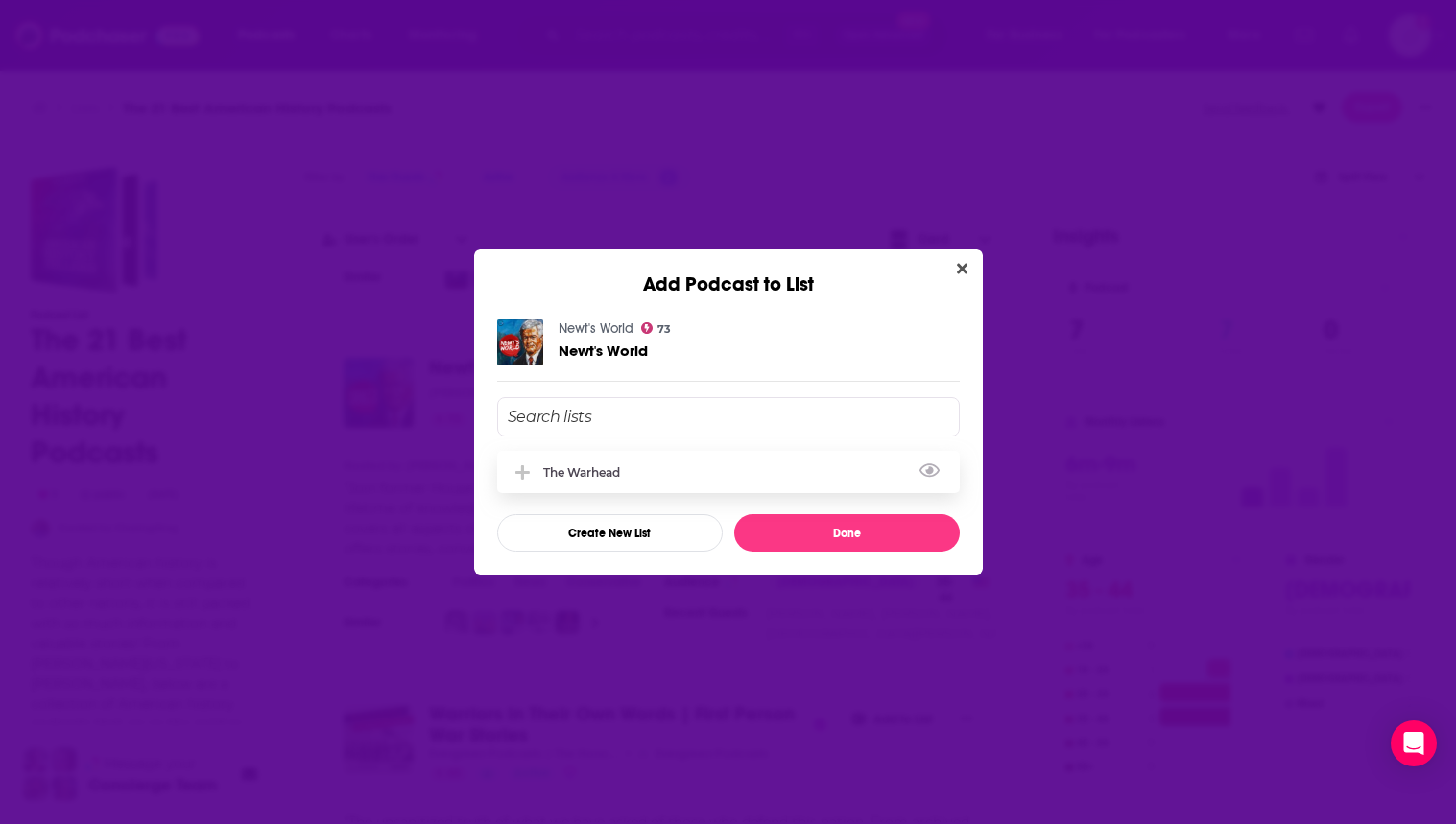
click at [641, 473] on div "The Warhead" at bounding box center [728, 472] width 463 height 42
click at [806, 534] on button "Done" at bounding box center [847, 533] width 226 height 38
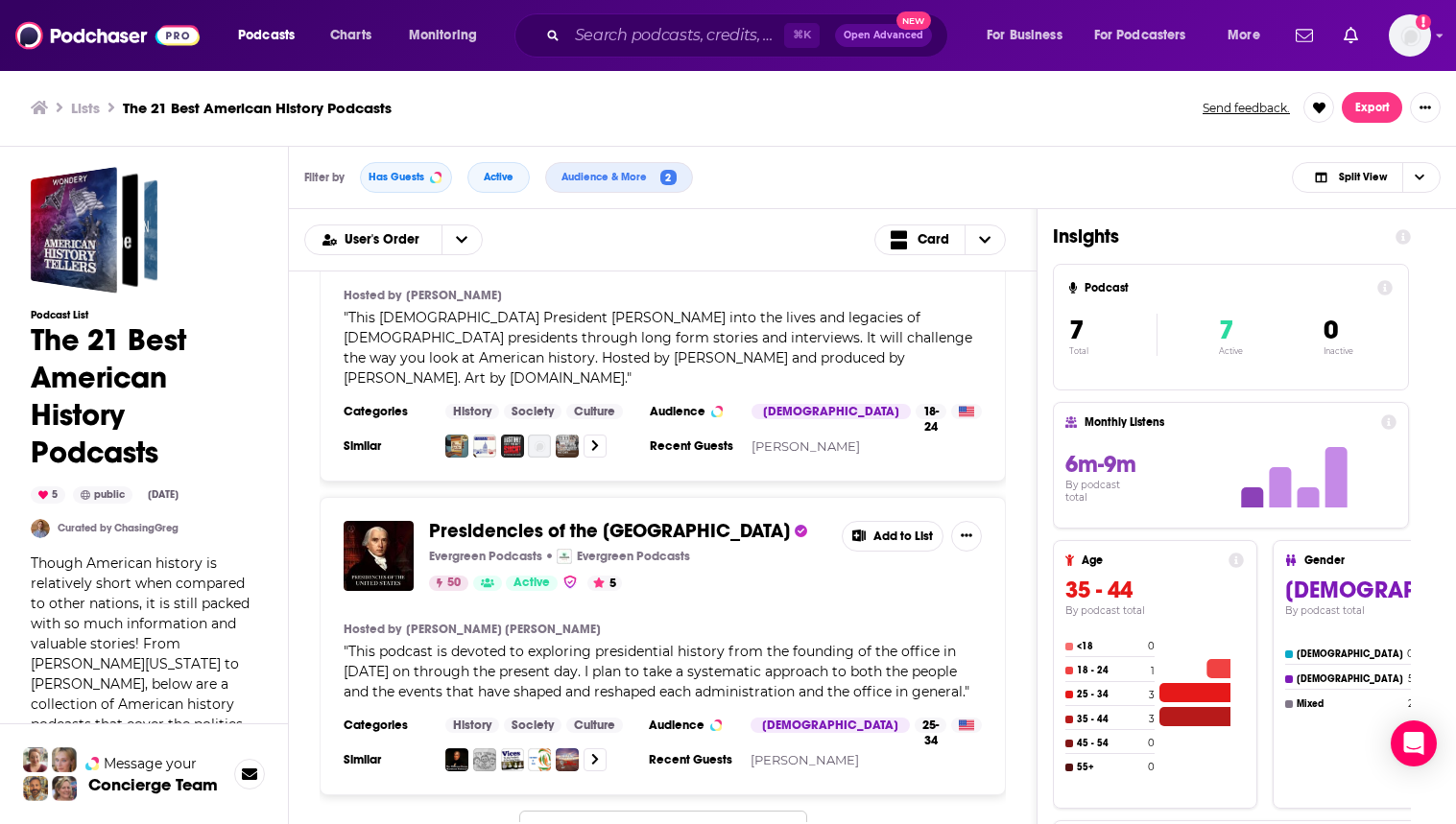
scroll to position [1861, 0]
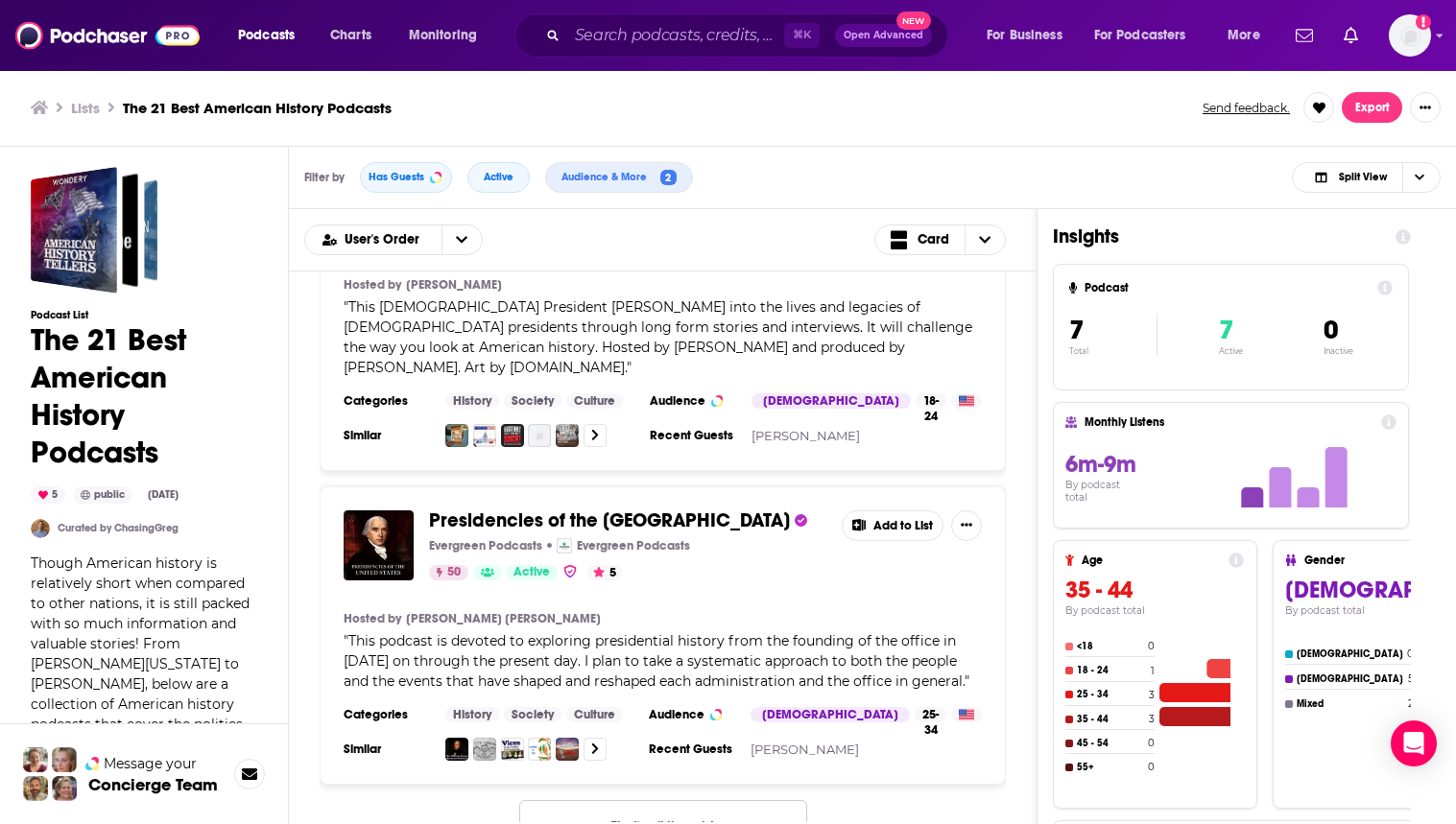
click at [680, 800] on button "That's all there is!" at bounding box center [663, 826] width 288 height 52
click at [668, 40] on input "Search podcasts, credits, & more..." at bounding box center [676, 35] width 217 height 31
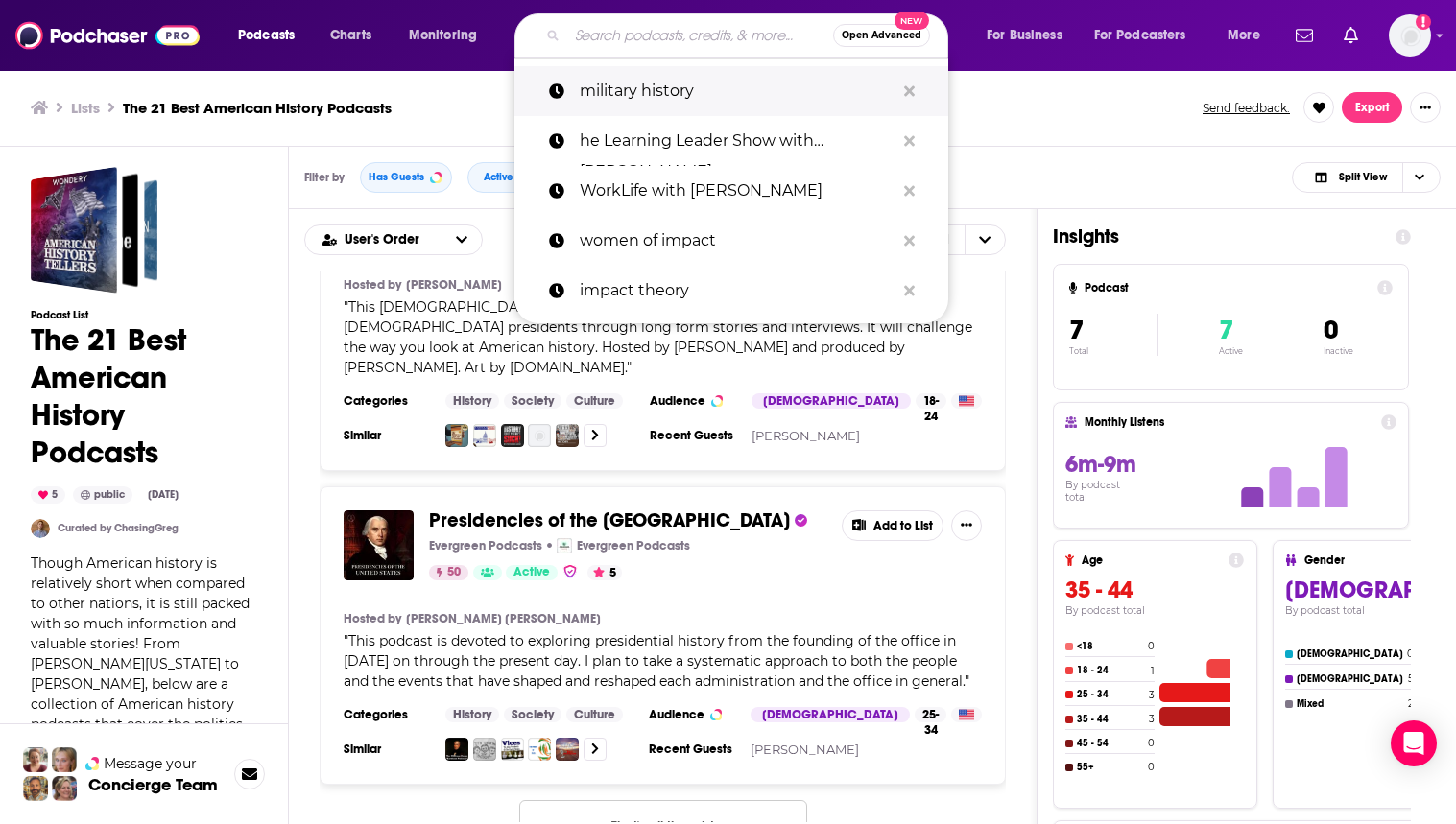
click at [687, 95] on p "military history" at bounding box center [737, 92] width 314 height 50
type input "military history"
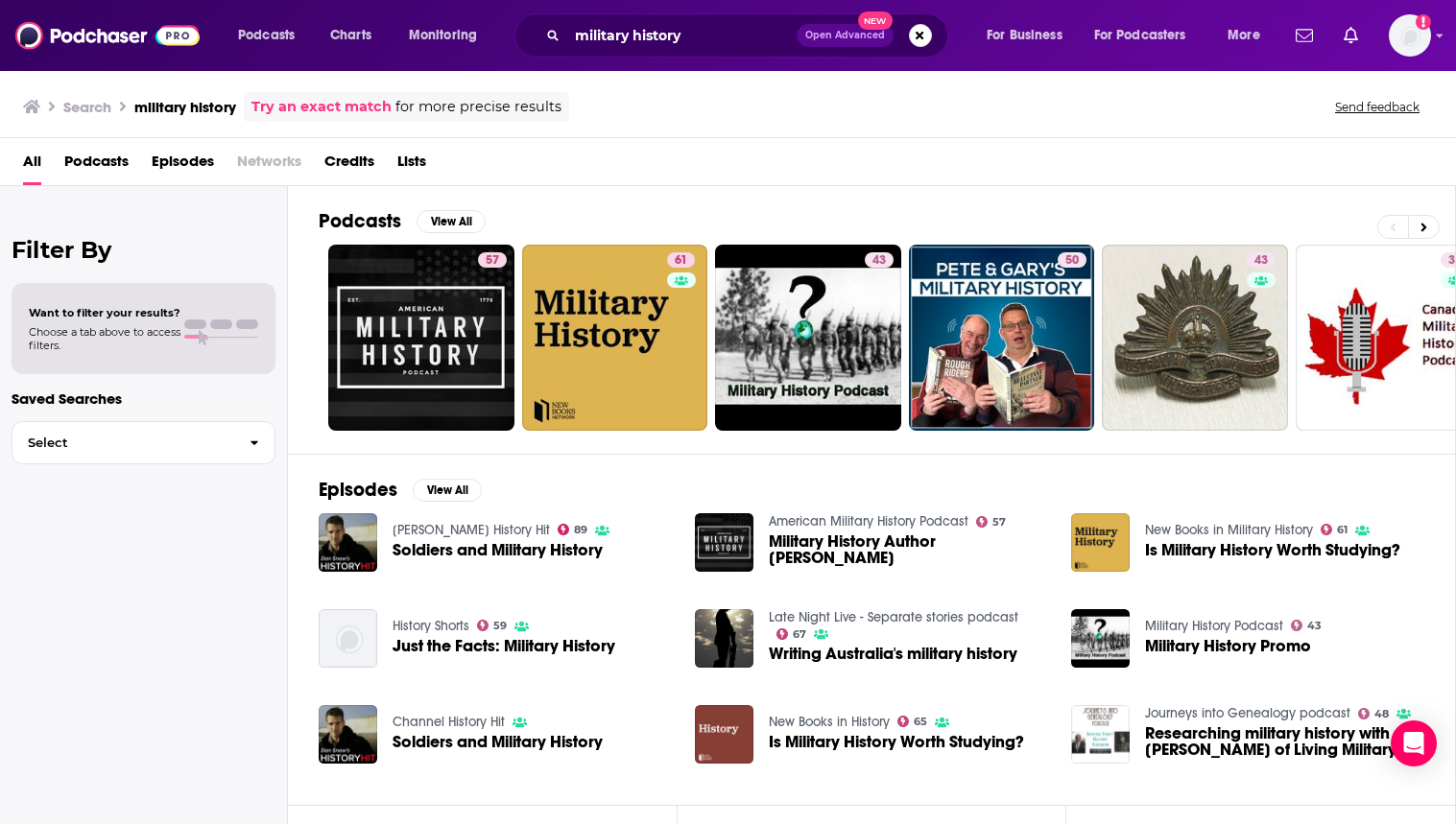
click at [406, 151] on span "Lists" at bounding box center [411, 166] width 29 height 40
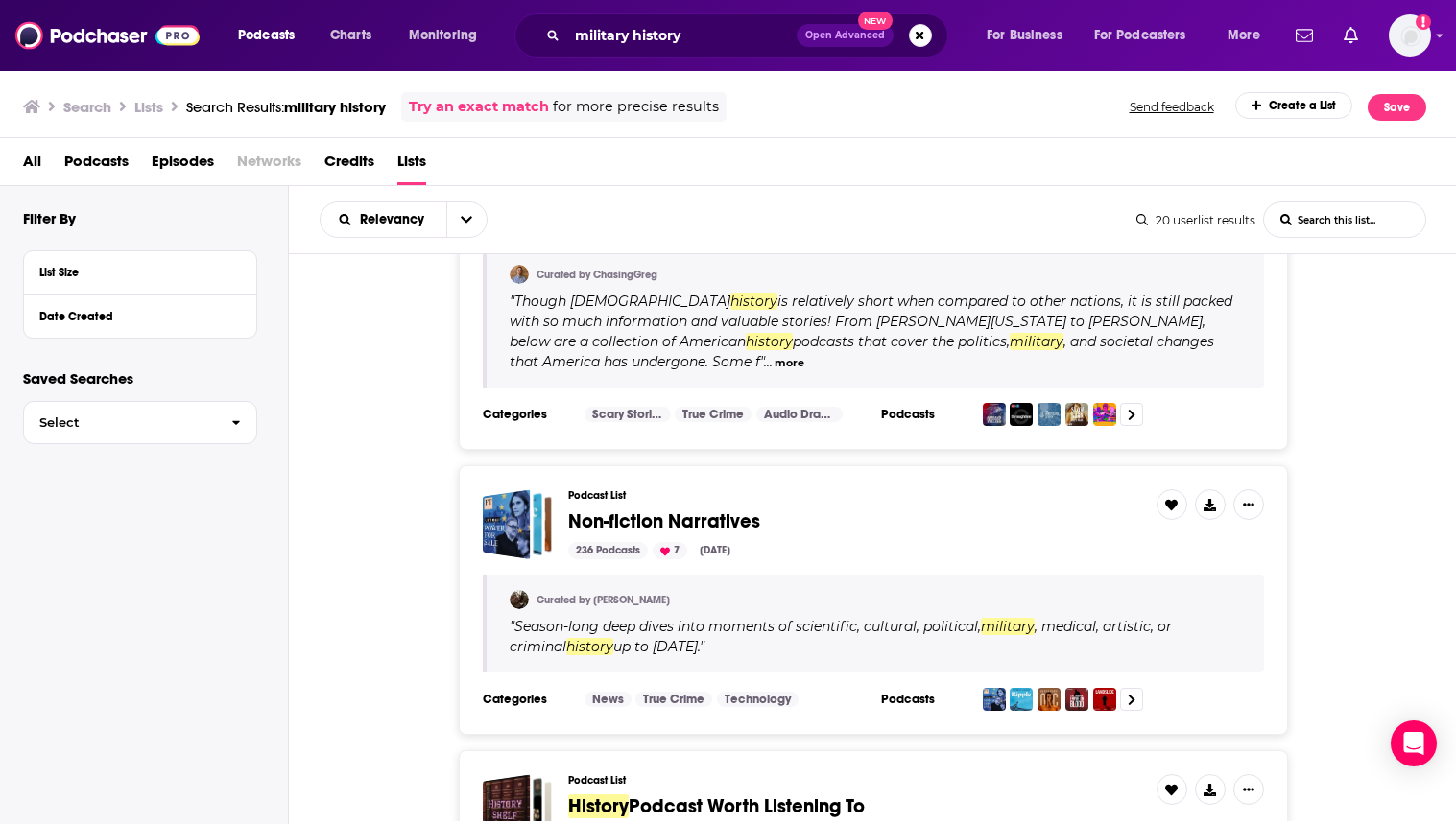
scroll to position [696, 0]
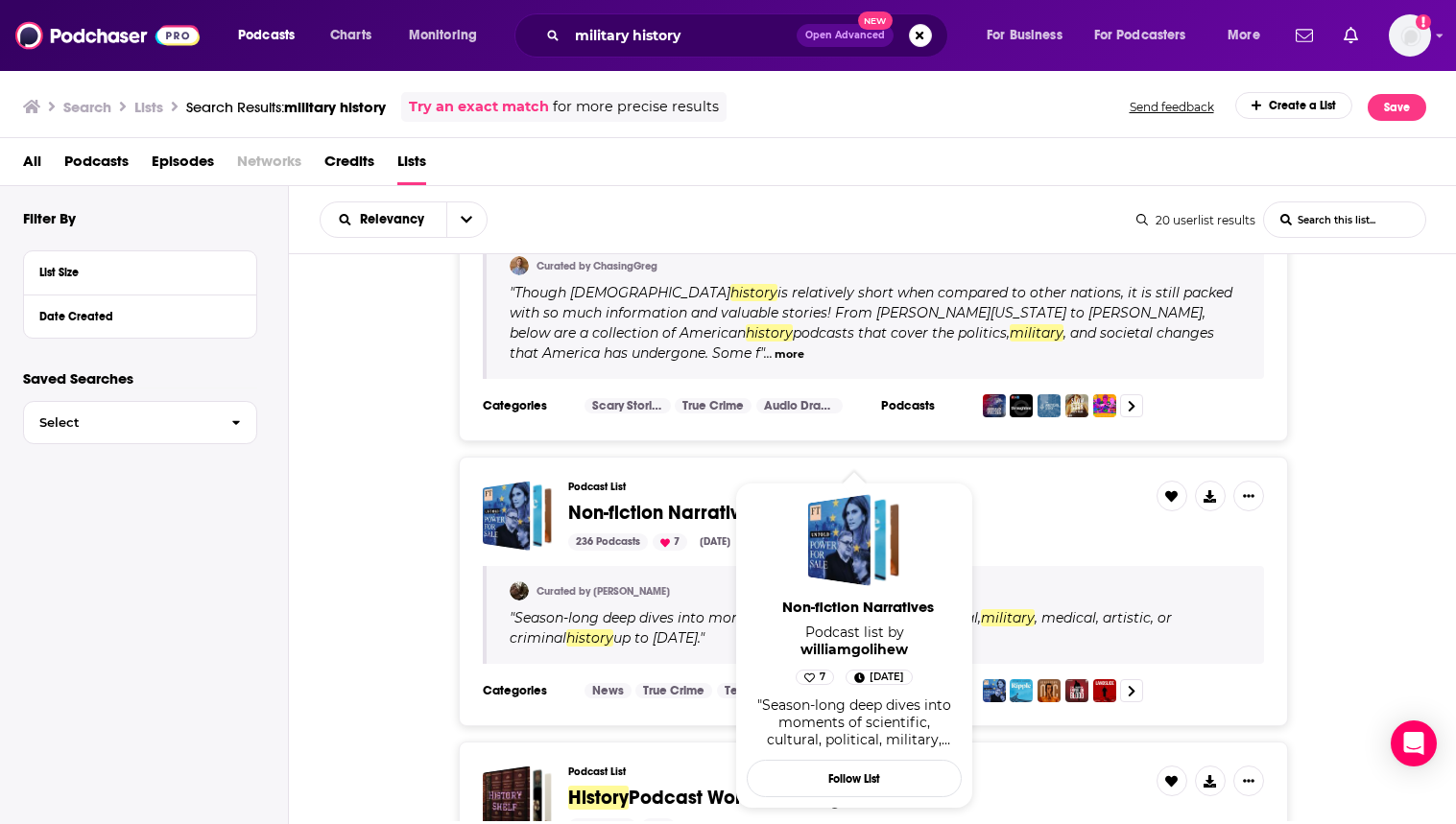
click at [718, 505] on span "Non-fiction Narratives" at bounding box center [664, 513] width 192 height 24
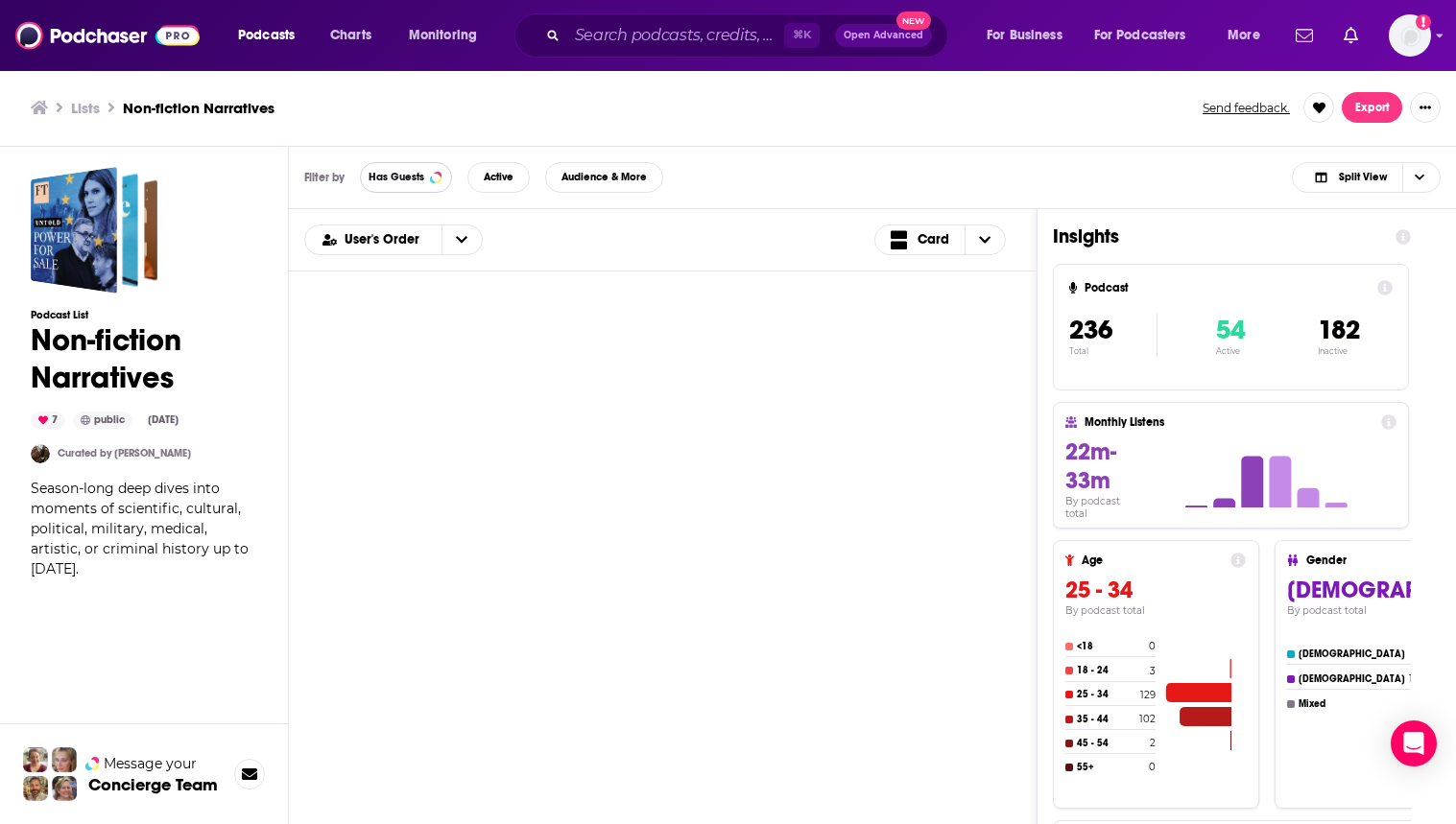
click at [386, 176] on span "Has Guests" at bounding box center [396, 177] width 56 height 11
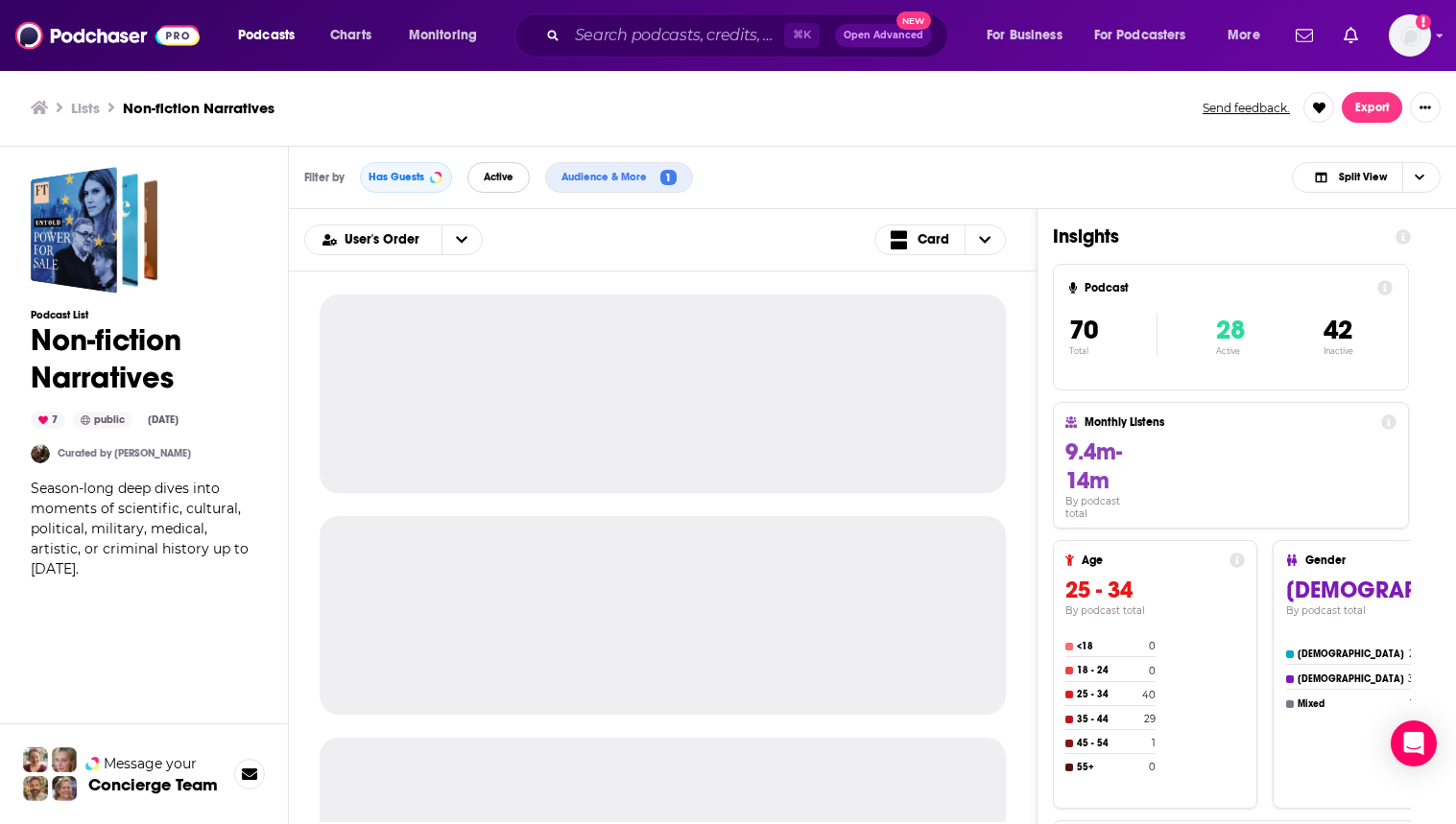
click at [498, 182] on span "Active" at bounding box center [499, 177] width 30 height 11
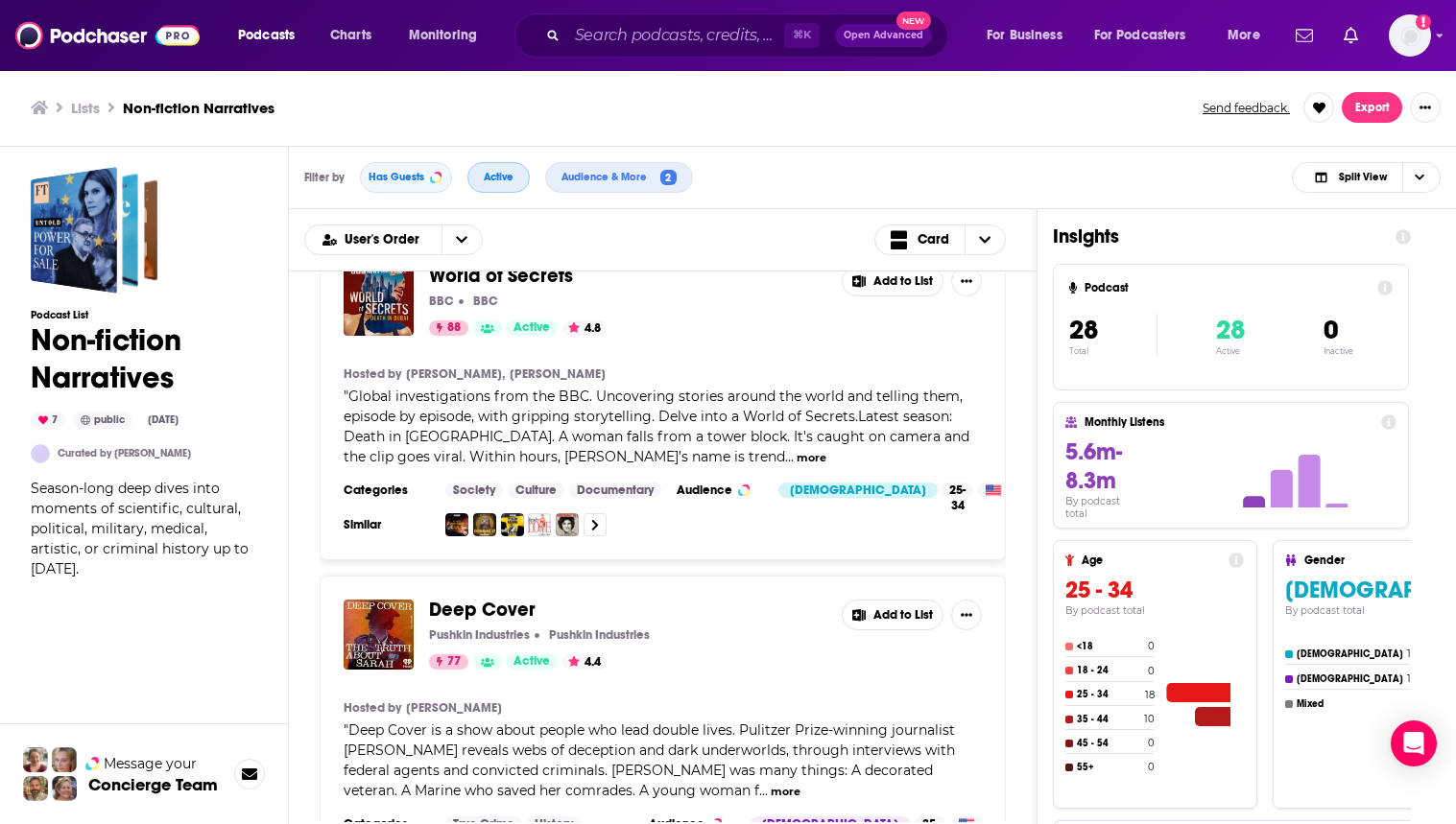
scroll to position [44, 0]
click at [908, 290] on button "Add to List" at bounding box center [893, 282] width 102 height 31
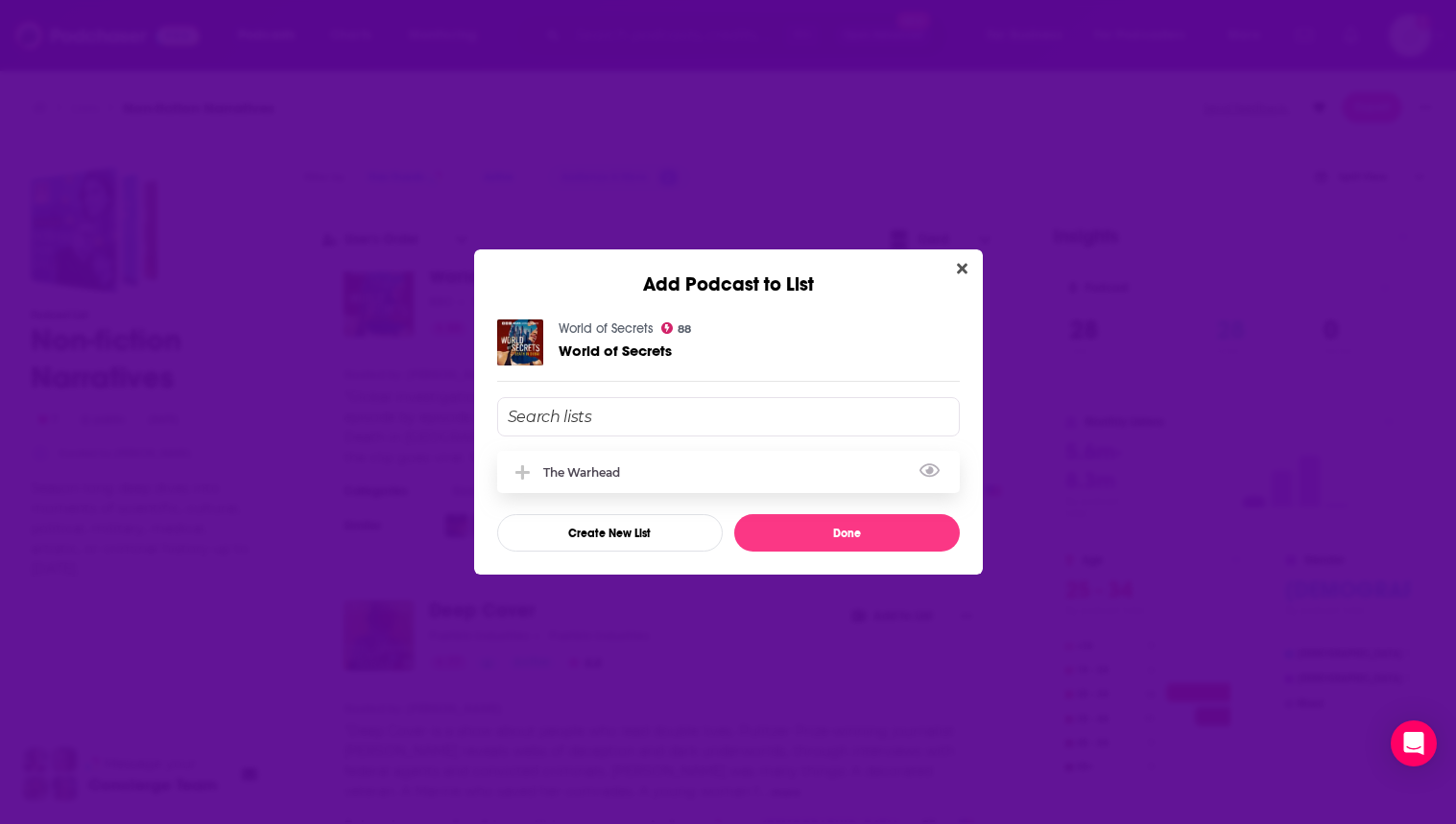
click at [644, 459] on div "The Warhead" at bounding box center [728, 472] width 463 height 42
click at [824, 527] on button "Done" at bounding box center [847, 533] width 226 height 38
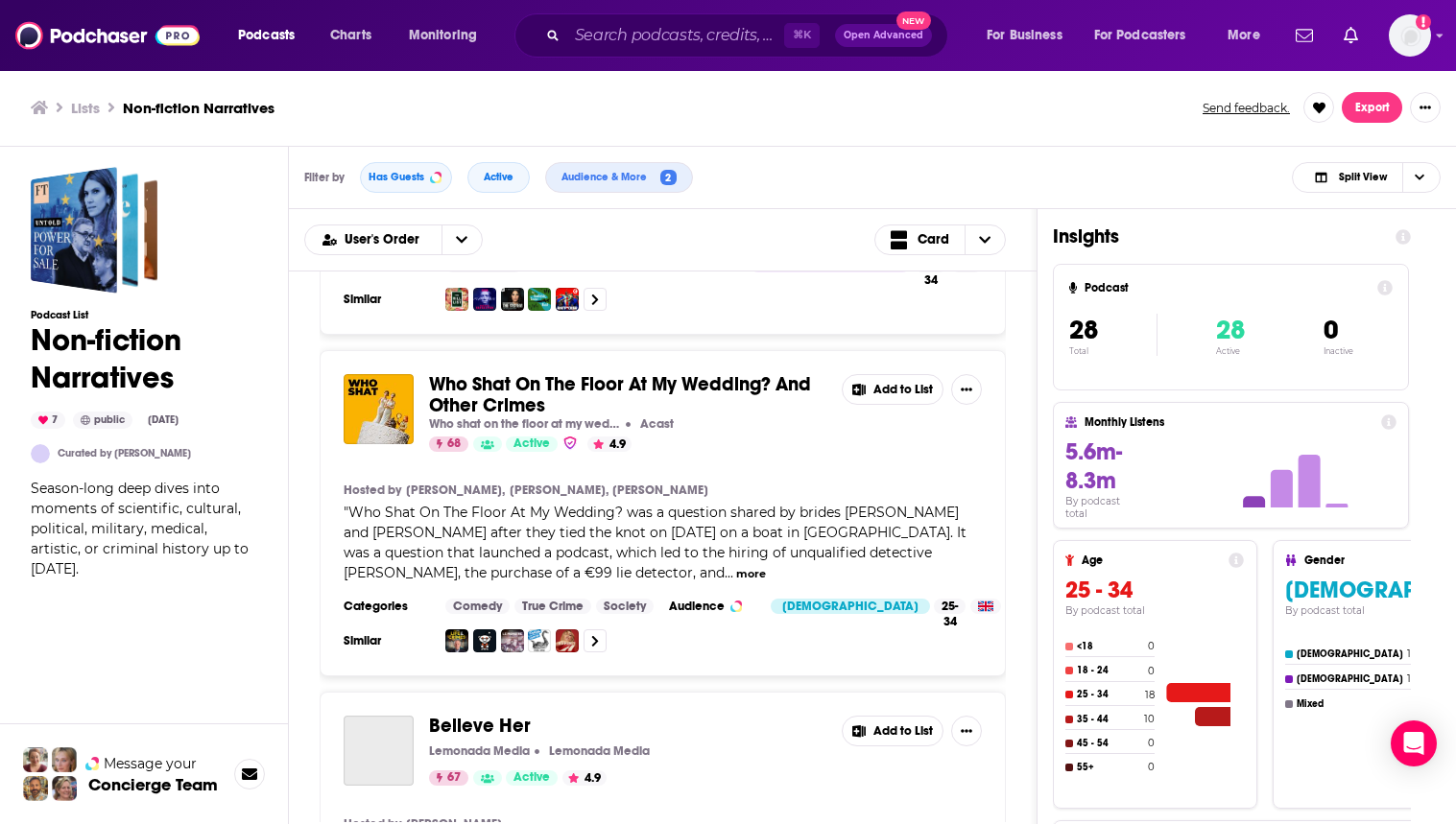
scroll to position [5018, 0]
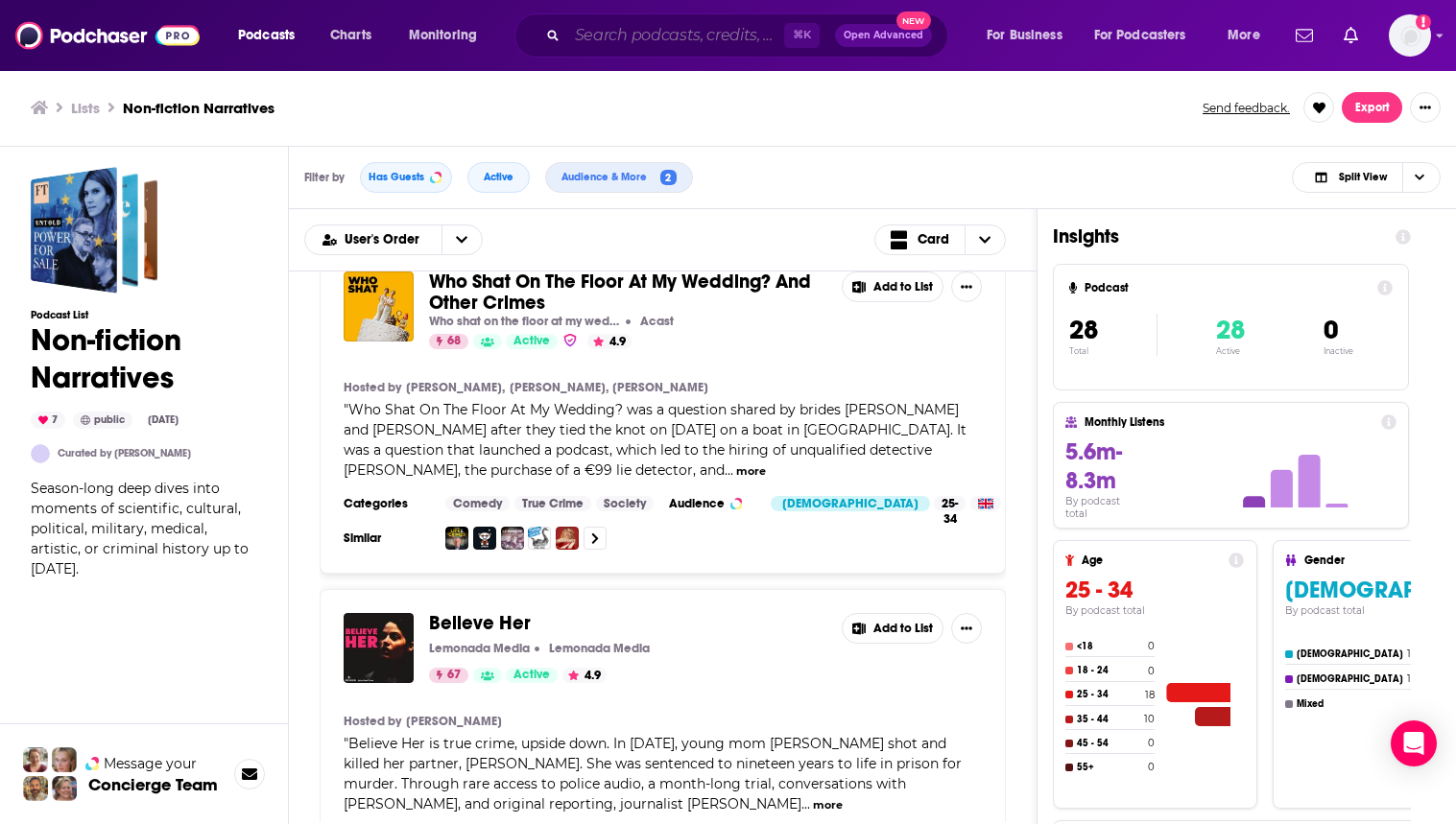
click at [714, 27] on input "Search podcasts, credits, & more..." at bounding box center [676, 35] width 217 height 31
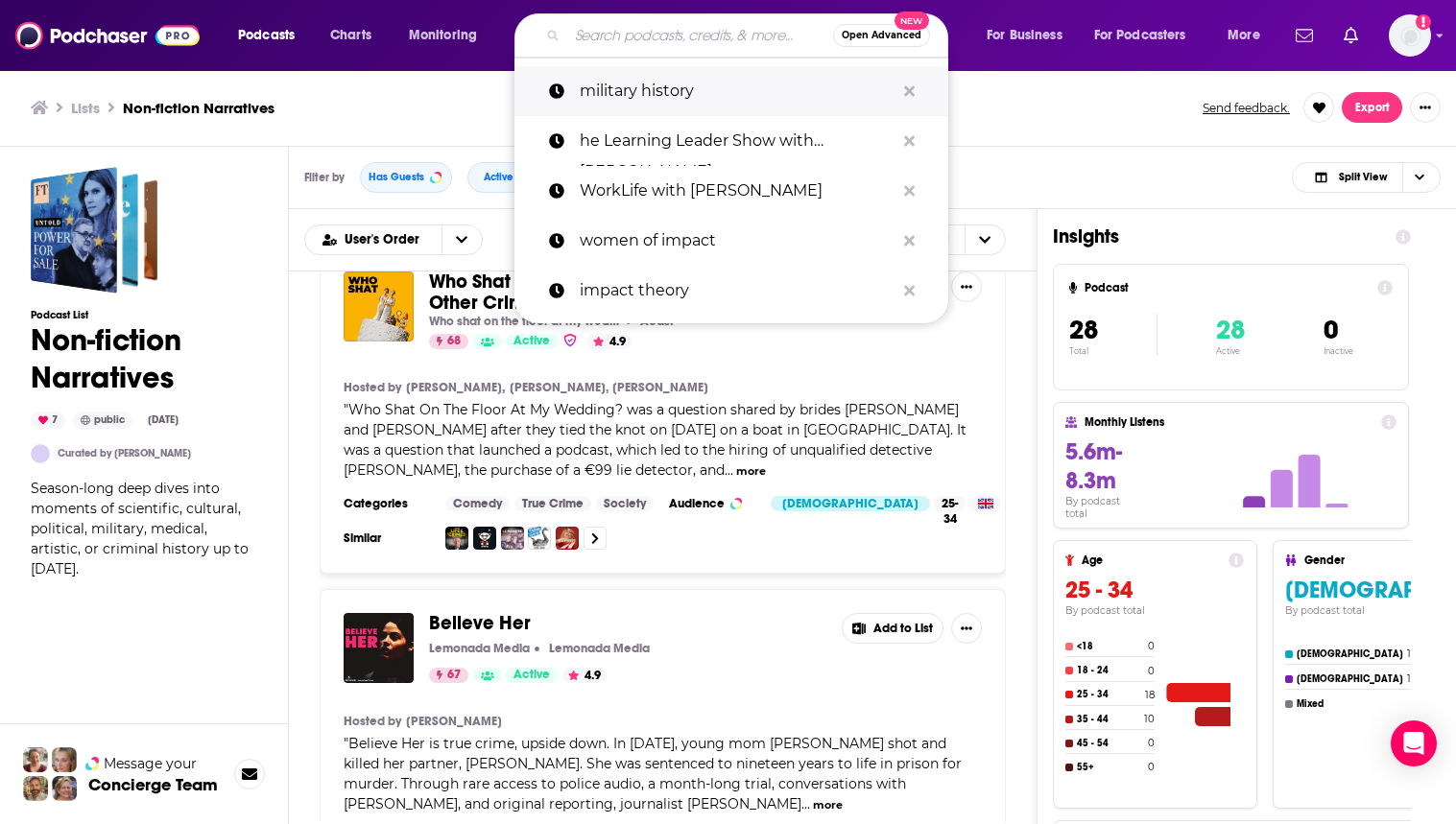
click at [719, 96] on p "military history" at bounding box center [737, 92] width 314 height 50
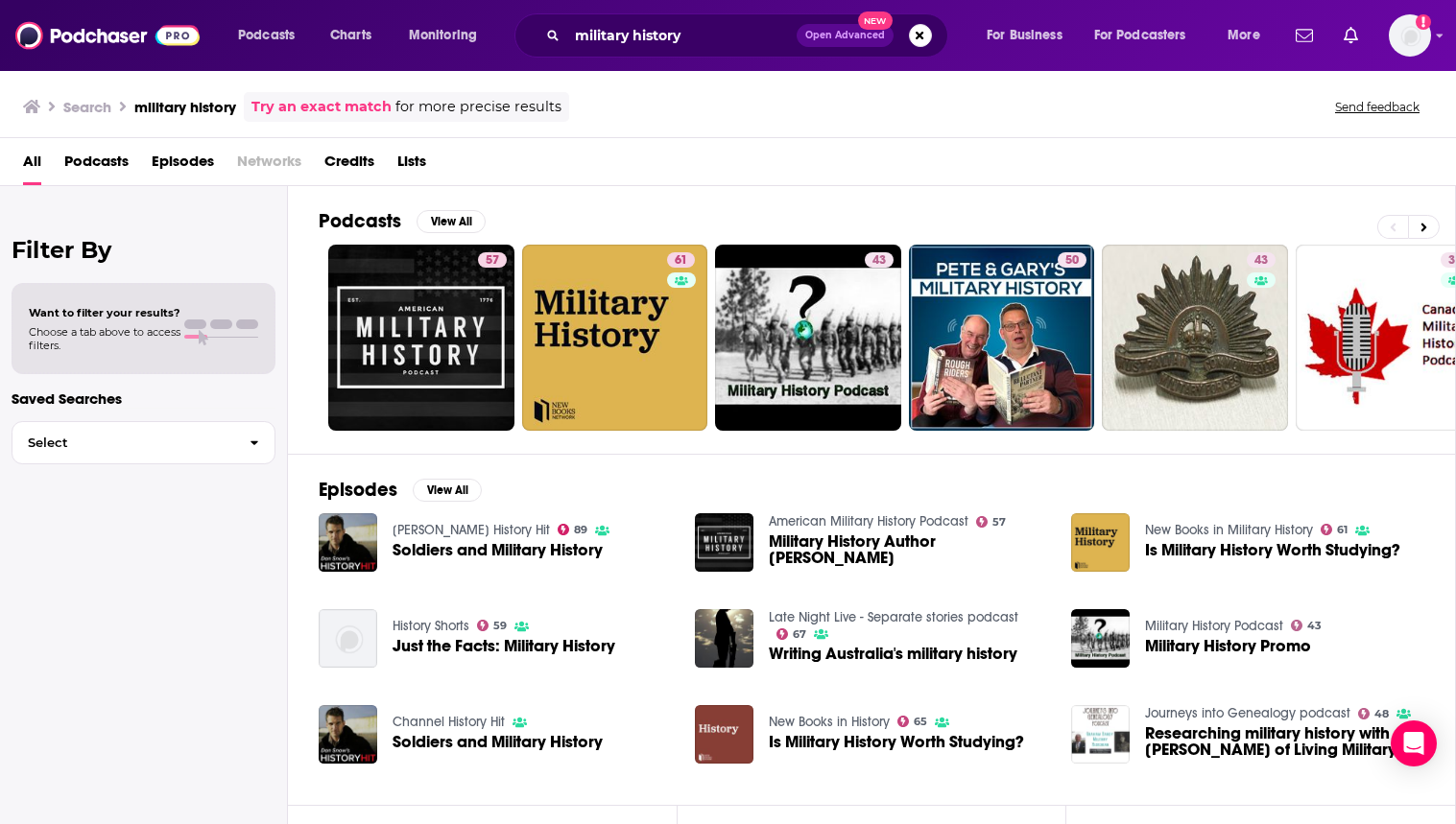
click at [429, 154] on div "All Podcasts Episodes Networks Credits Lists" at bounding box center [731, 166] width 1418 height 40
click at [411, 157] on span "Lists" at bounding box center [411, 166] width 29 height 40
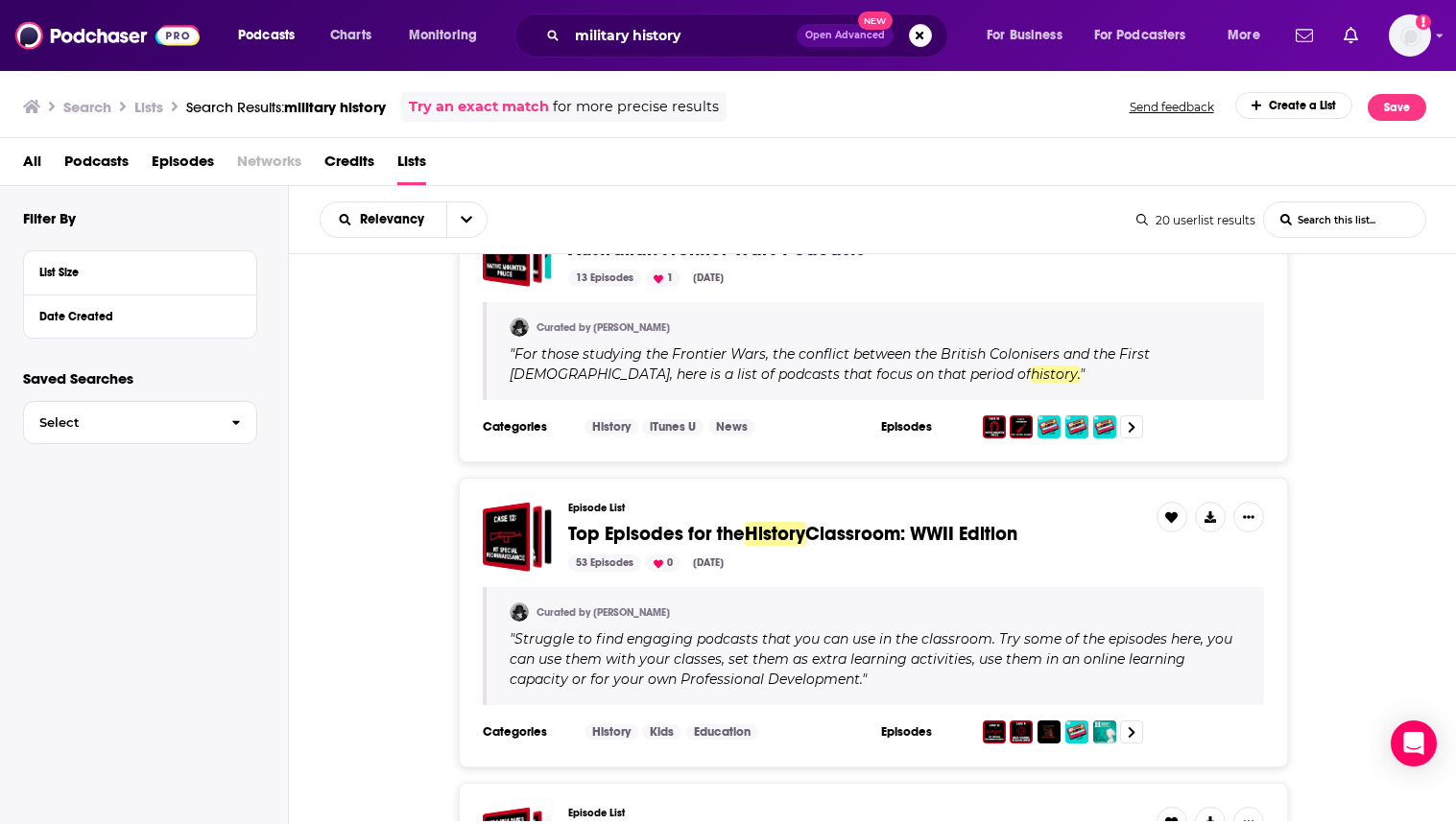
scroll to position [2387, 0]
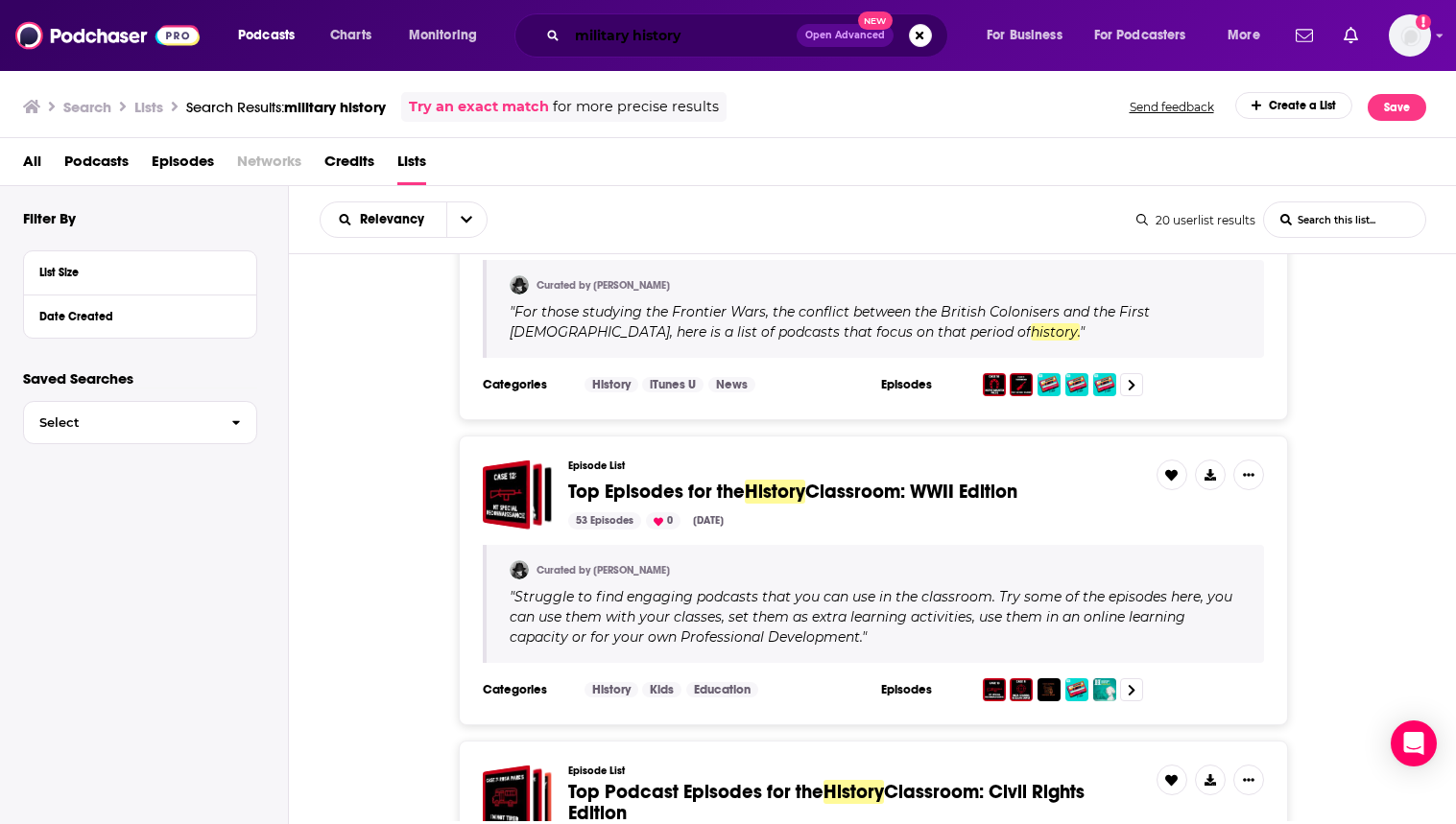
click at [608, 43] on input "military history" at bounding box center [682, 35] width 230 height 31
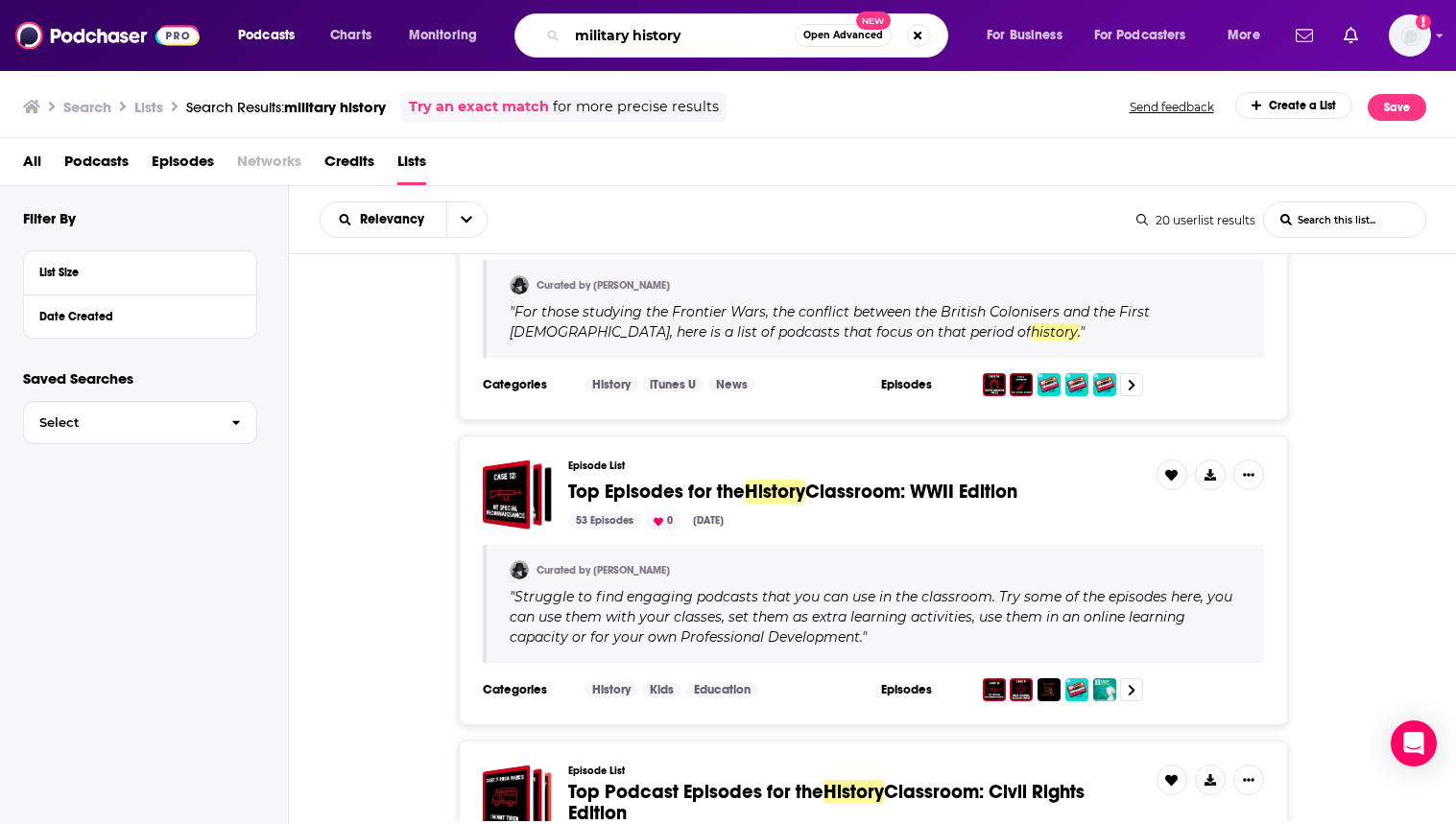
click at [608, 42] on input "military history" at bounding box center [681, 35] width 228 height 31
type input "history"
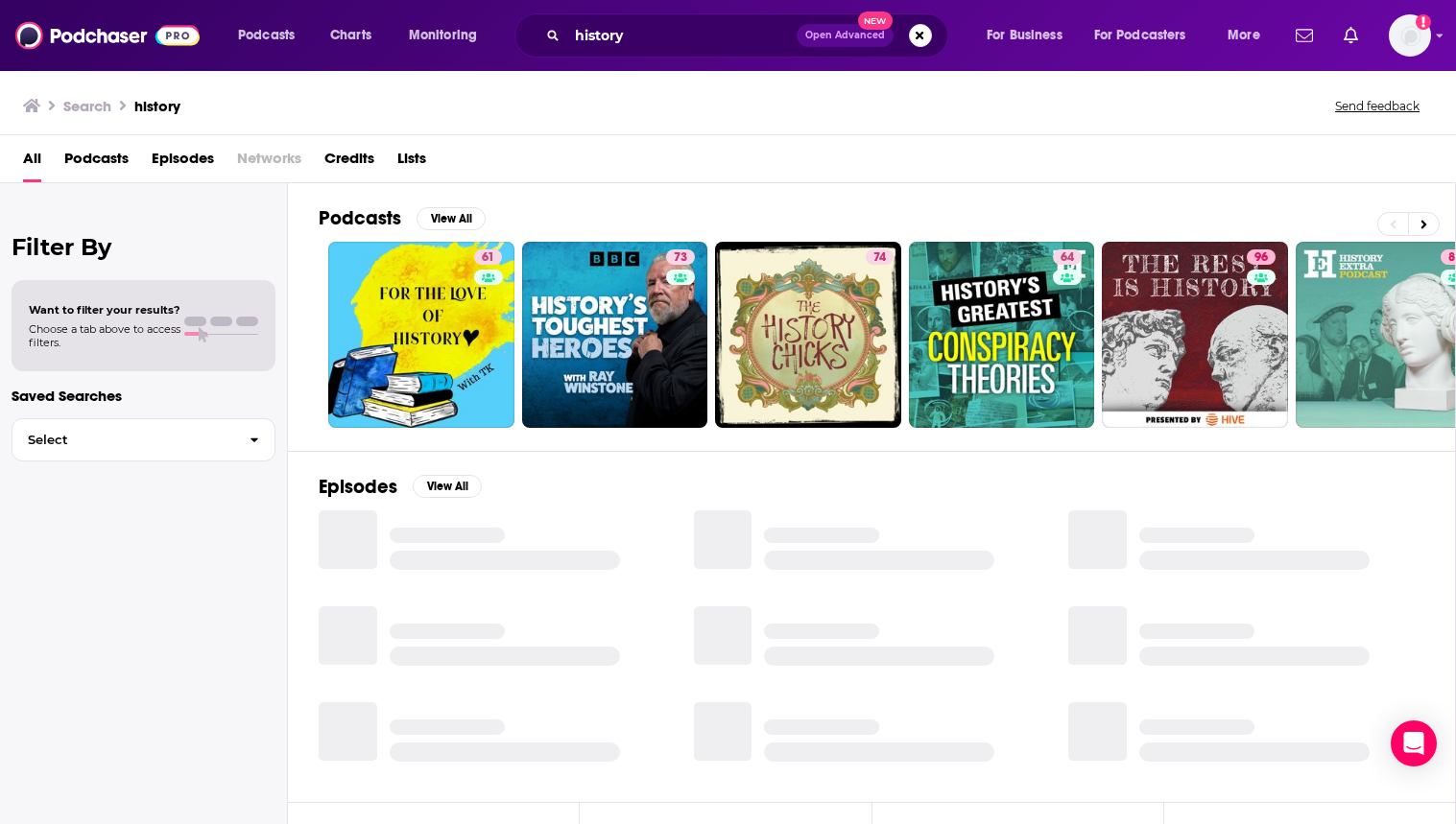
click at [423, 157] on span "Lists" at bounding box center [411, 163] width 29 height 40
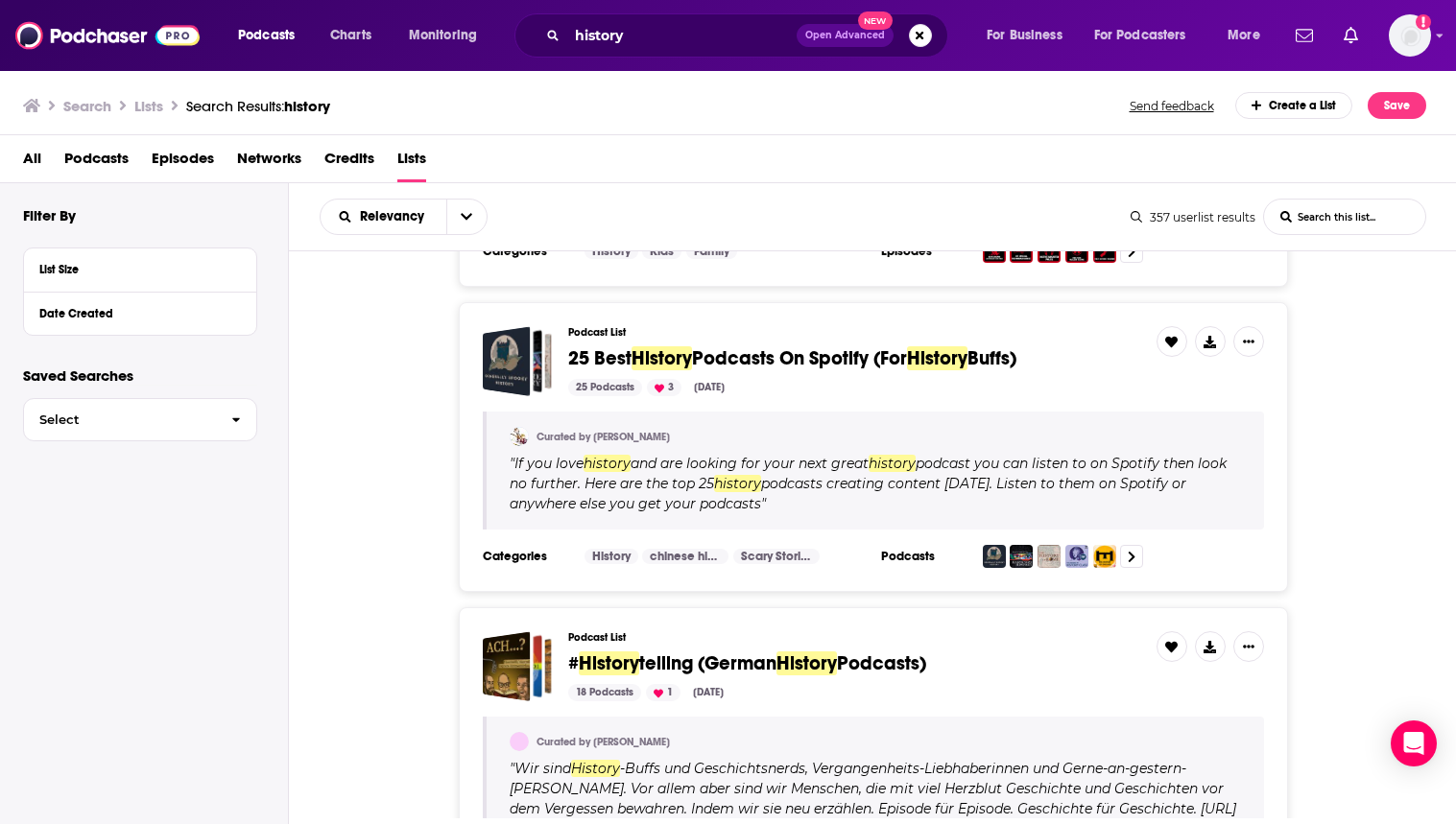
scroll to position [298, 0]
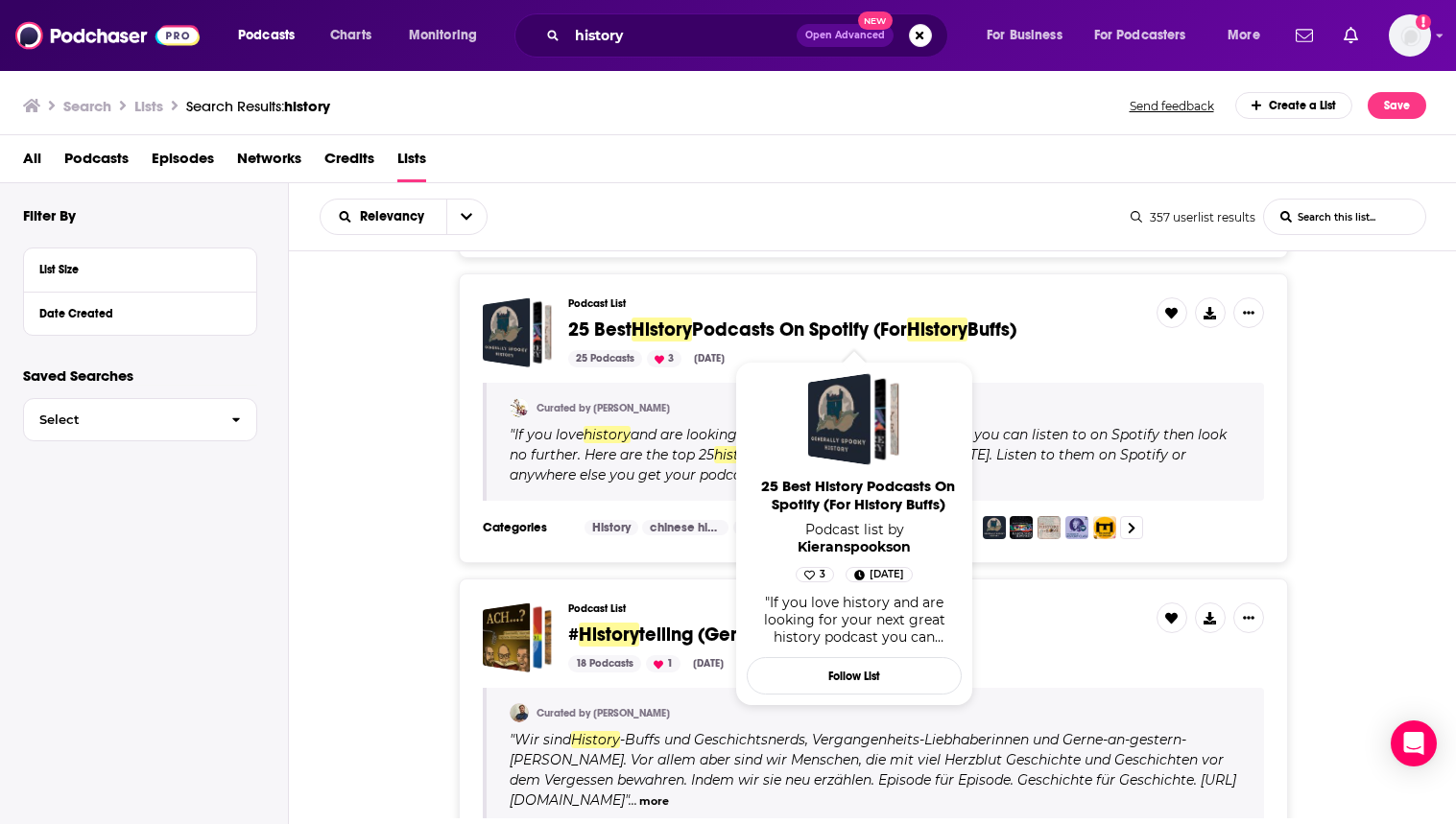
click at [888, 334] on span "Podcasts On Spotify (For" at bounding box center [799, 329] width 215 height 24
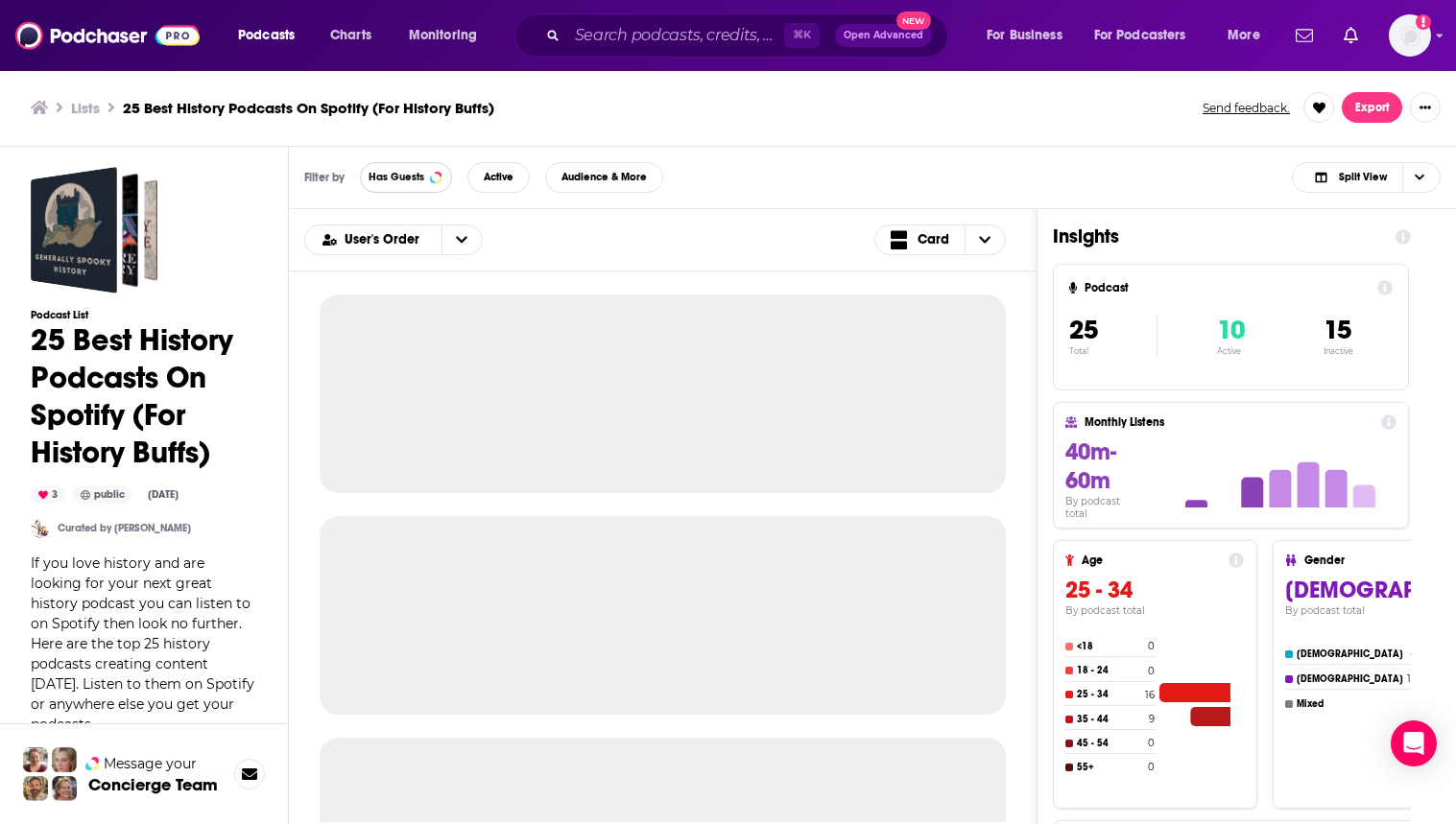
click at [413, 175] on span "Has Guests" at bounding box center [396, 177] width 56 height 11
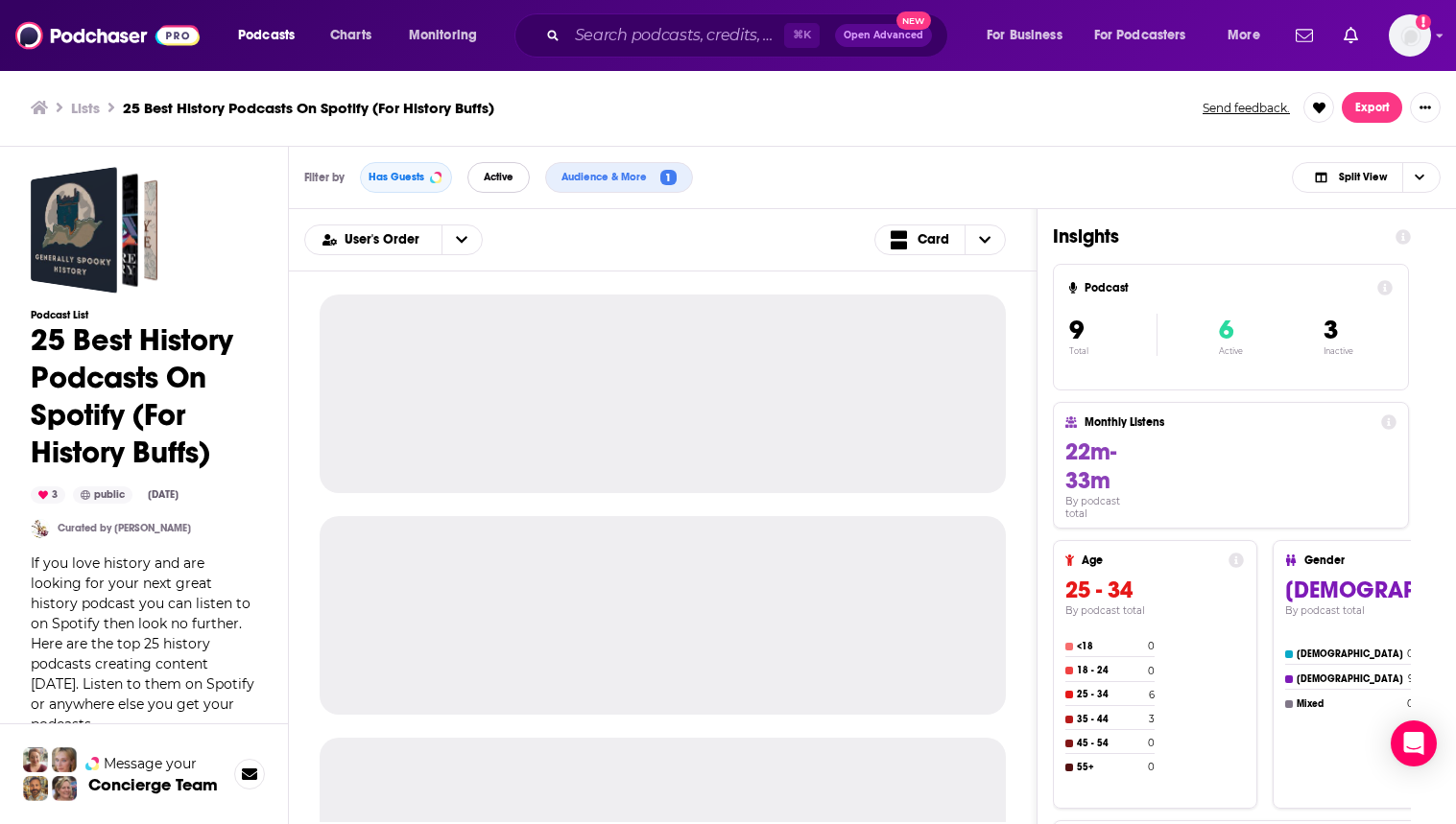
click at [505, 176] on span "Active" at bounding box center [499, 177] width 30 height 11
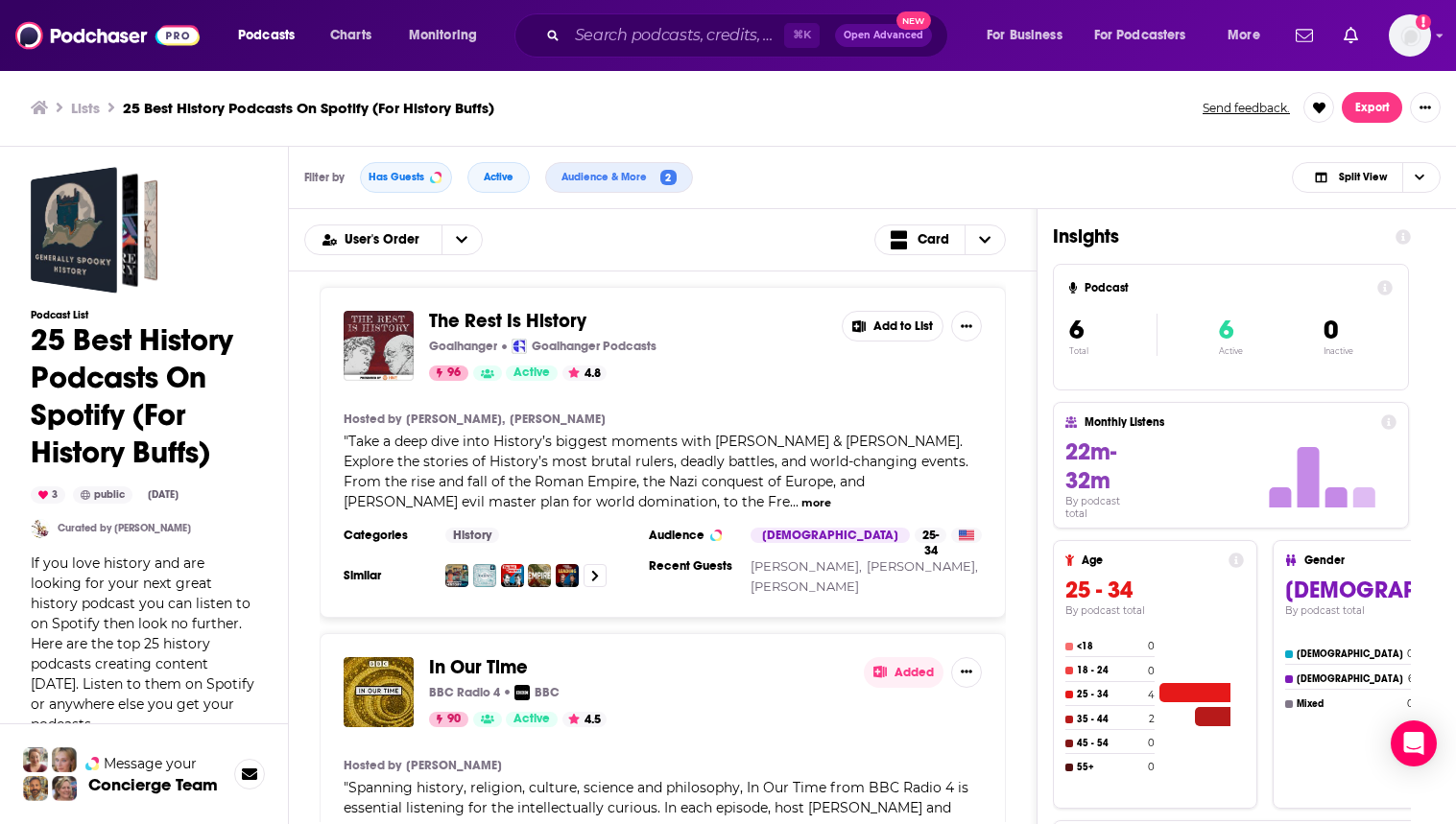
click at [900, 318] on button "Add to List" at bounding box center [893, 325] width 102 height 31
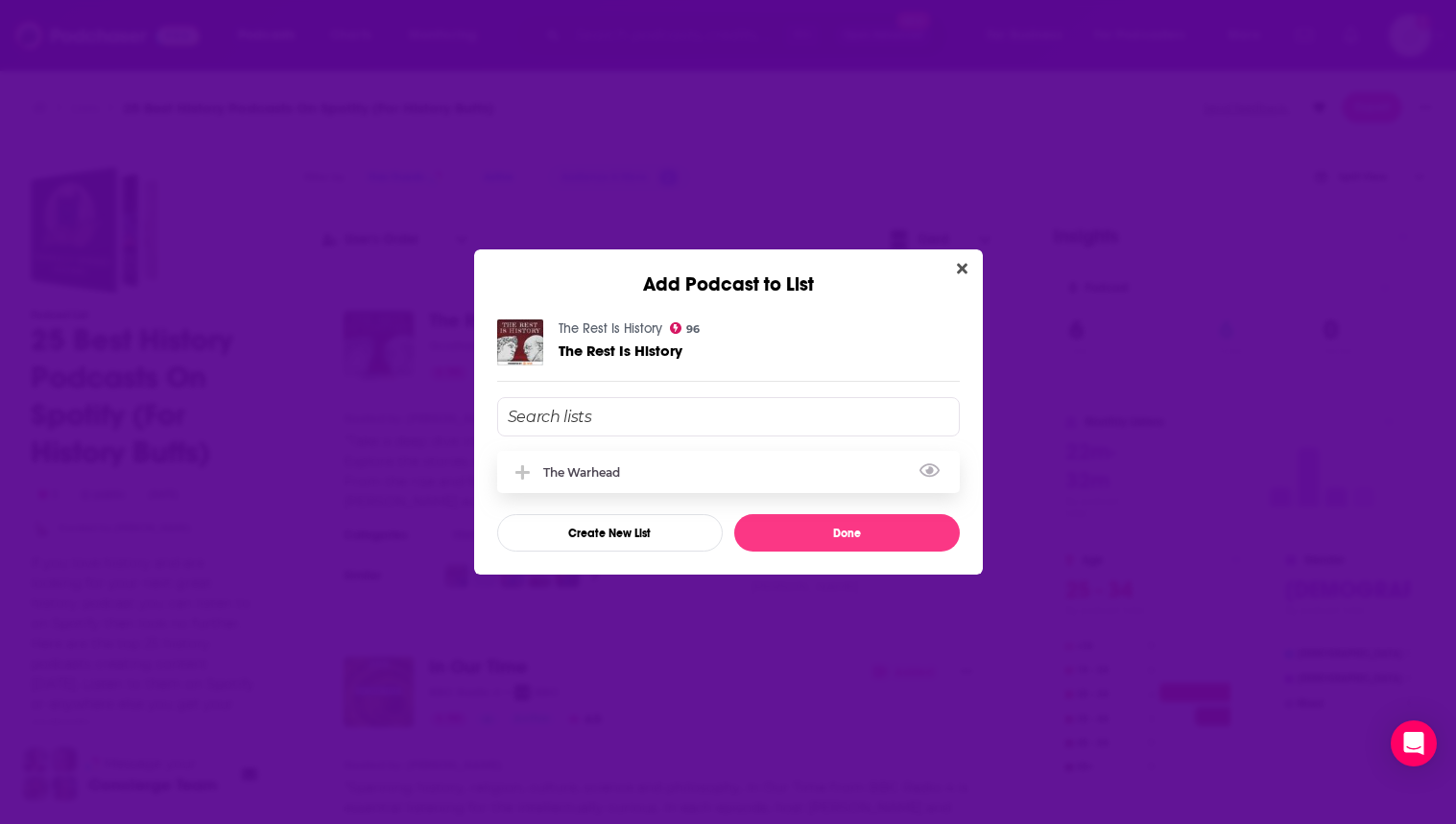
click at [641, 472] on div "The Warhead" at bounding box center [728, 472] width 463 height 42
click at [827, 527] on button "Done" at bounding box center [847, 533] width 226 height 38
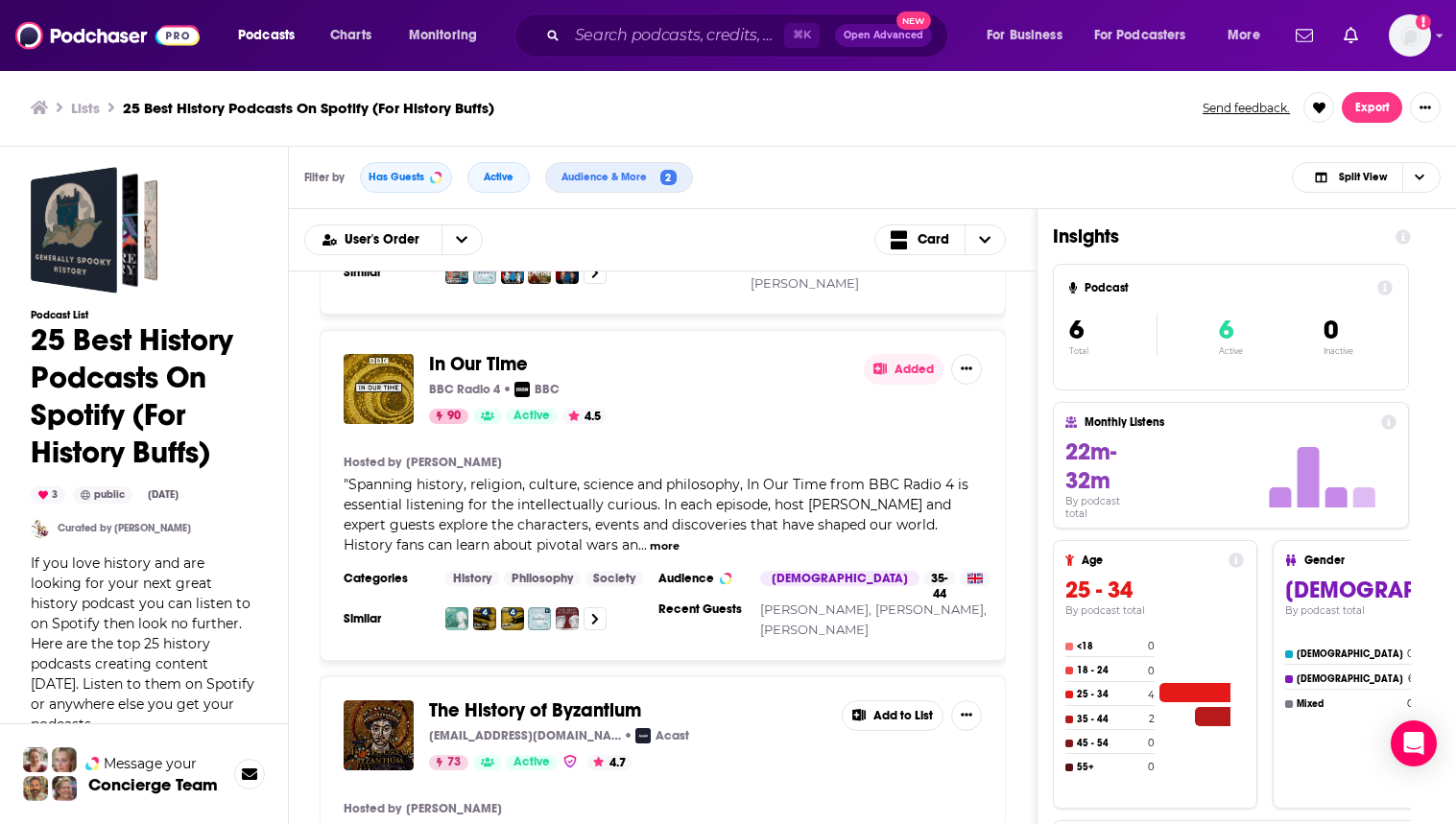
scroll to position [388, 0]
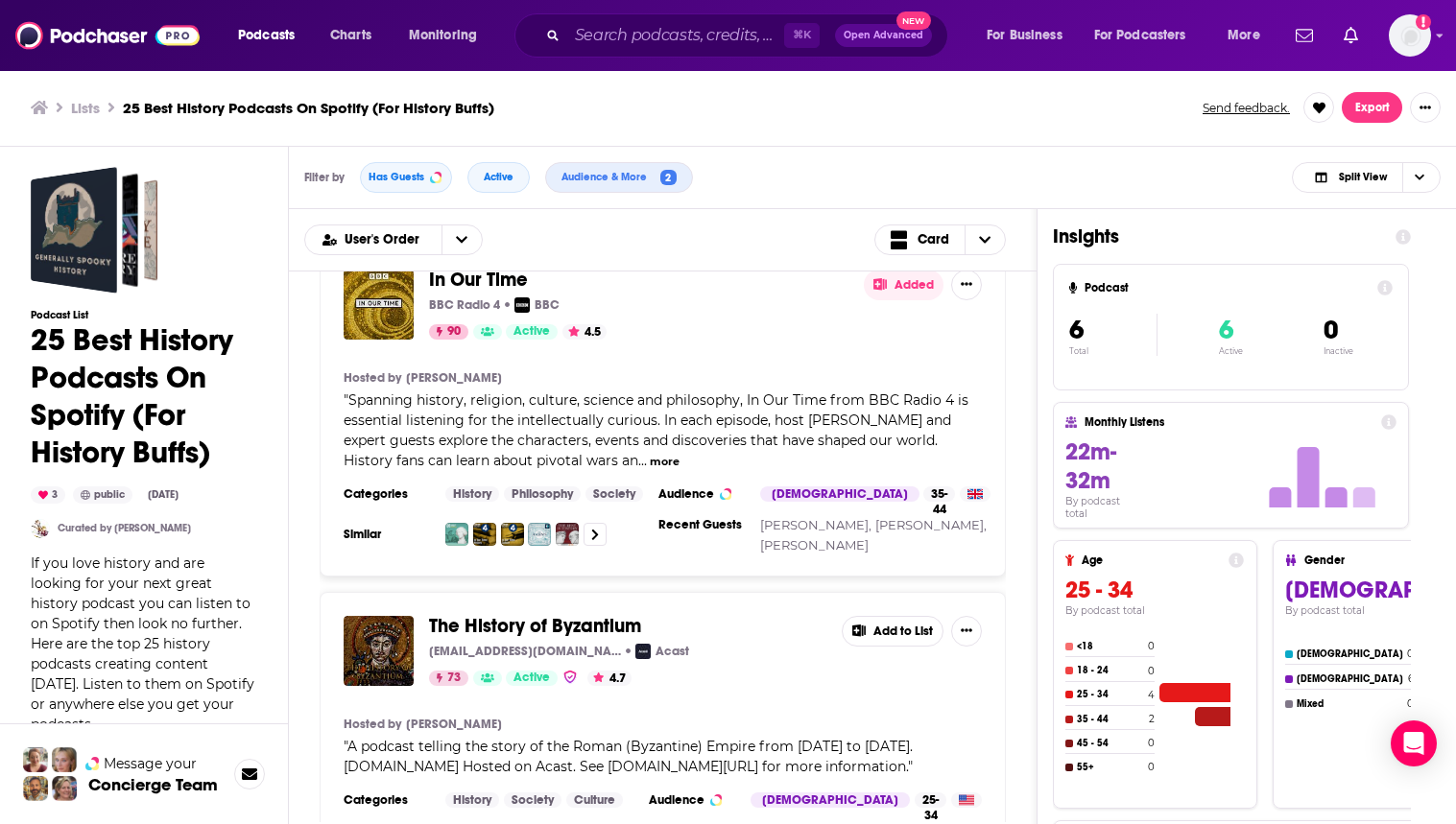
click at [904, 290] on button "Added" at bounding box center [904, 285] width 80 height 31
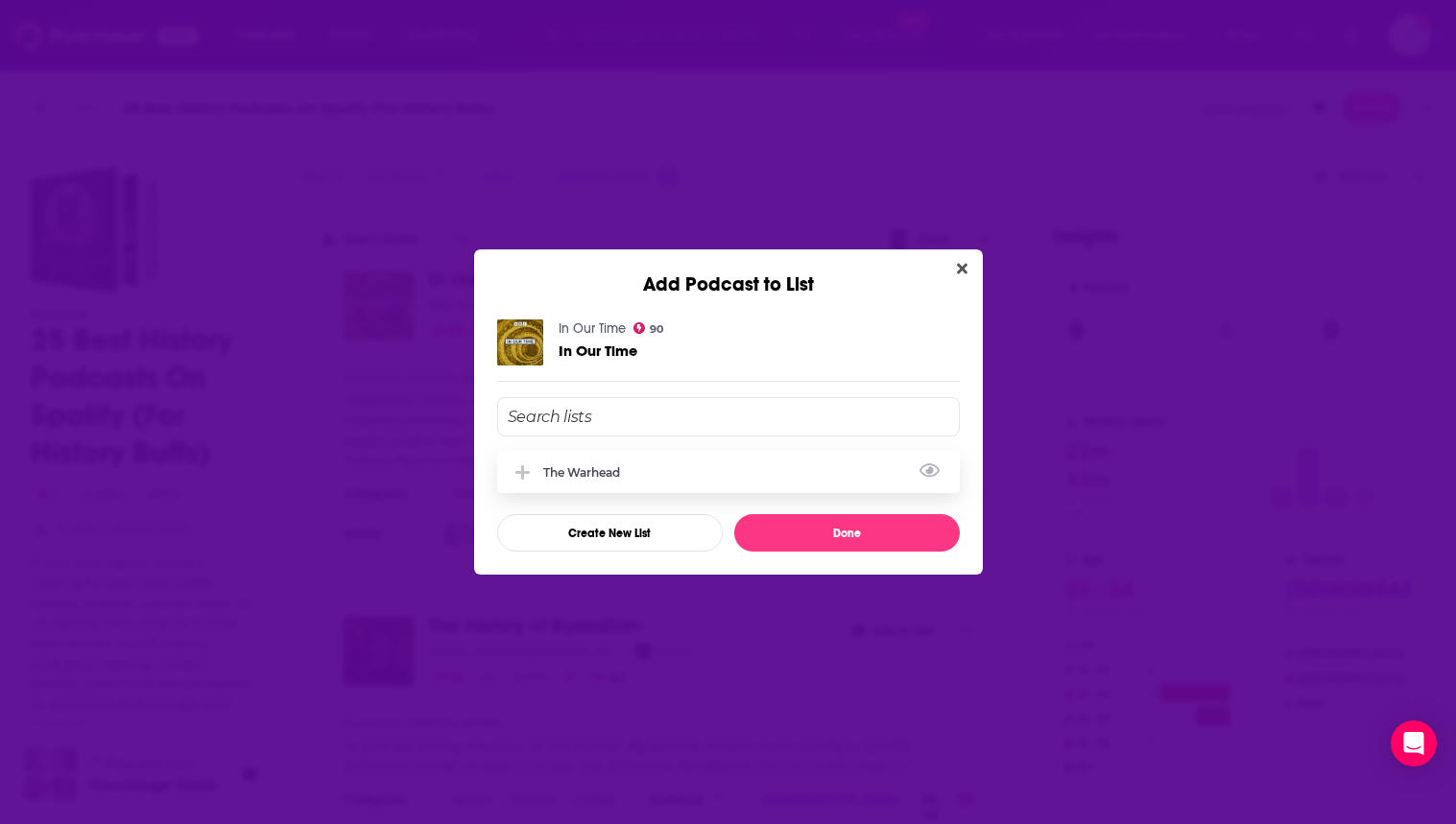
click at [637, 473] on div "The Warhead" at bounding box center [728, 472] width 463 height 42
click at [820, 522] on button "Done" at bounding box center [847, 533] width 226 height 38
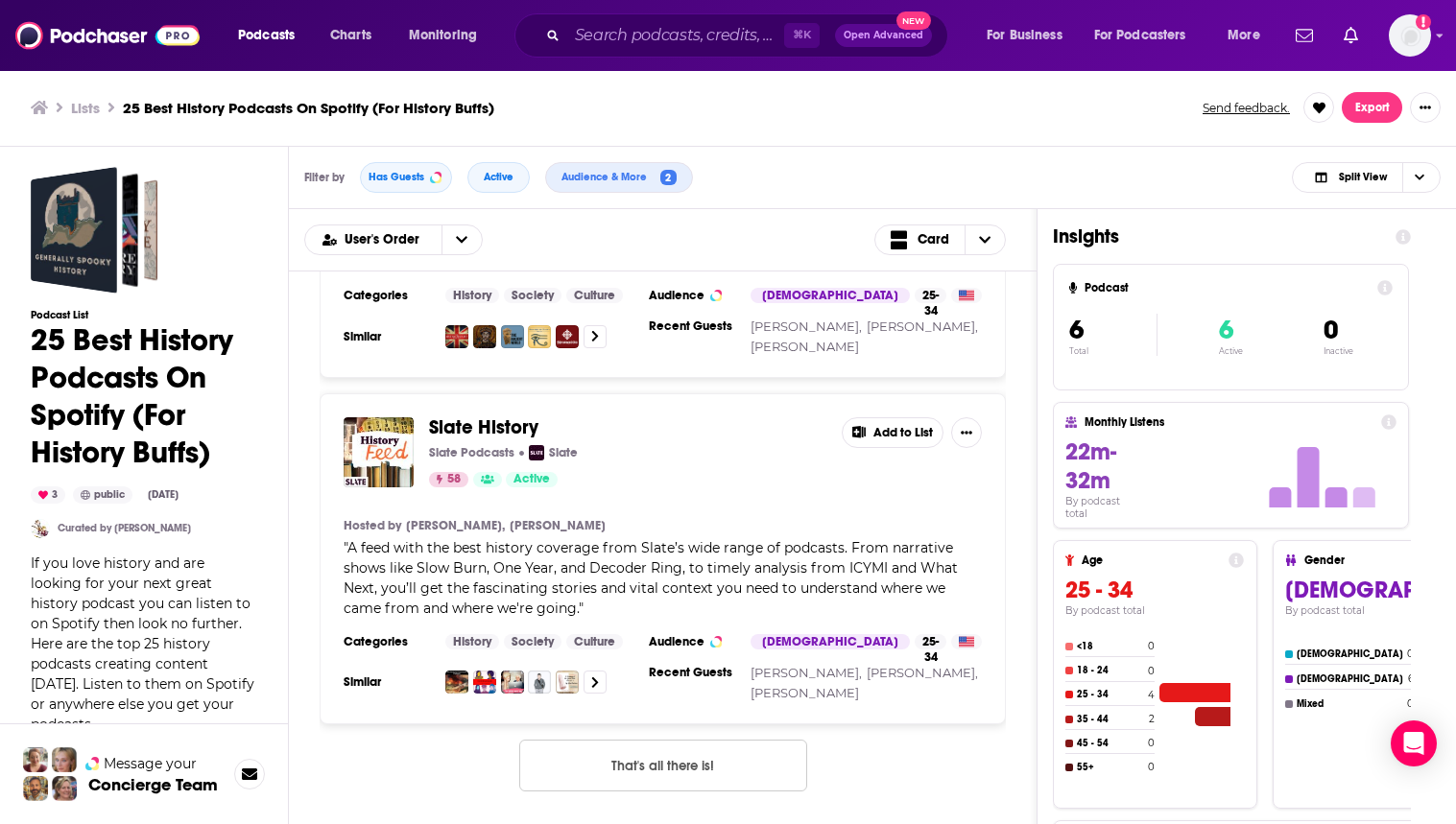
scroll to position [1583, 0]
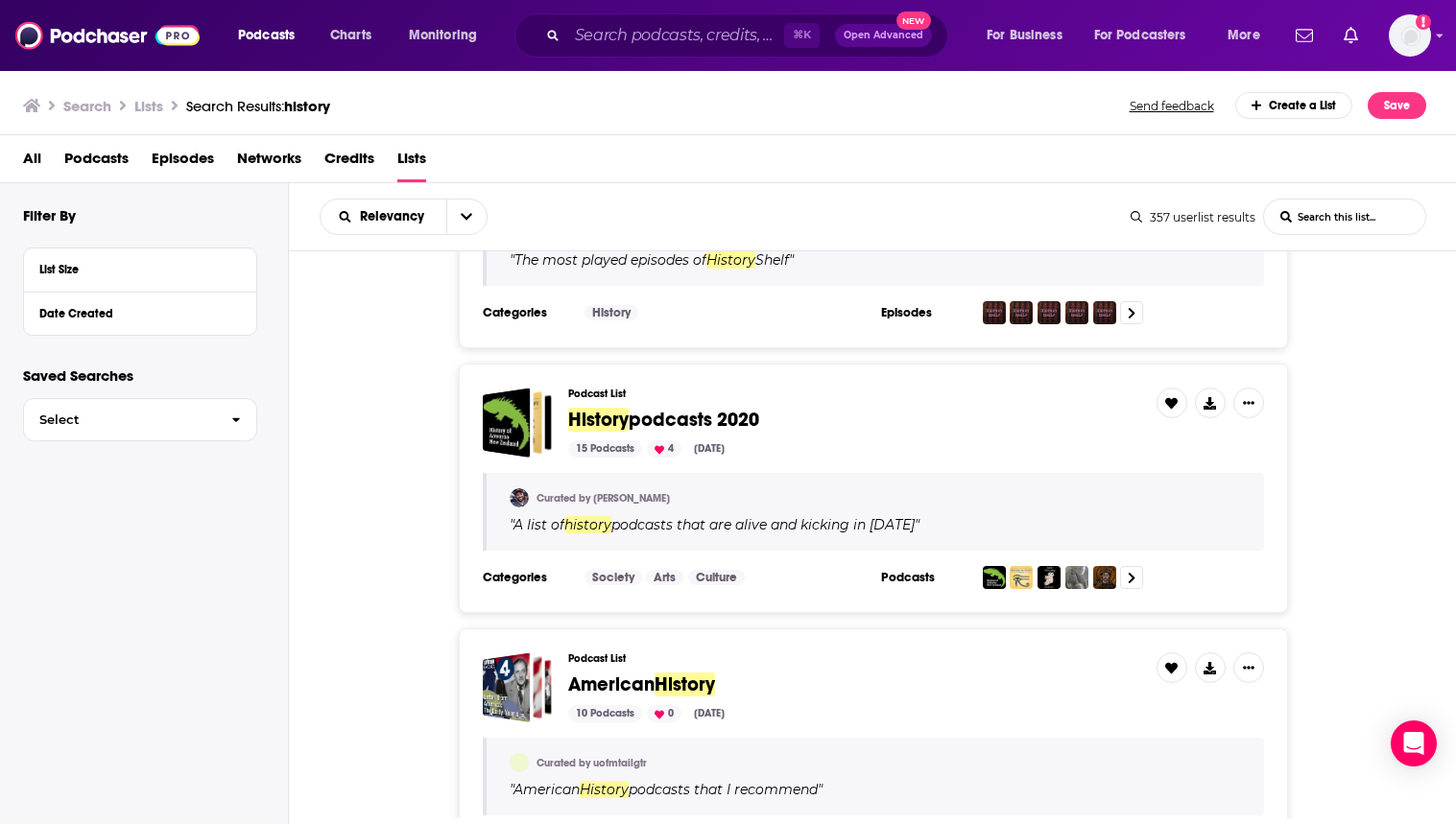
scroll to position [1980, 0]
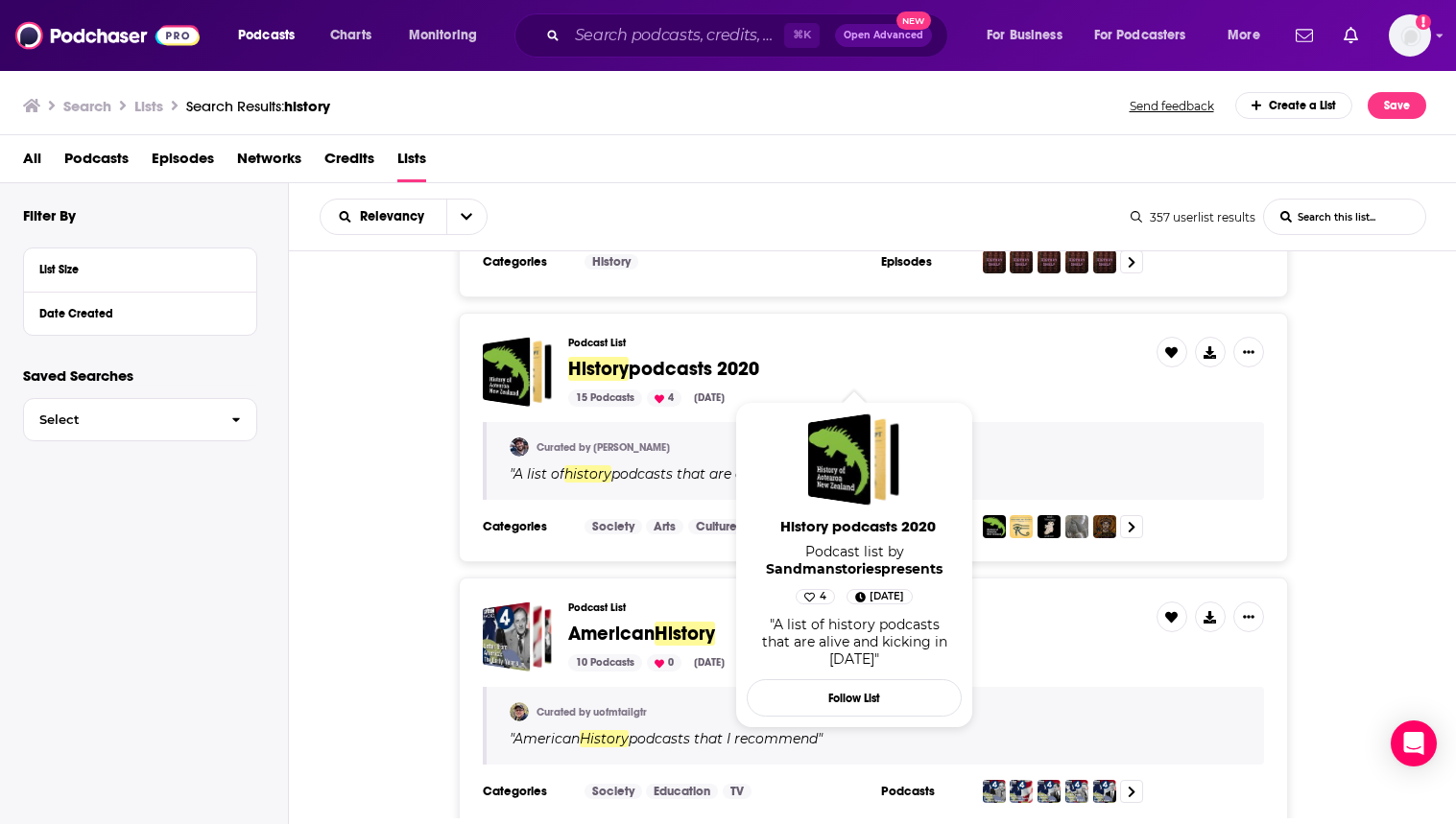
click at [690, 375] on span "podcasts 2020" at bounding box center [694, 369] width 130 height 24
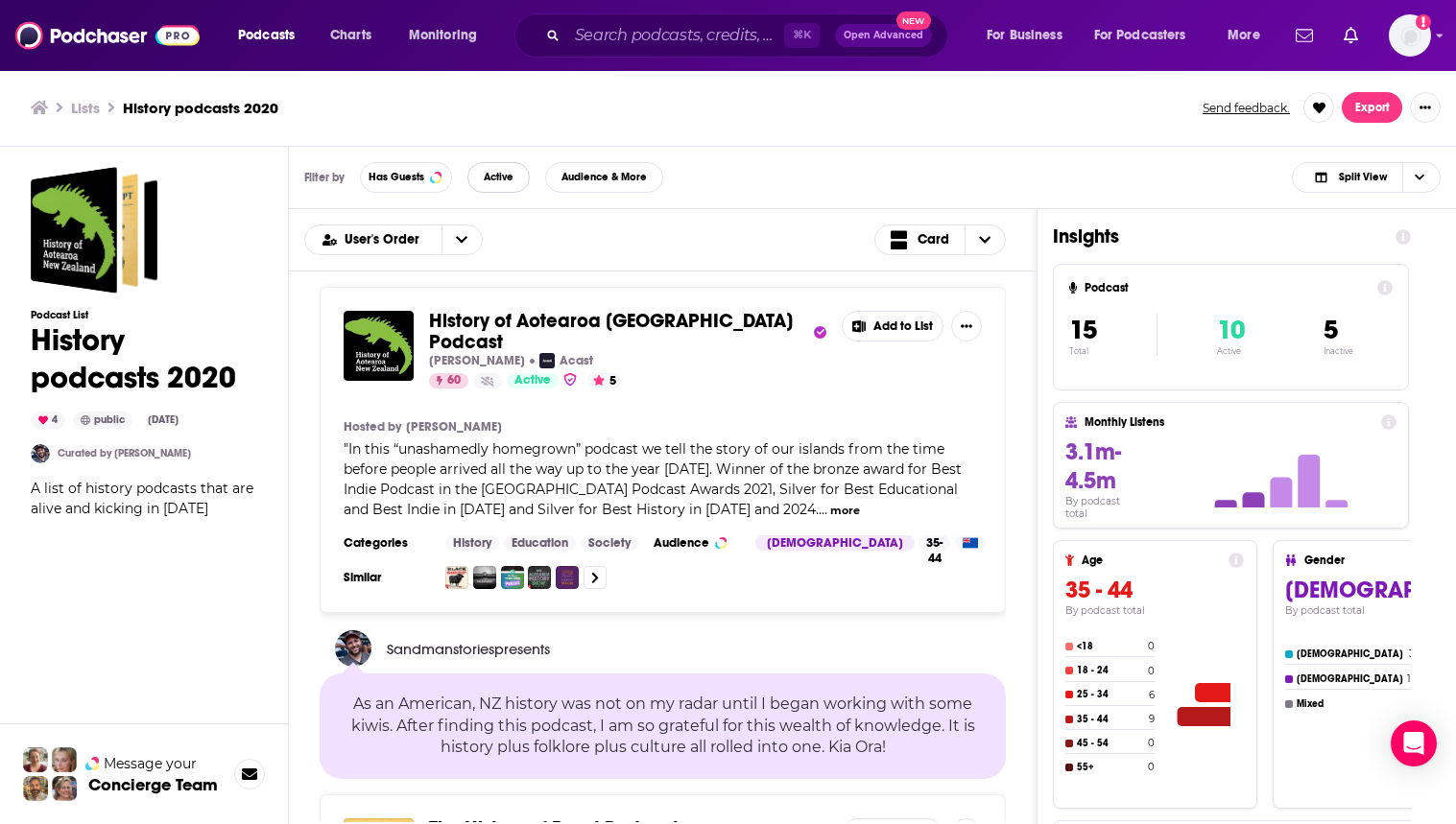
click at [503, 180] on span "Active" at bounding box center [499, 177] width 30 height 11
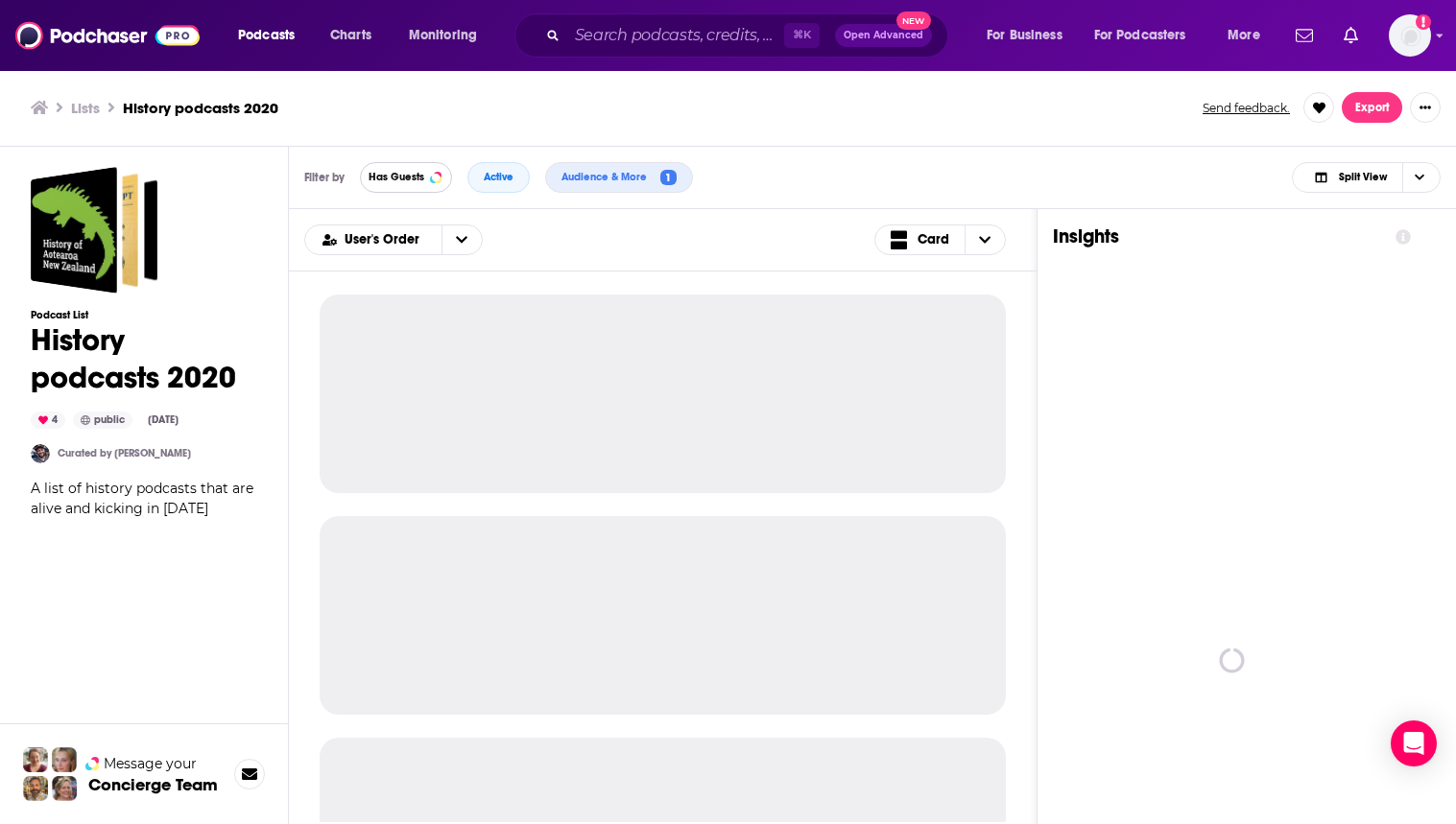
click at [417, 173] on span "Has Guests" at bounding box center [396, 177] width 56 height 11
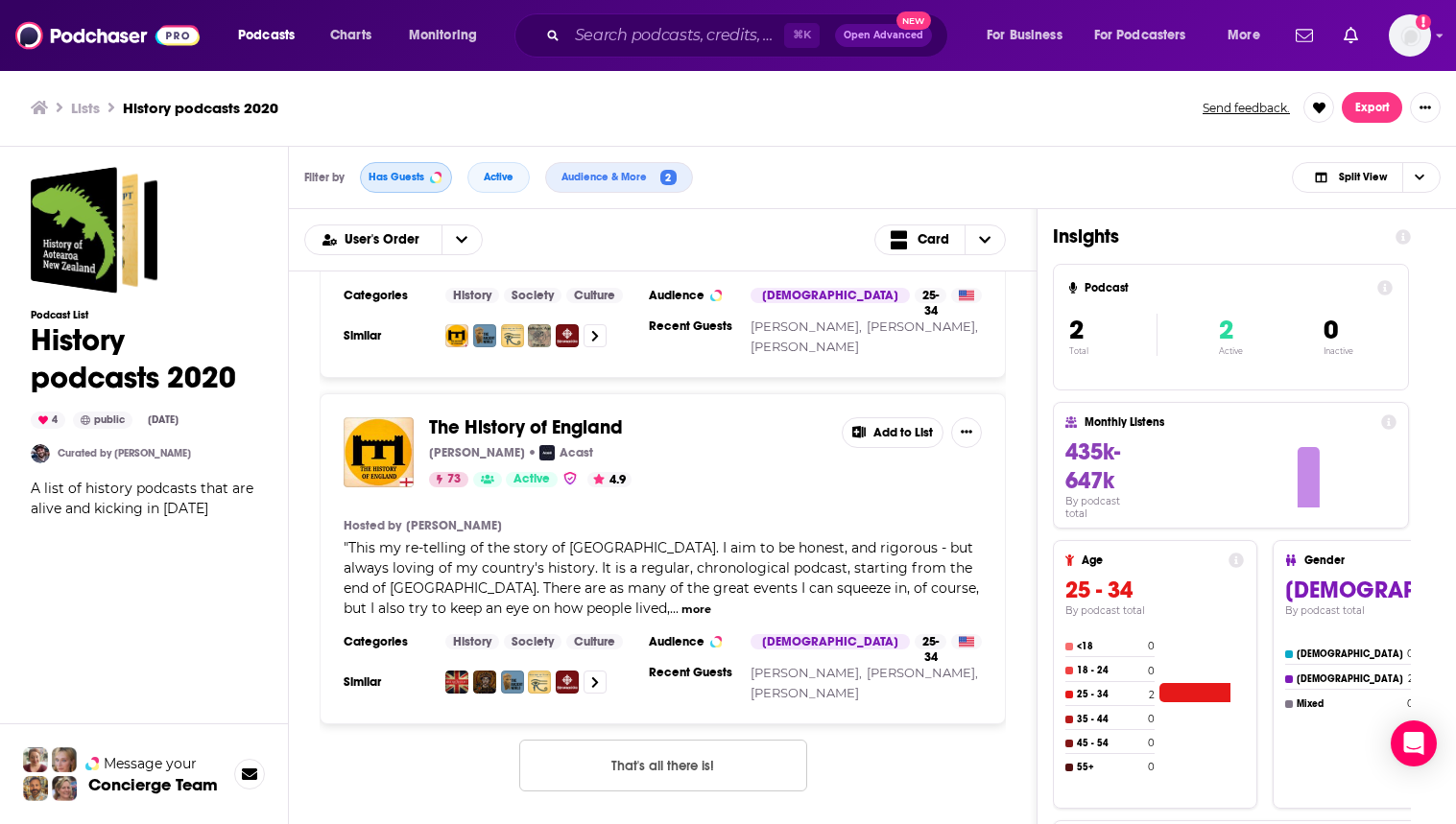
scroll to position [219, 0]
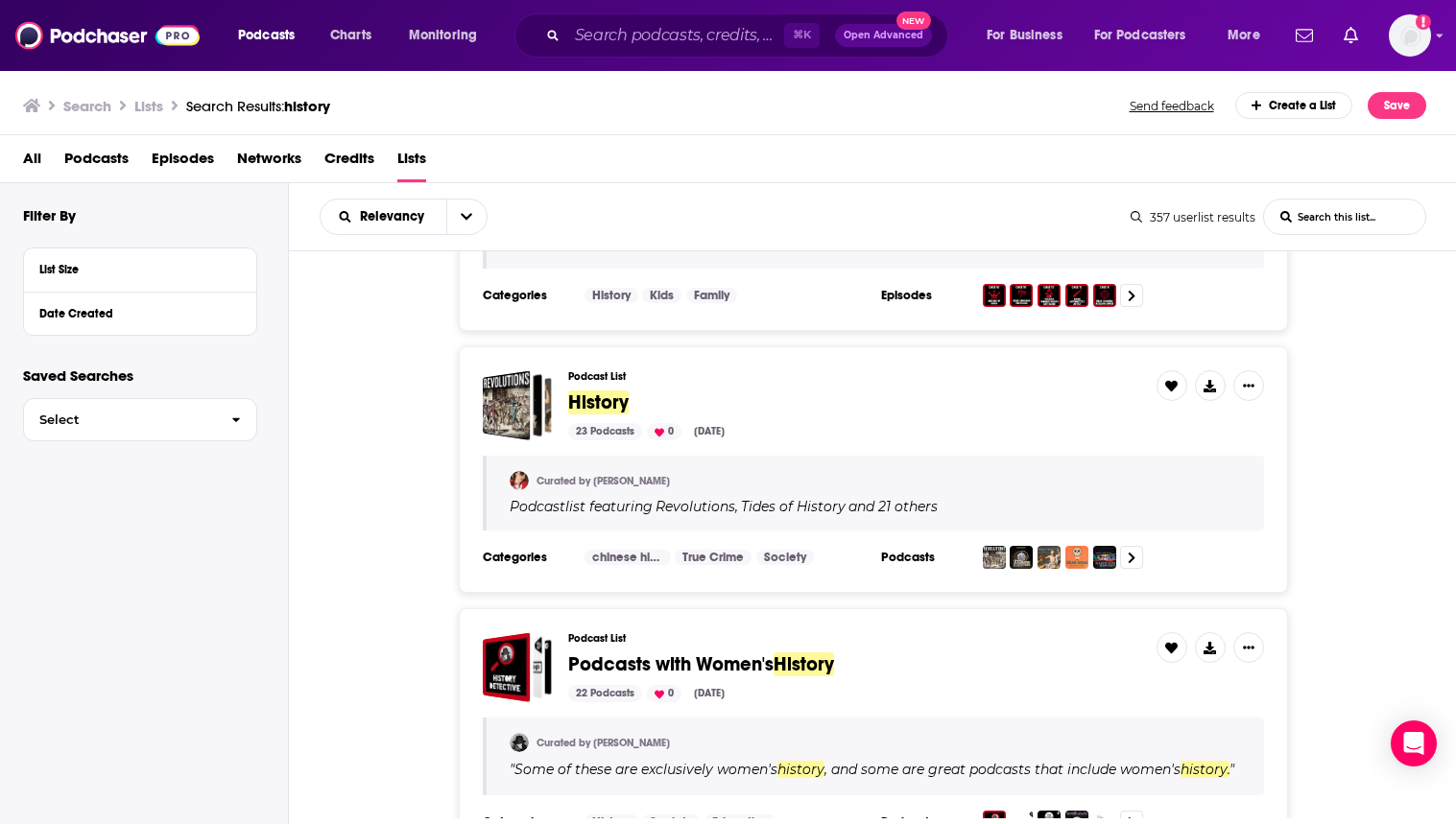
scroll to position [2765, 0]
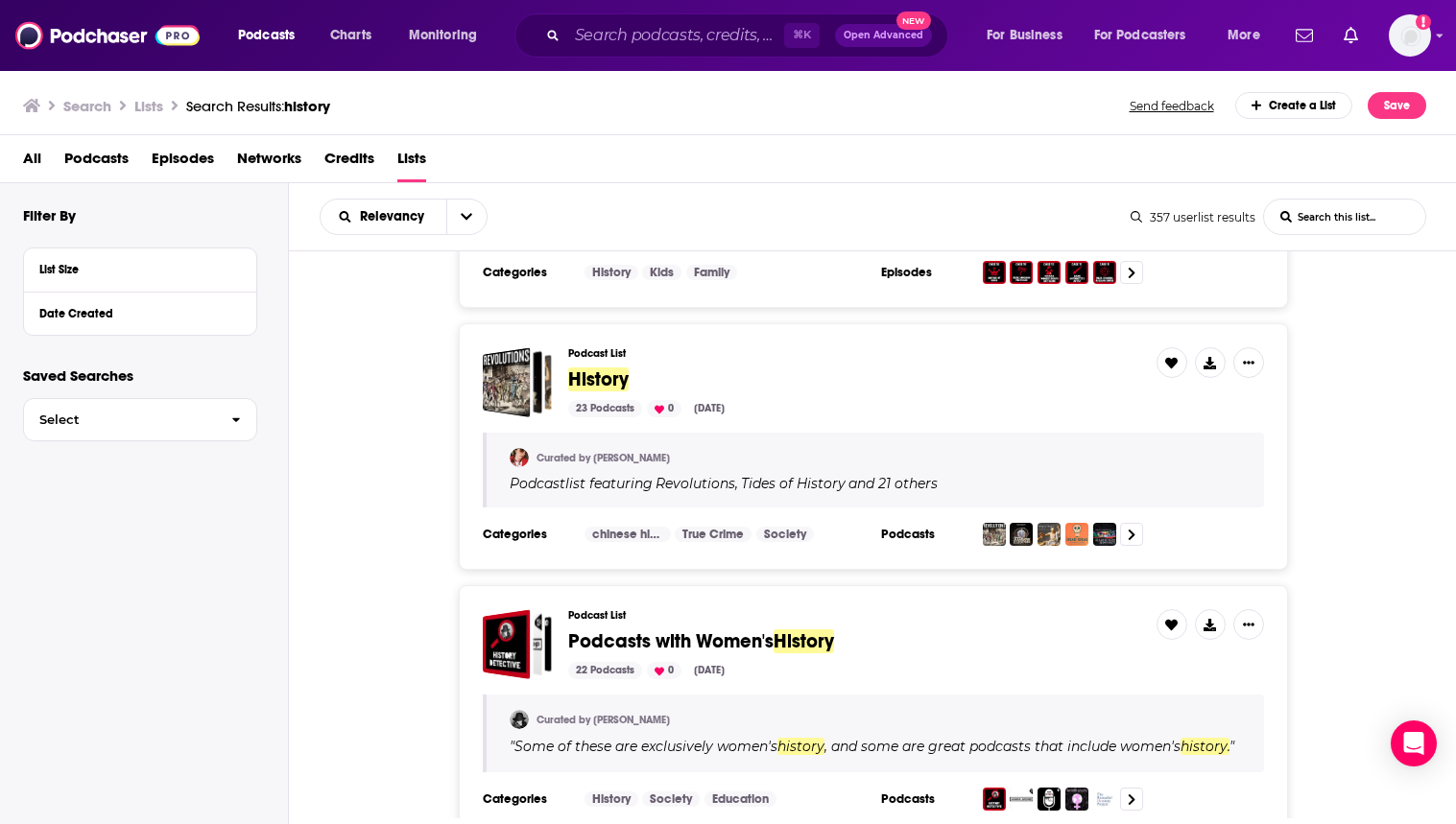
click at [599, 392] on div "Podcast List History 23 Podcasts 0 [DATE]" at bounding box center [855, 382] width 573 height 70
click at [598, 389] on span "History" at bounding box center [598, 379] width 61 height 24
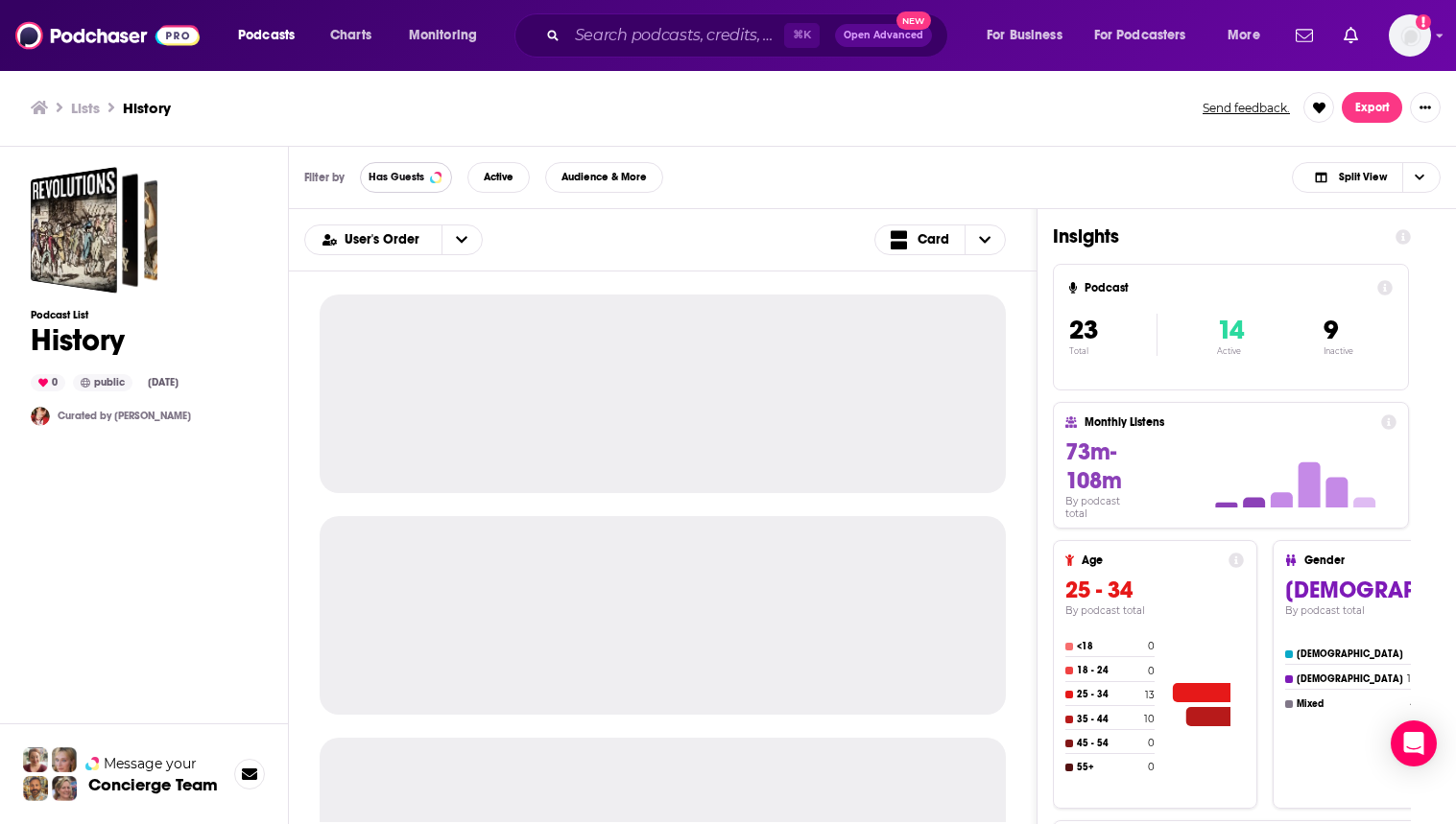
click at [442, 176] on button "Has Guests" at bounding box center [406, 177] width 93 height 31
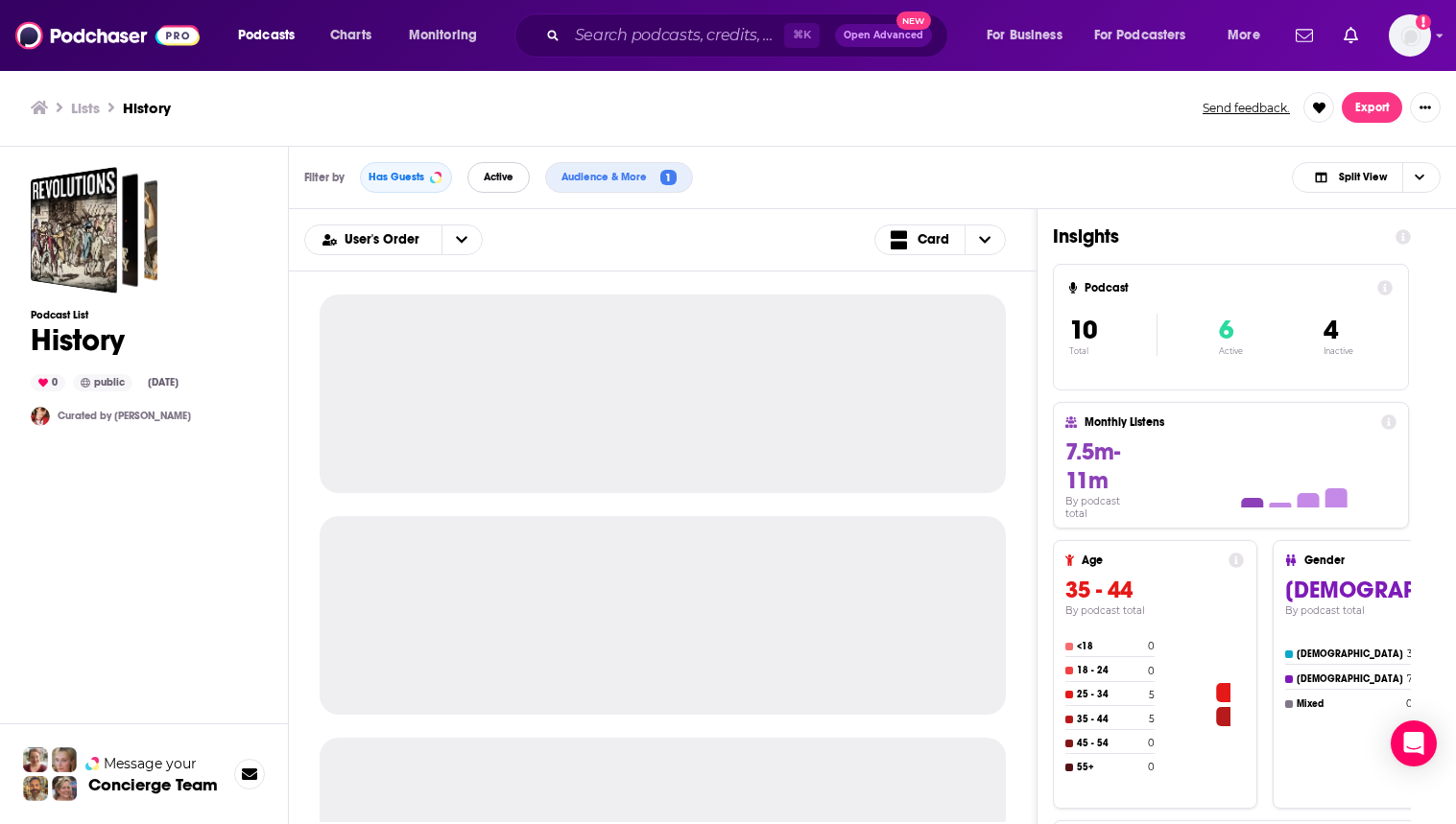
click at [509, 182] on span "Active" at bounding box center [499, 177] width 30 height 11
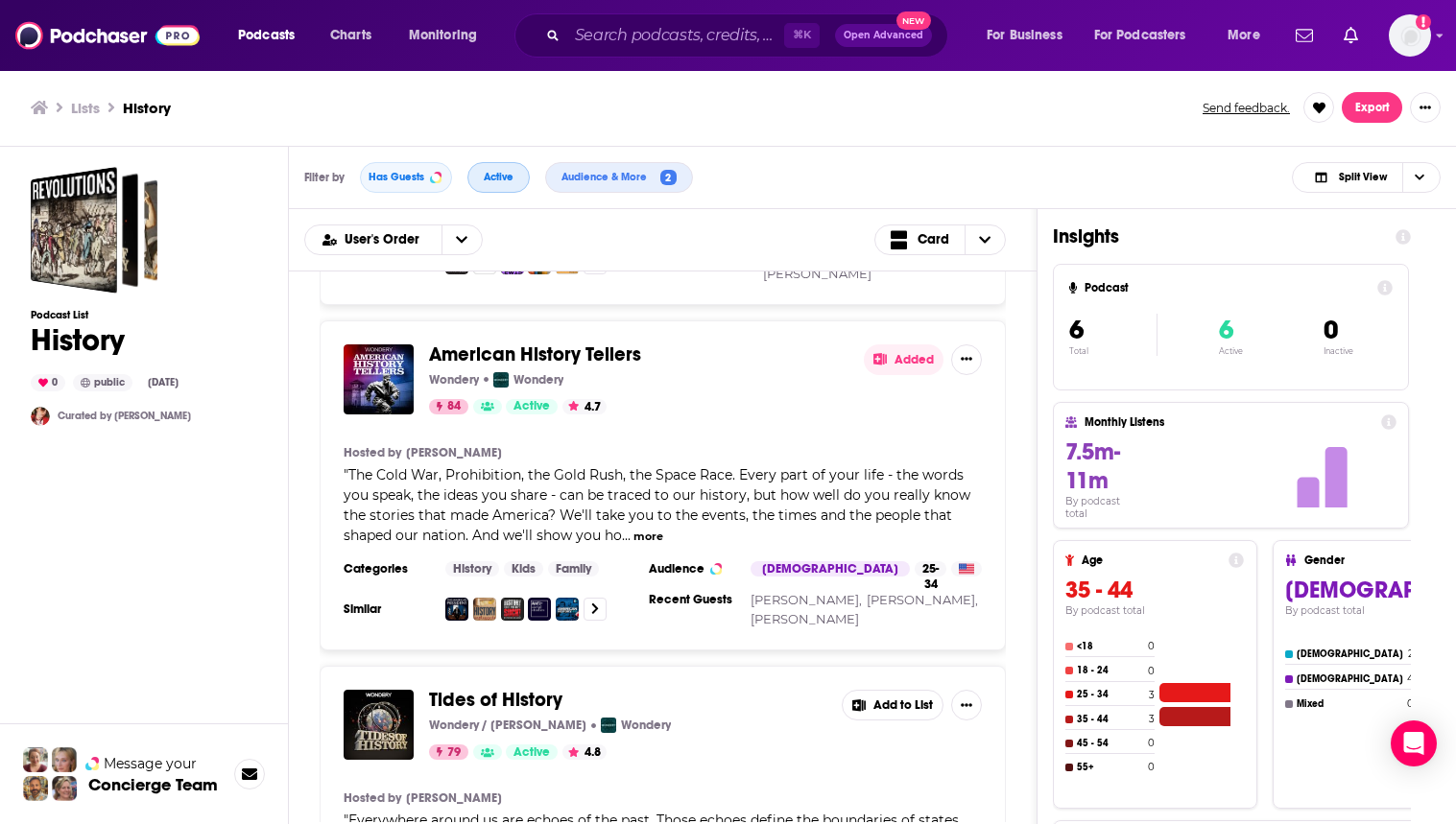
scroll to position [658, 0]
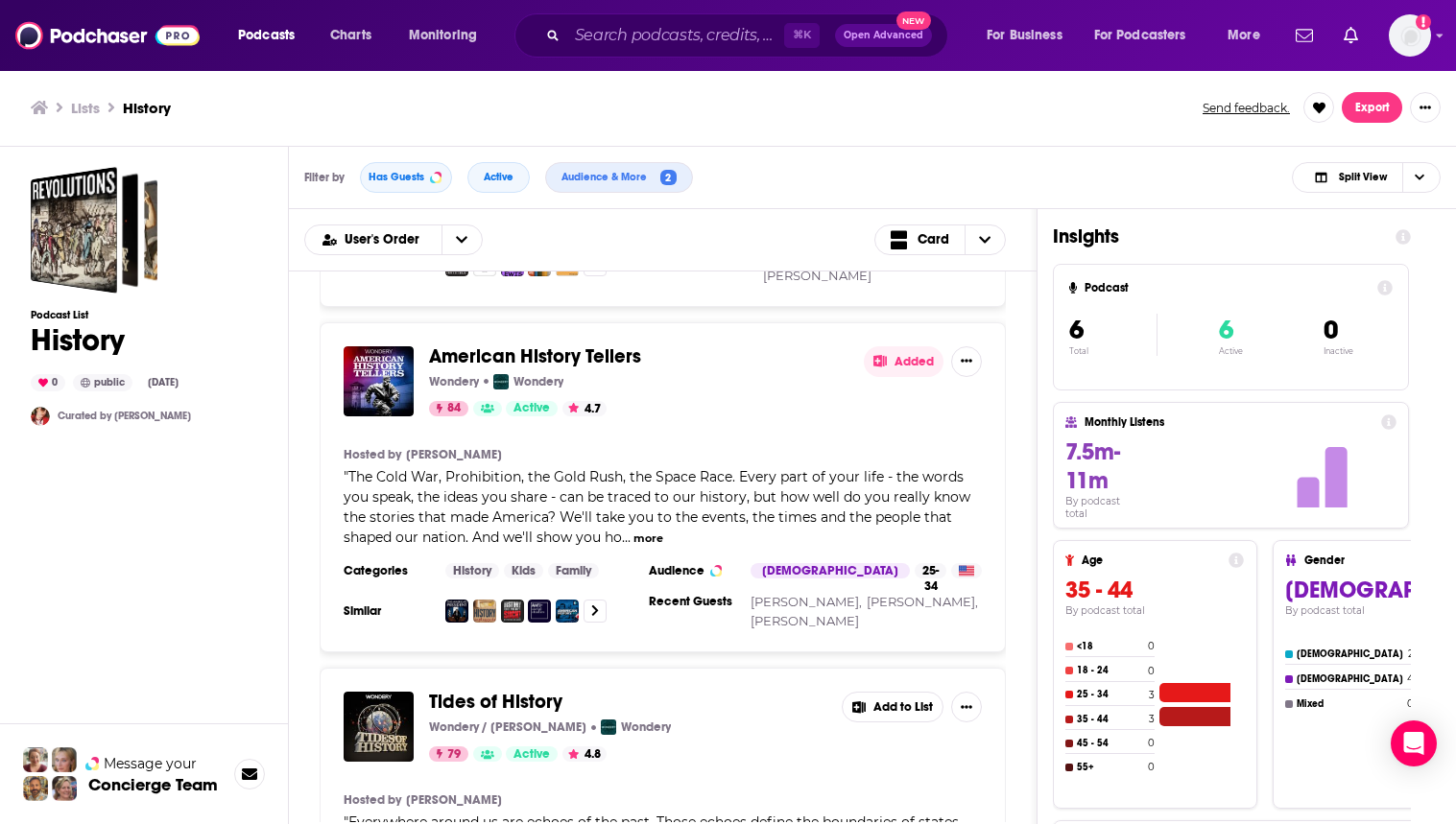
click at [909, 359] on button "Added" at bounding box center [904, 361] width 80 height 31
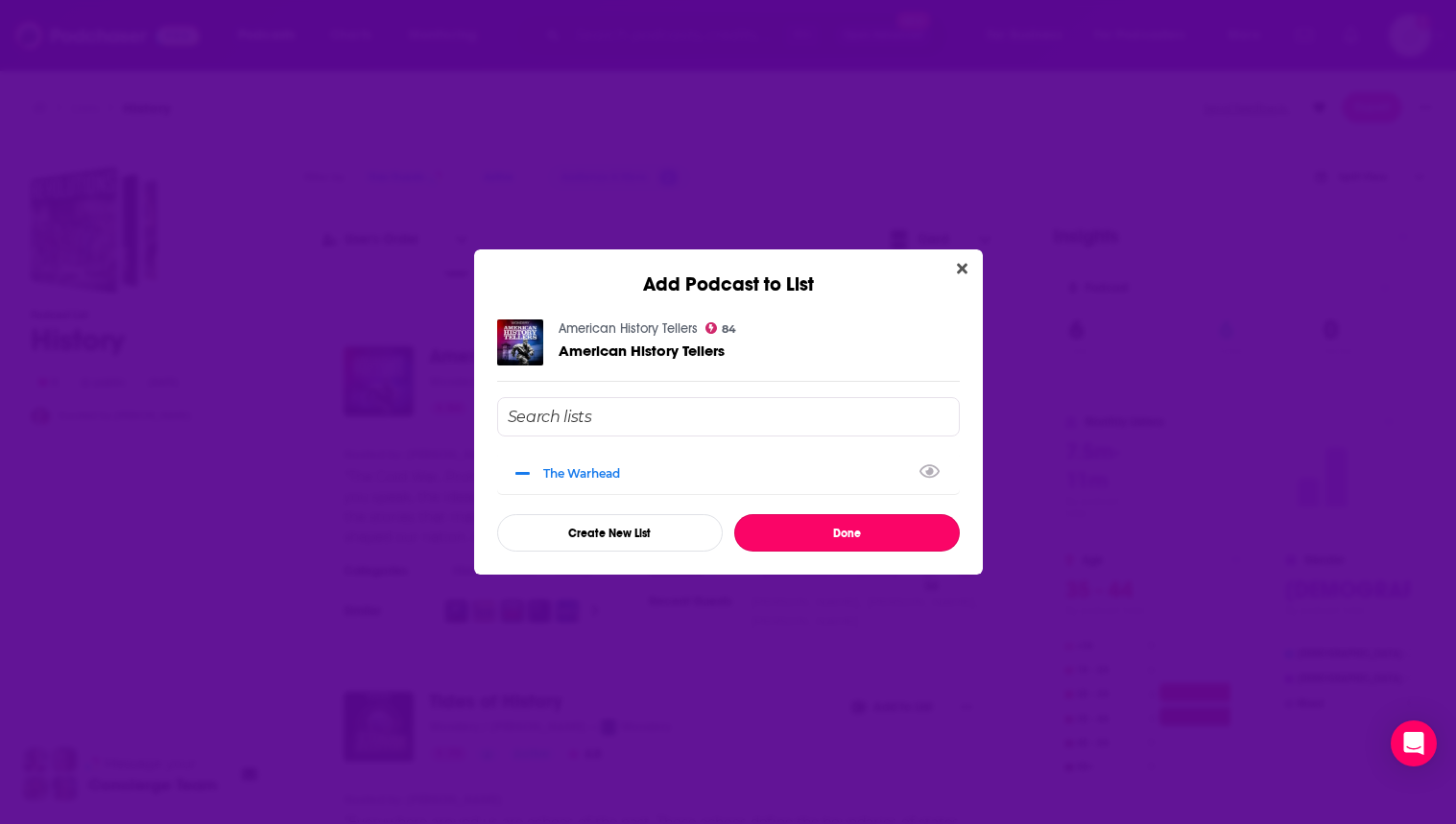
click at [777, 527] on button "Done" at bounding box center [847, 533] width 226 height 38
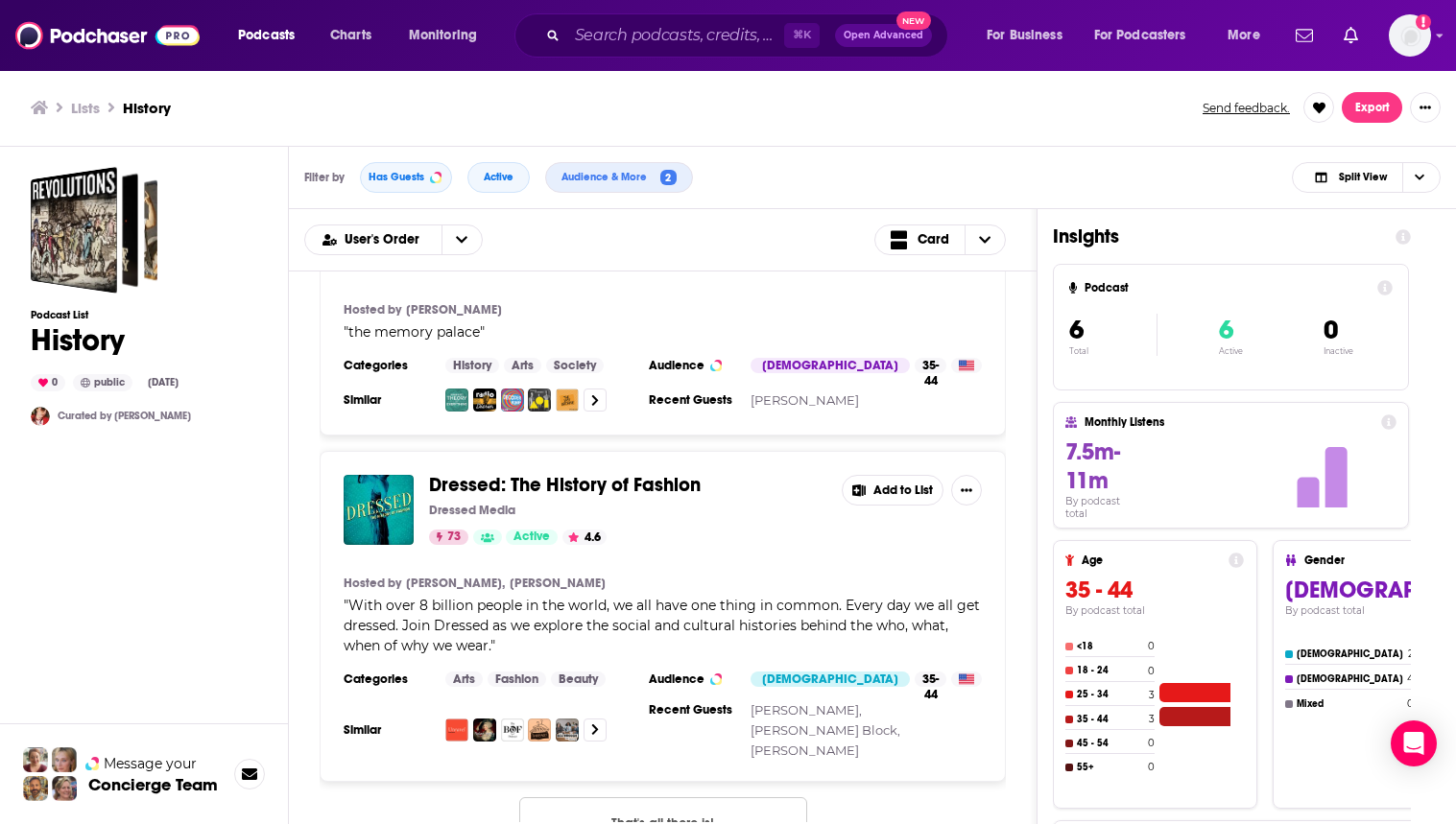
scroll to position [1520, 0]
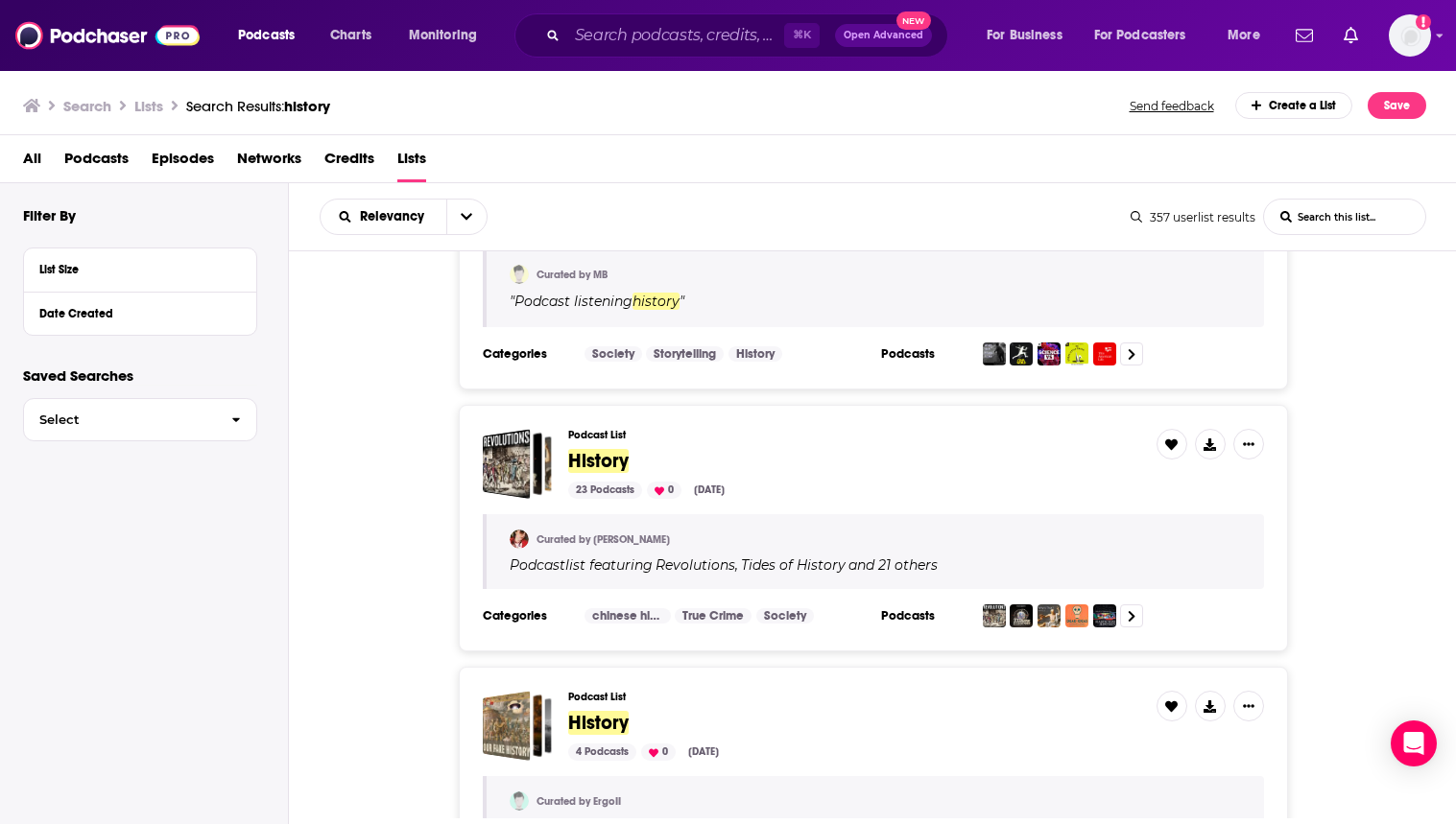
scroll to position [2948, 0]
click at [148, 260] on button "List Size" at bounding box center [135, 269] width 192 height 24
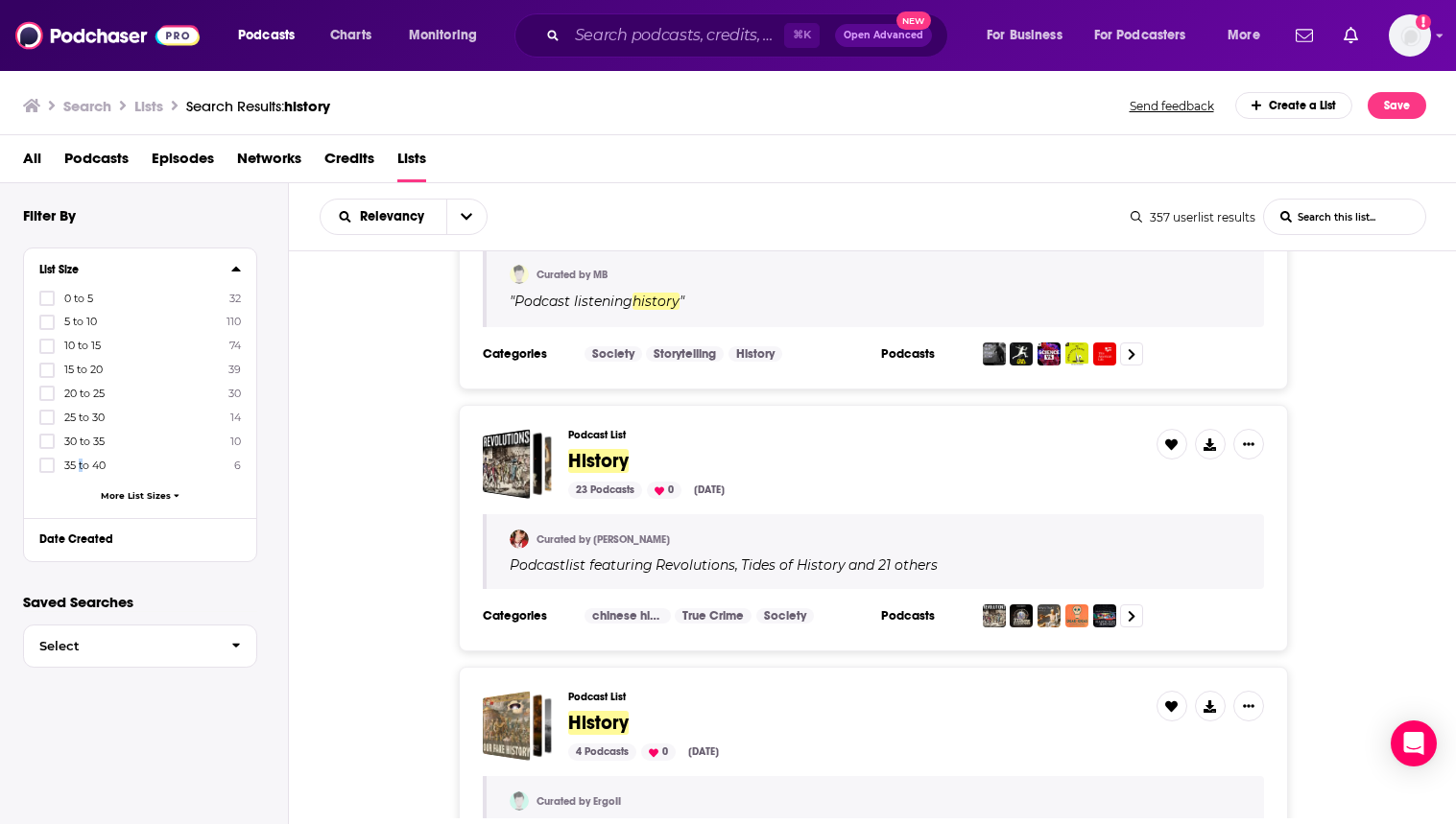
click at [80, 462] on span "35 to 40" at bounding box center [85, 466] width 41 height 14
click at [46, 460] on icon at bounding box center [47, 466] width 12 height 12
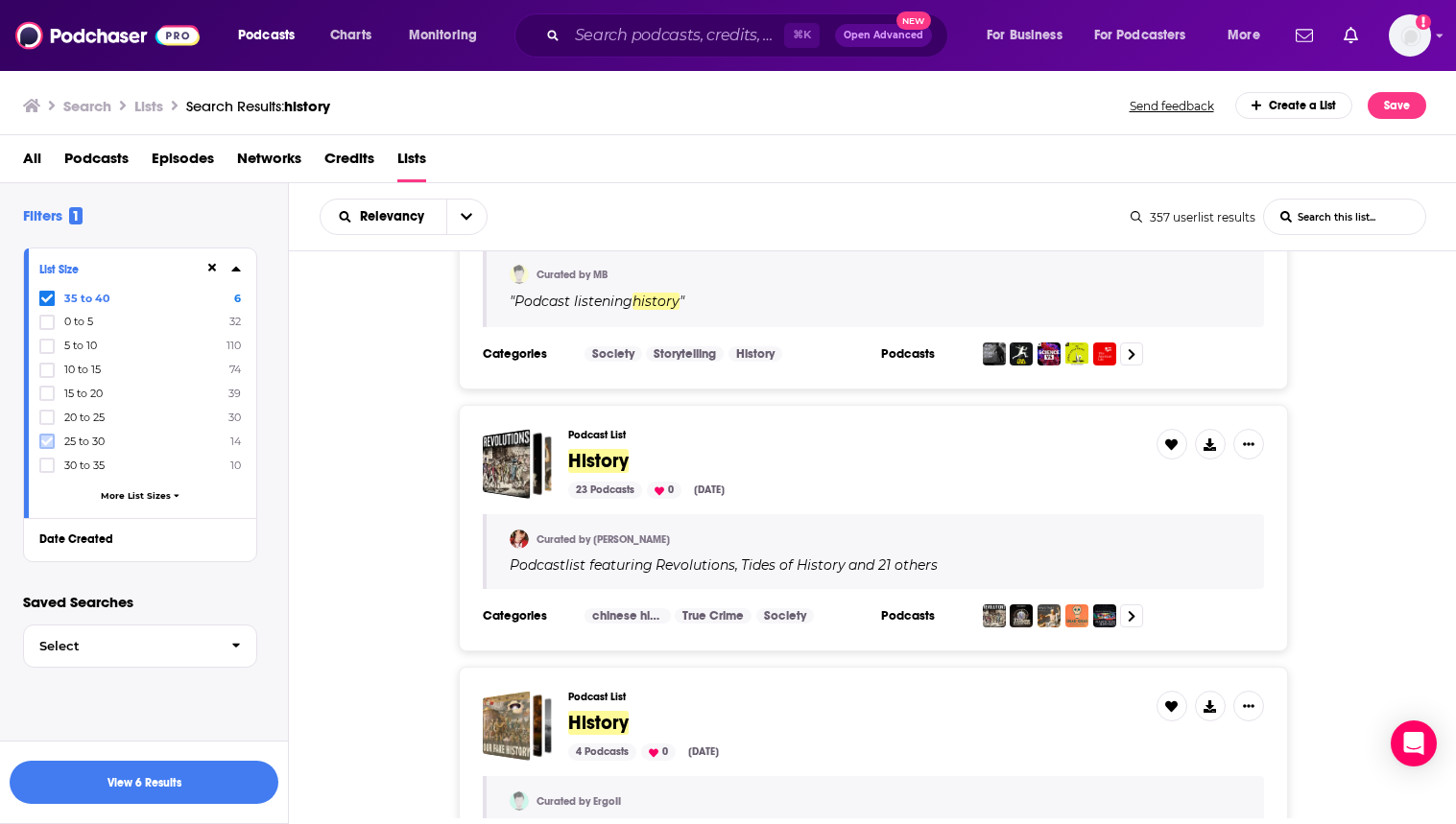
click at [45, 440] on icon at bounding box center [47, 442] width 12 height 12
click at [44, 436] on icon at bounding box center [47, 442] width 12 height 12
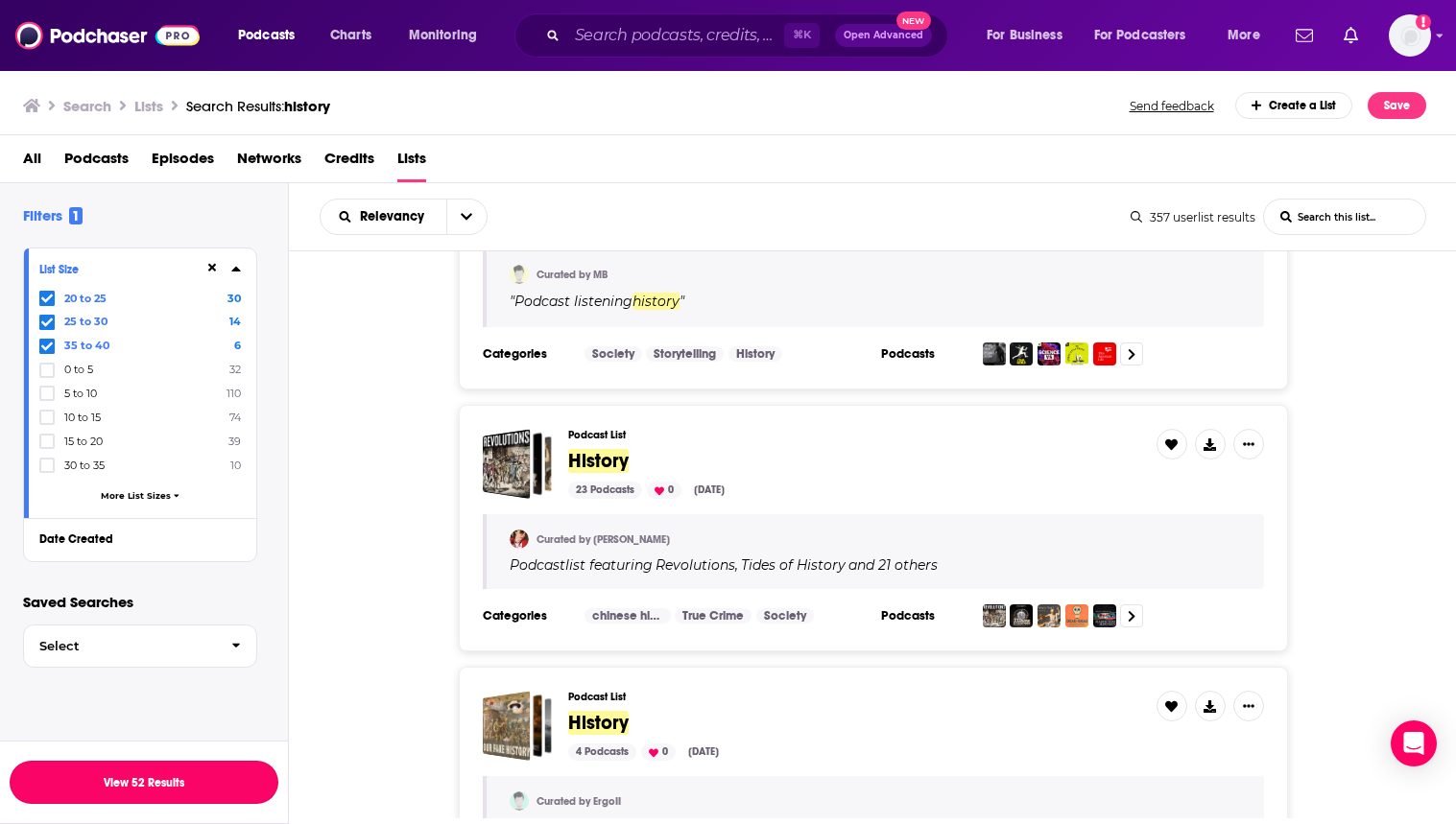
click at [201, 761] on button "View 52 Results" at bounding box center [144, 782] width 269 height 43
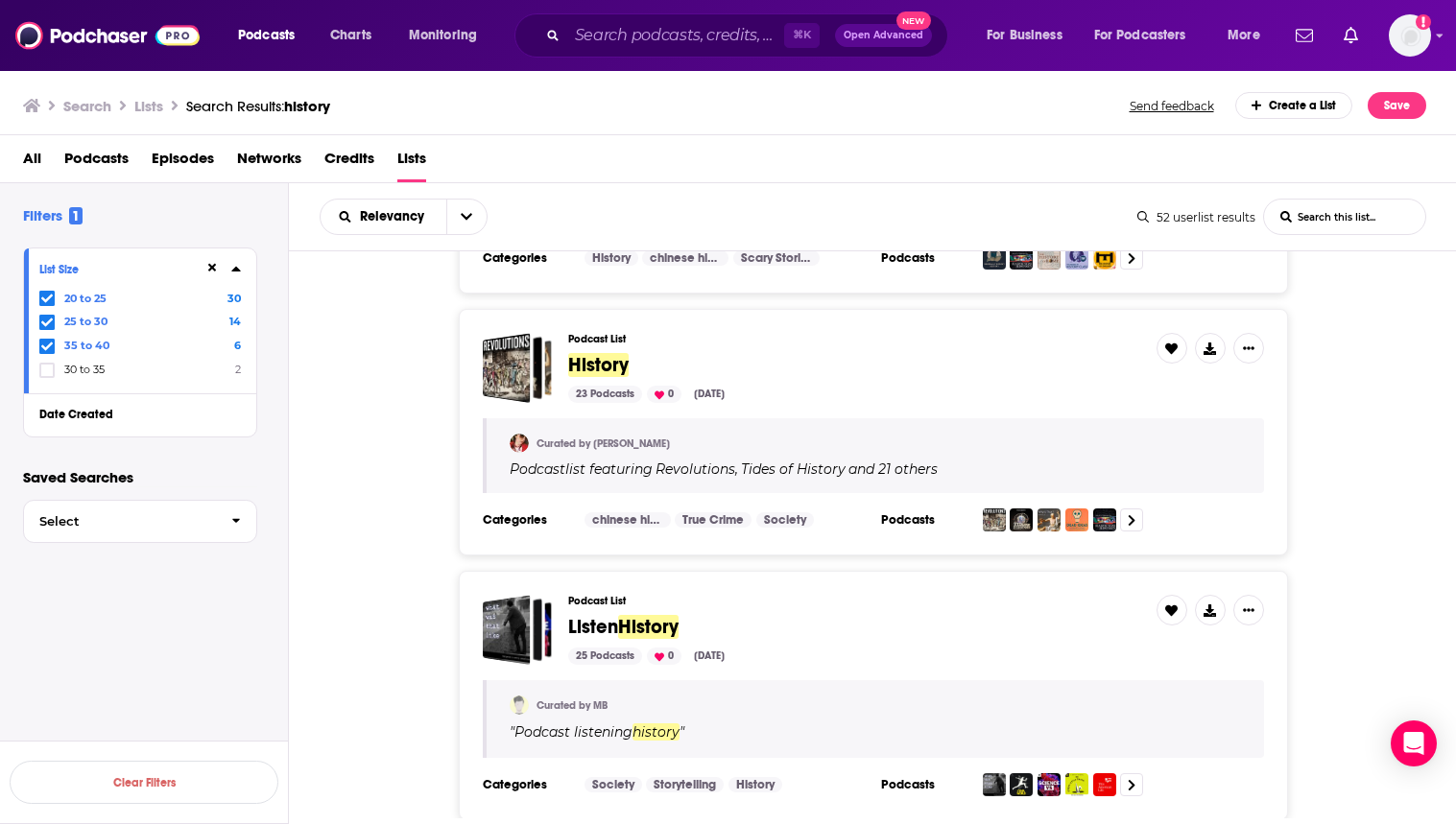
scroll to position [270, 0]
click at [608, 363] on span "History" at bounding box center [598, 366] width 61 height 24
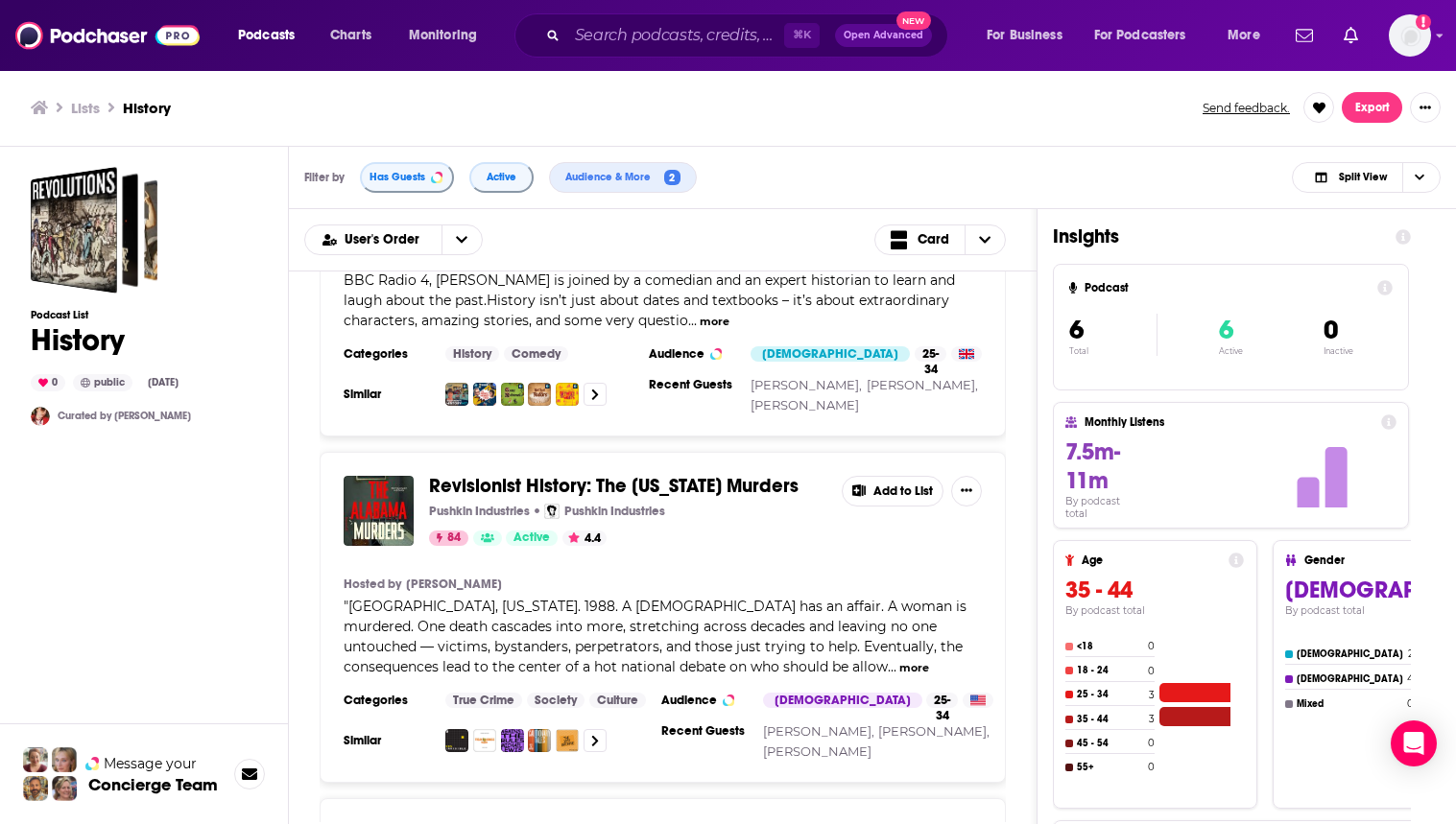
scroll to position [247, 0]
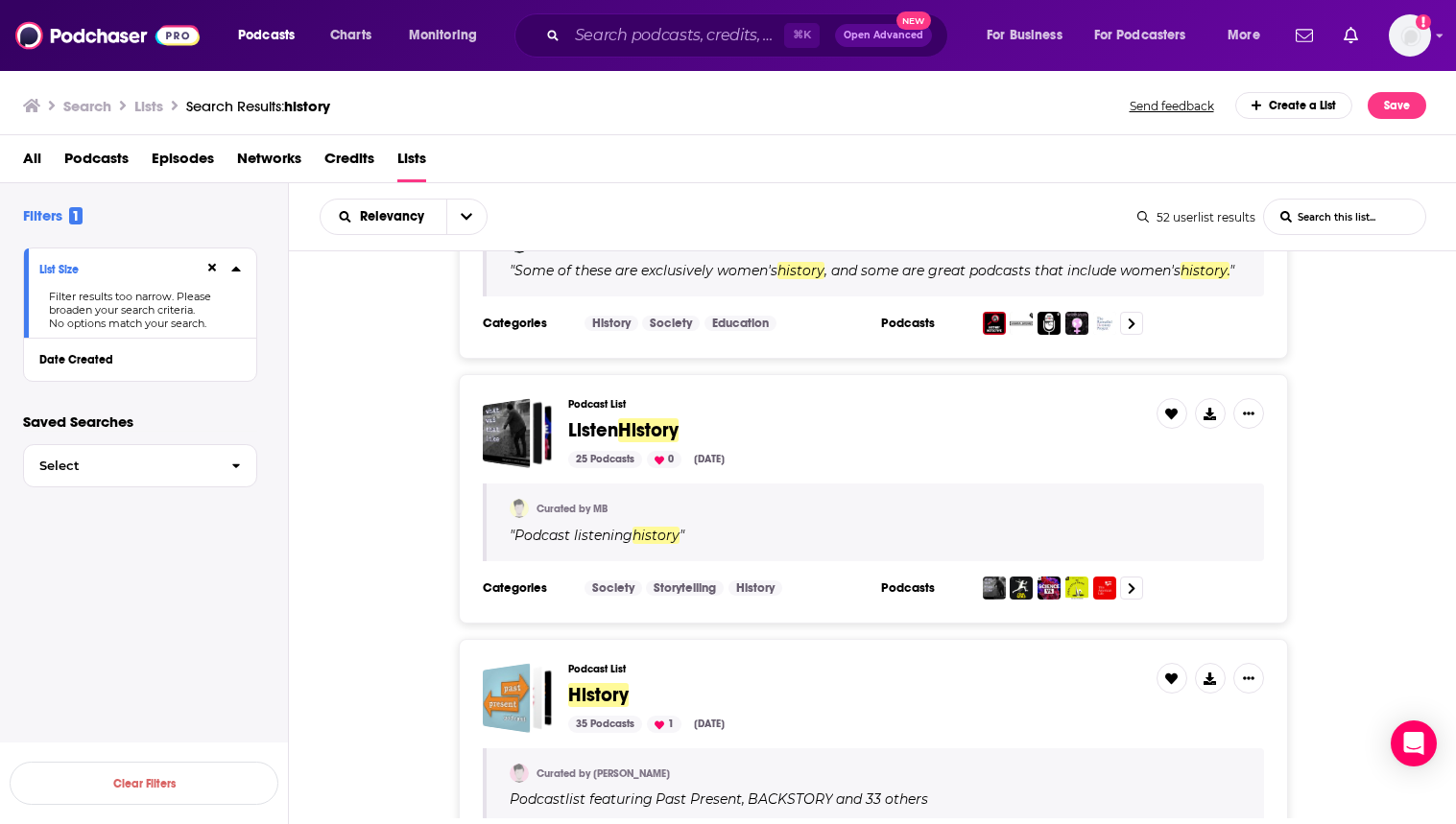
scroll to position [817, 0]
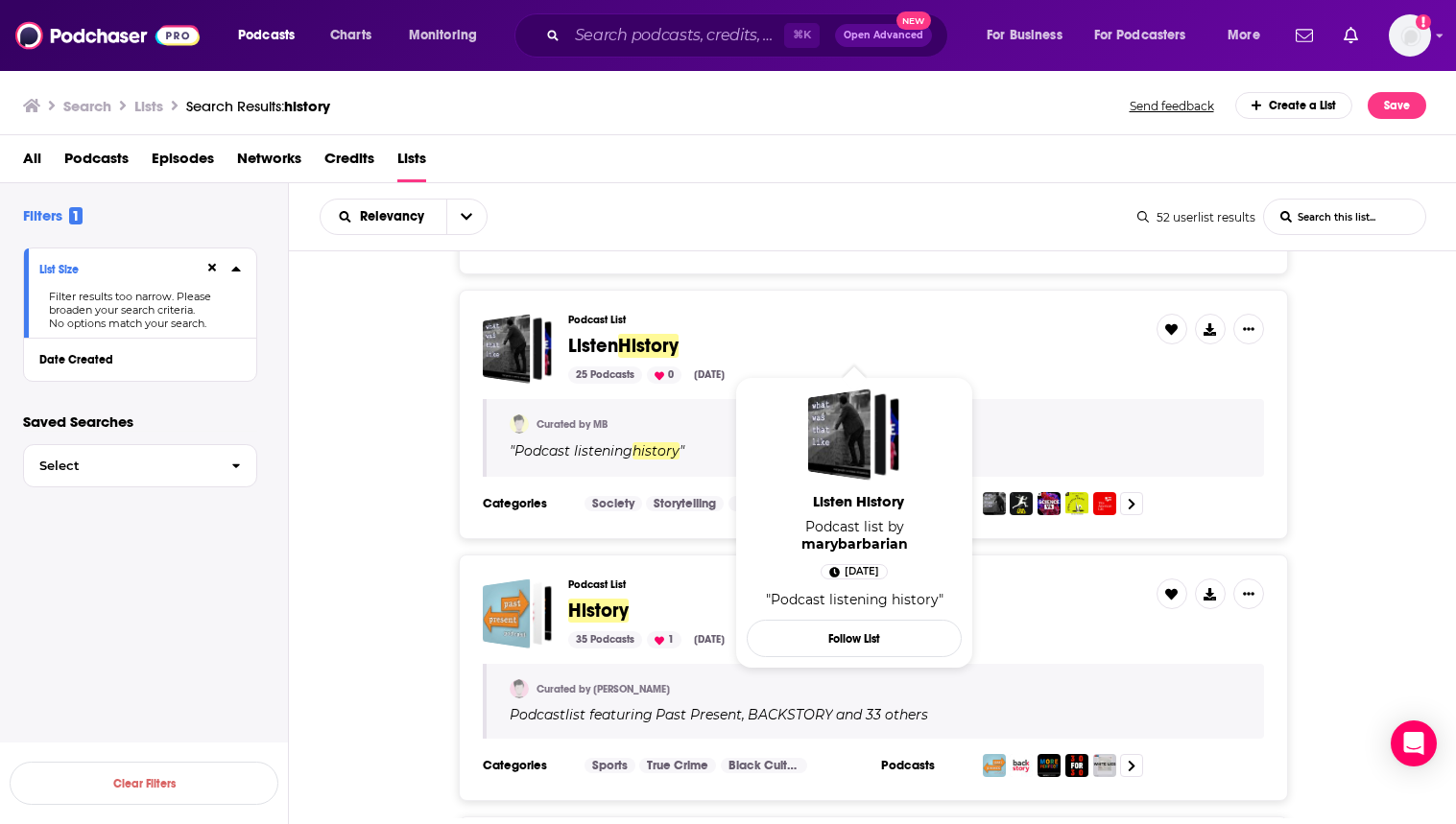
click at [648, 339] on span "History" at bounding box center [648, 346] width 61 height 24
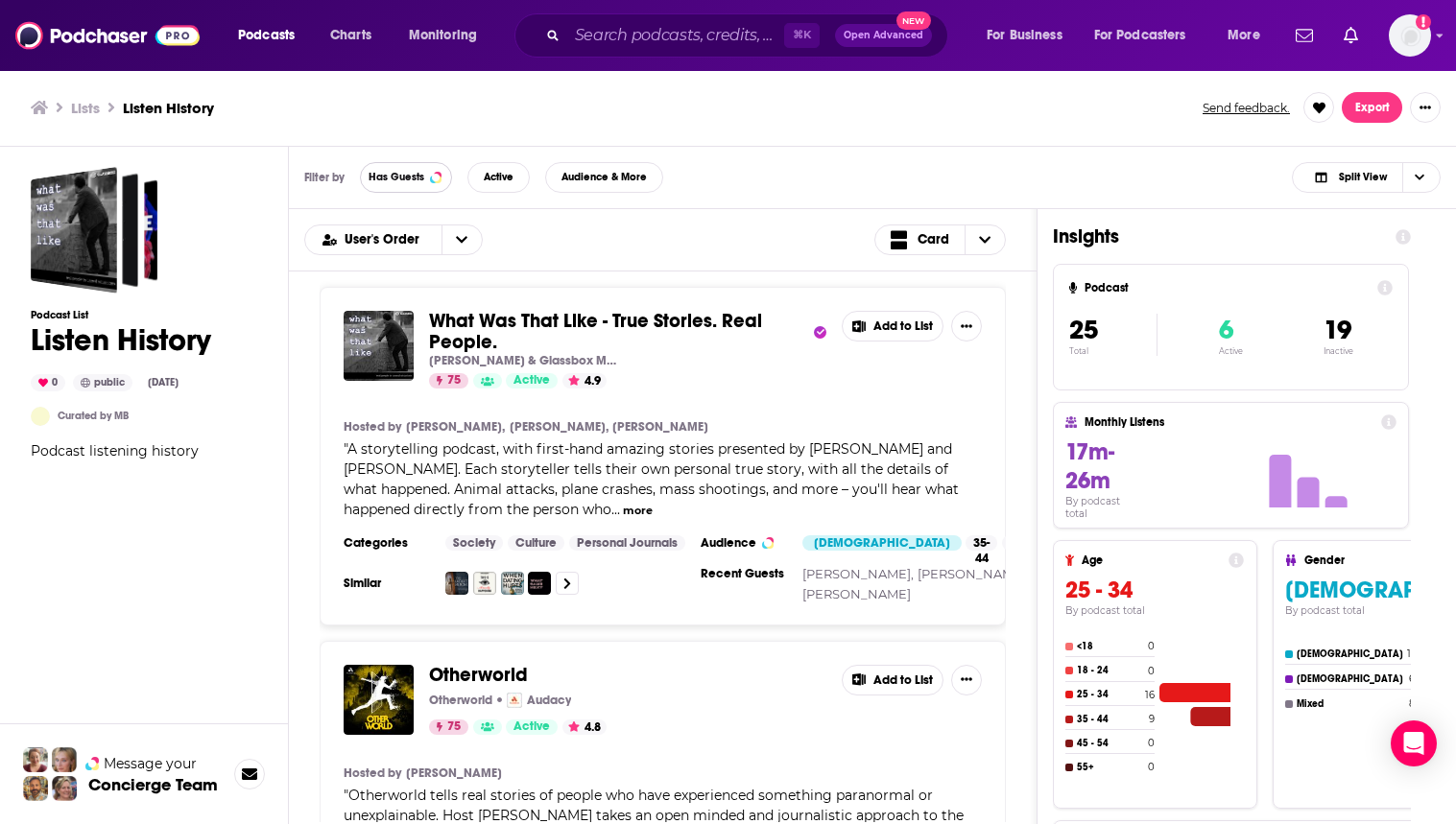
click at [423, 181] on span "Has Guests" at bounding box center [396, 177] width 56 height 11
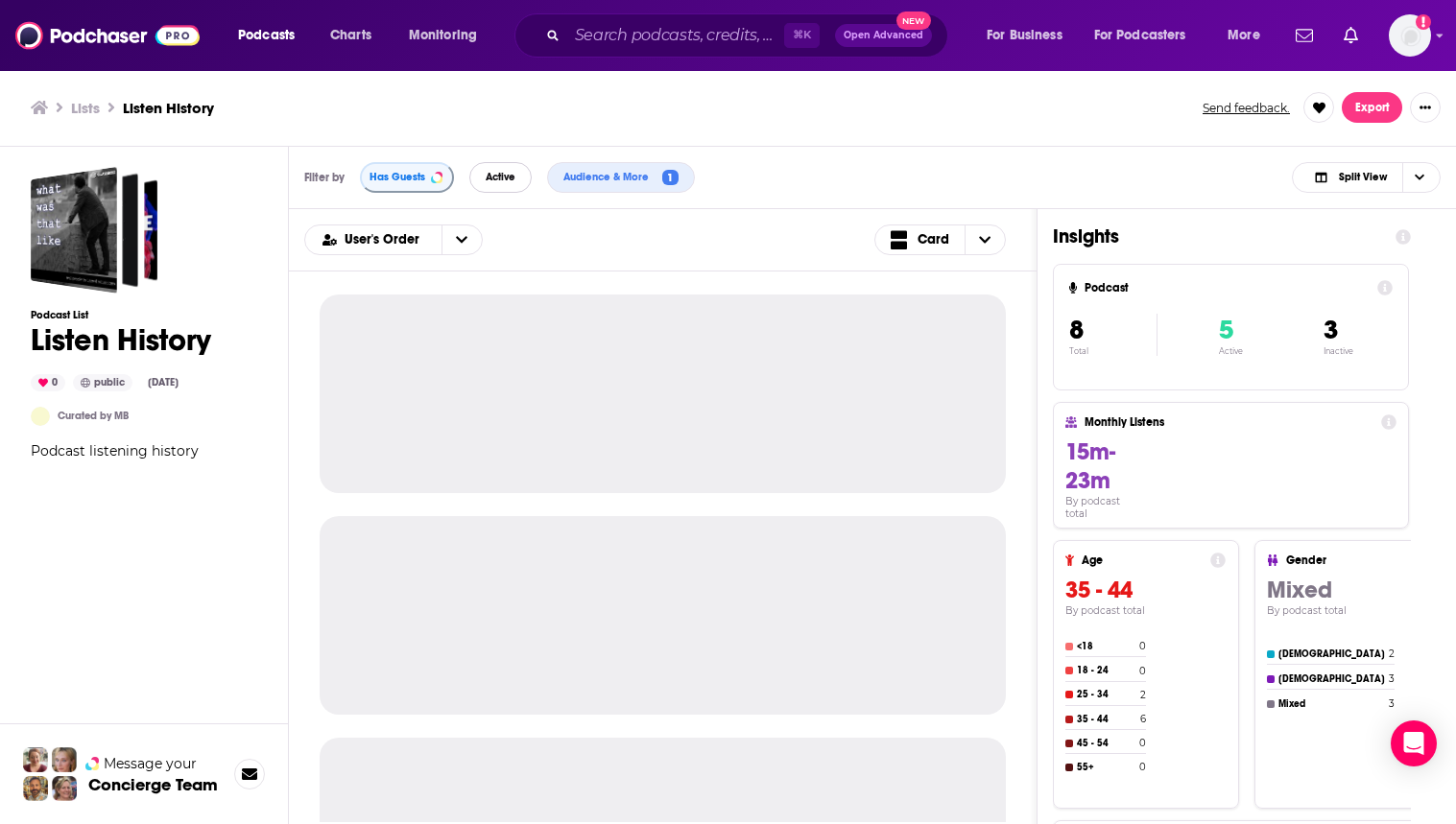
click at [511, 177] on span "Active" at bounding box center [501, 177] width 30 height 11
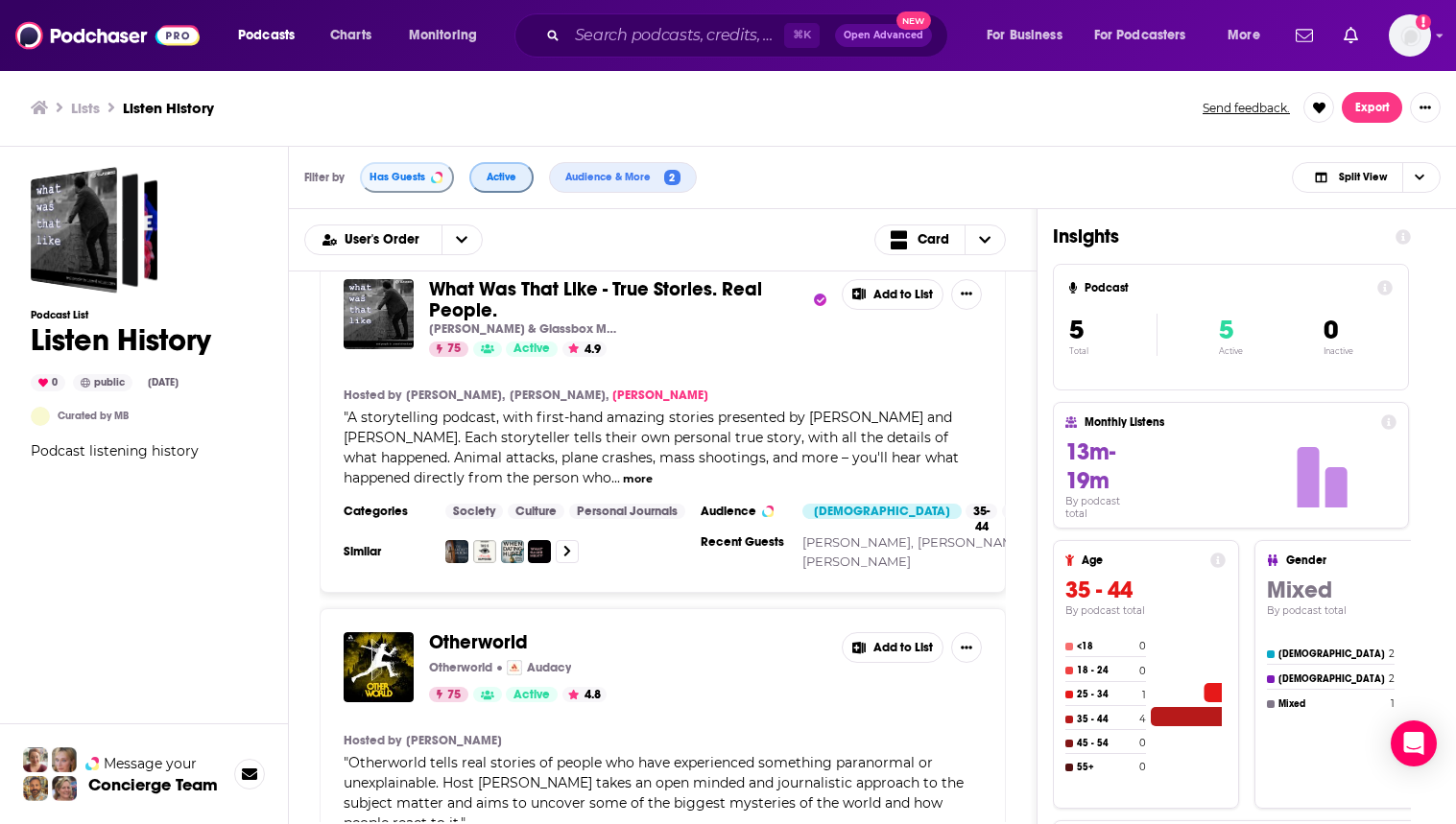
scroll to position [1294, 0]
